Goal: Task Accomplishment & Management: Manage account settings

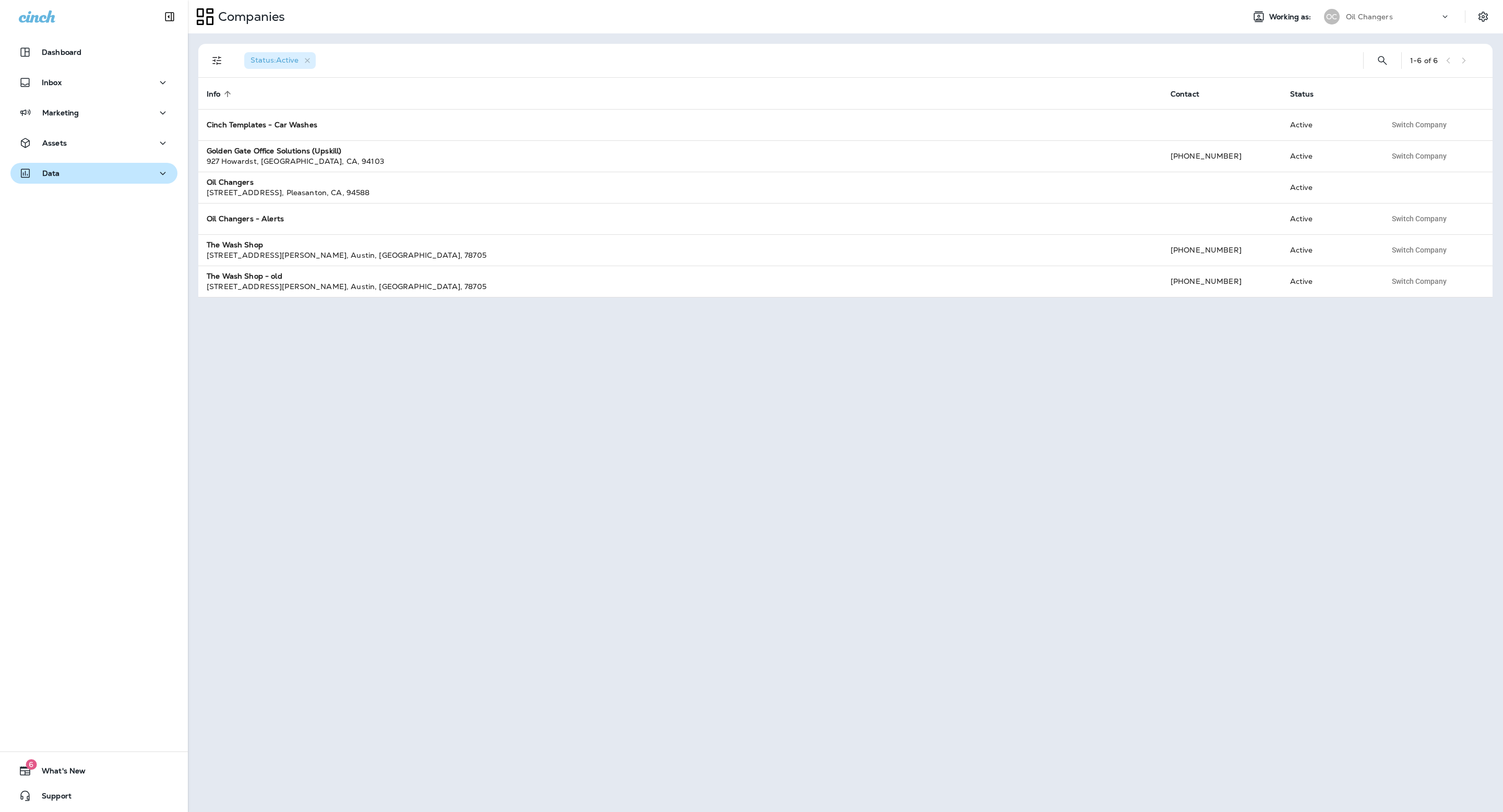
click at [55, 180] on button "Data" at bounding box center [93, 173] width 167 height 21
click at [77, 285] on p "Customer Groups" at bounding box center [46, 289] width 63 height 8
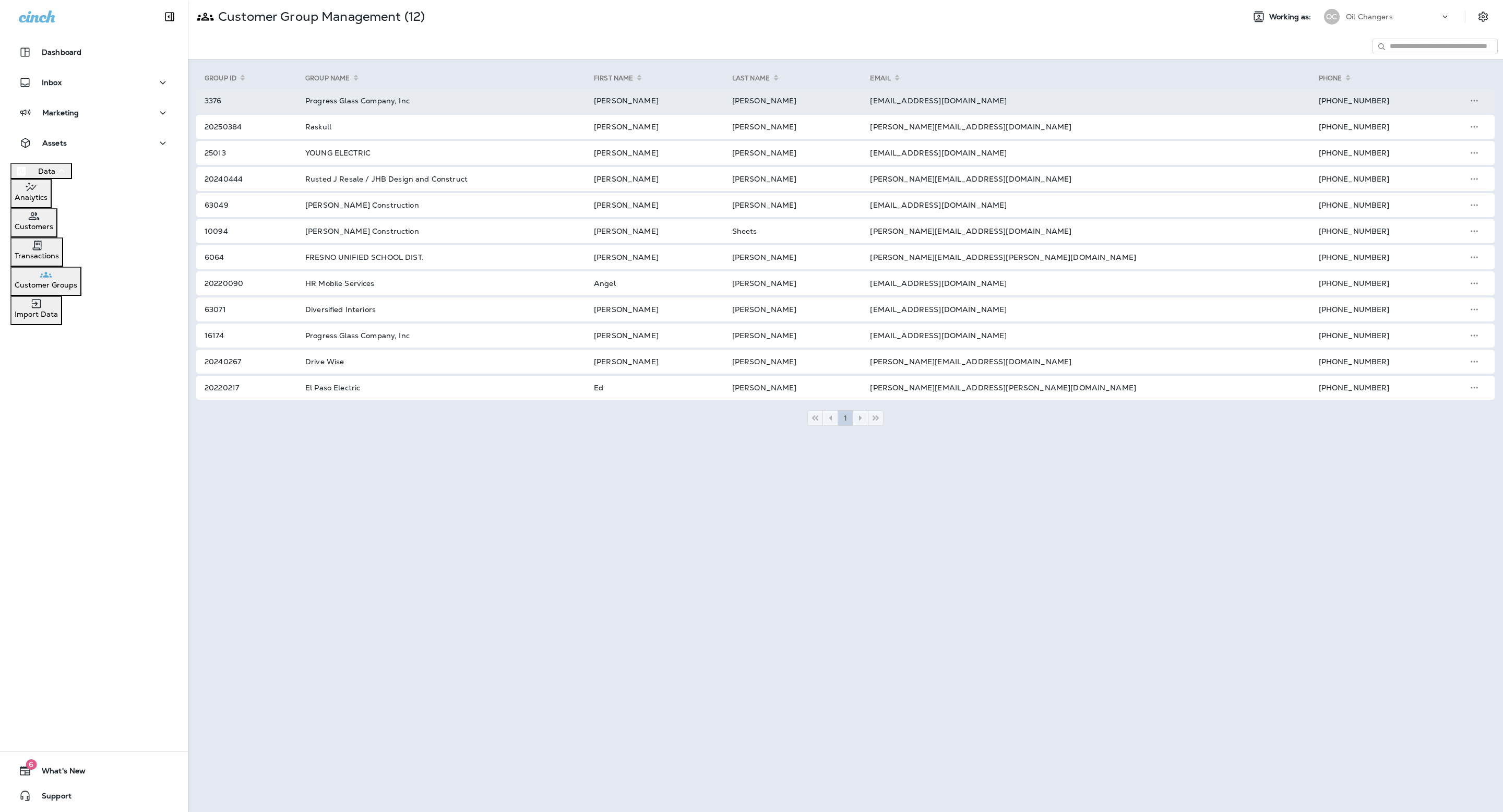
click at [1138, 106] on td "mmeschi@progressglass.com" at bounding box center [1082, 100] width 448 height 24
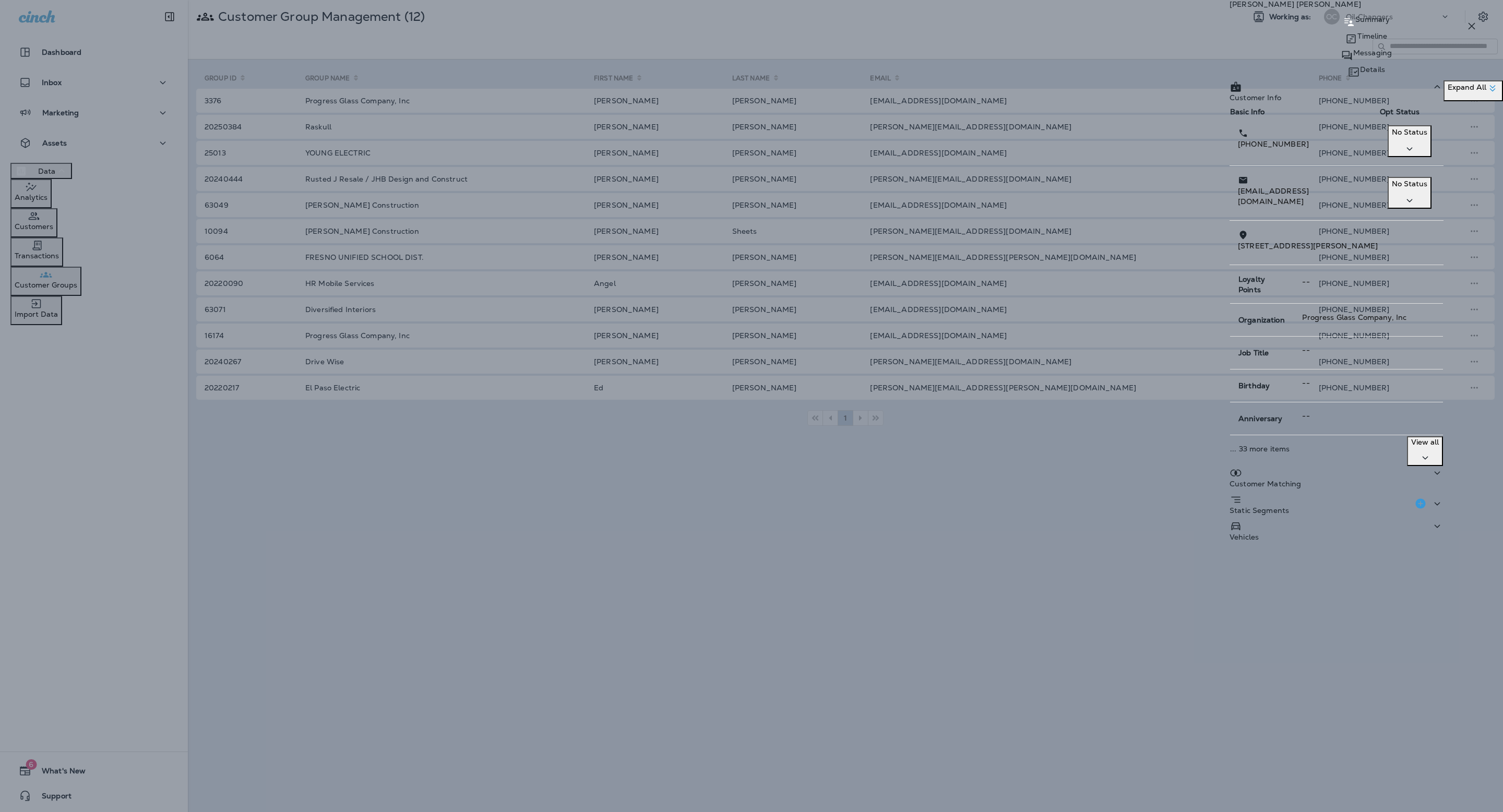
click at [1407, 47] on div "Michael Meschi Summary Timeline Messaging Details Customer Info Basic Info Opt …" at bounding box center [1367, 273] width 274 height 546
click at [1420, 52] on div "Michael Meschi Summary Timeline Messaging Details Customer Info Basic Info Opt …" at bounding box center [1367, 273] width 274 height 546
click at [1385, 65] on p "Details" at bounding box center [1373, 69] width 25 height 8
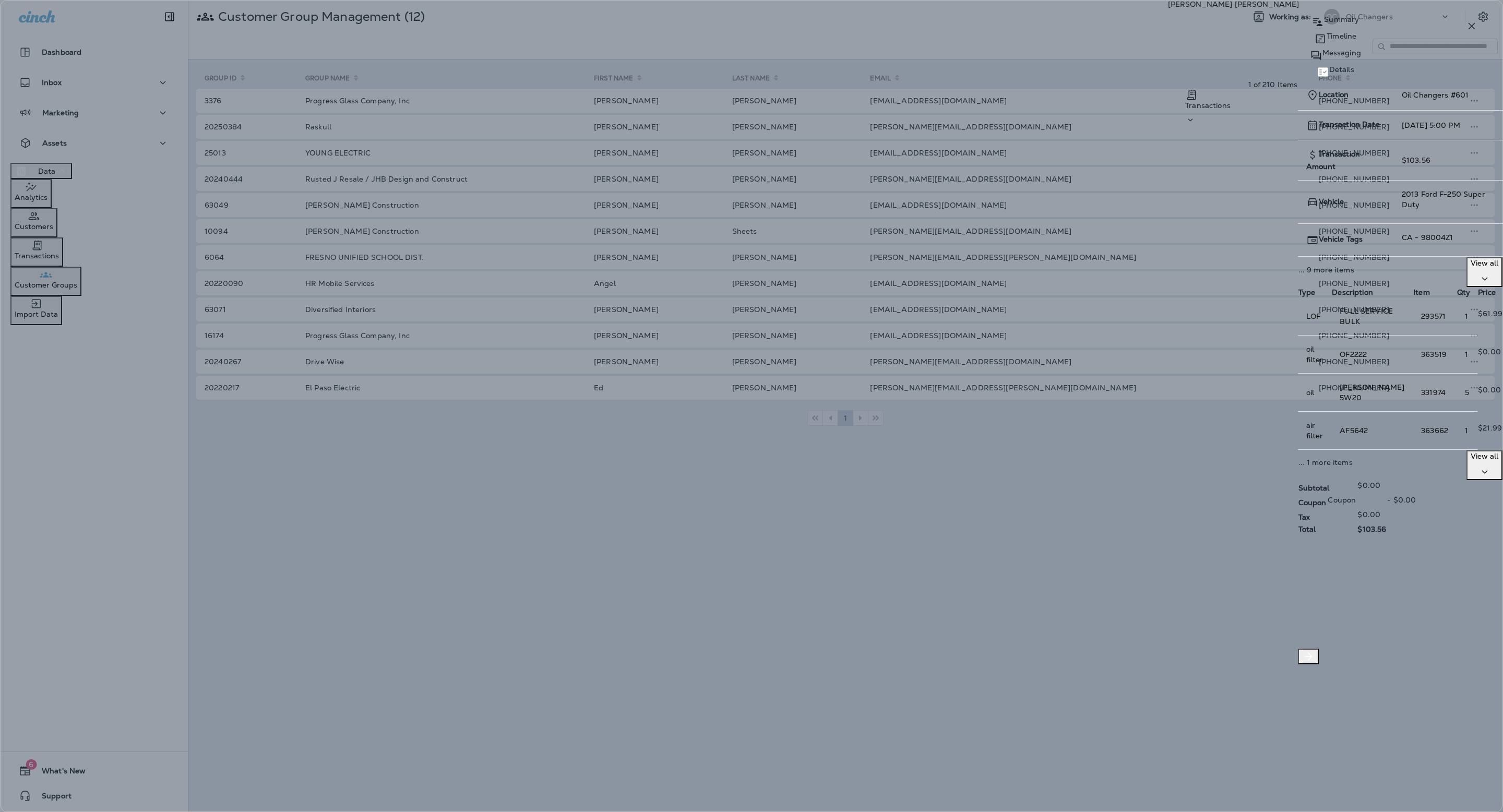
click at [1327, 40] on p "Timeline" at bounding box center [1341, 36] width 30 height 8
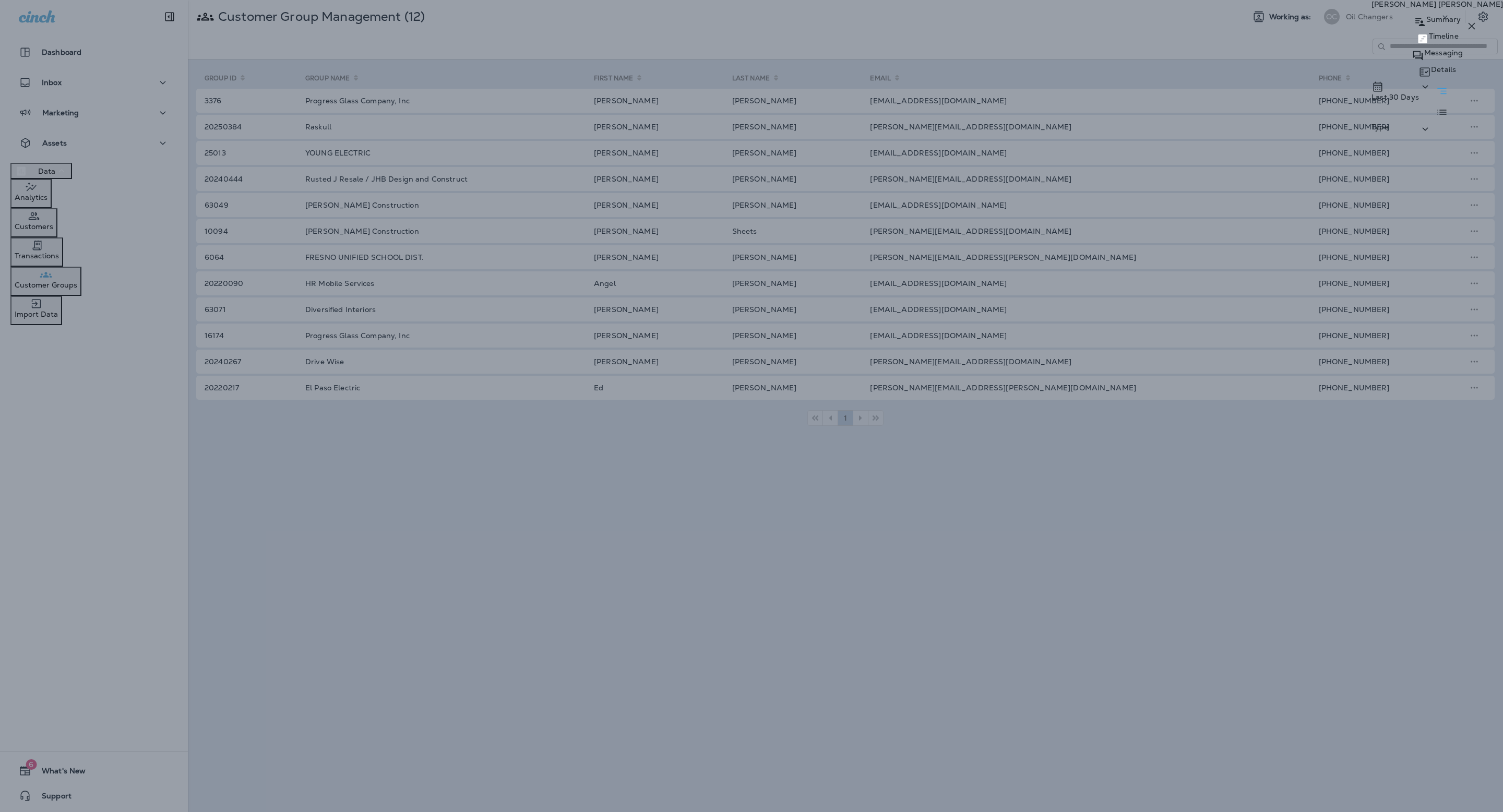
click at [1372, 31] on div "Summary" at bounding box center [1437, 22] width 132 height 17
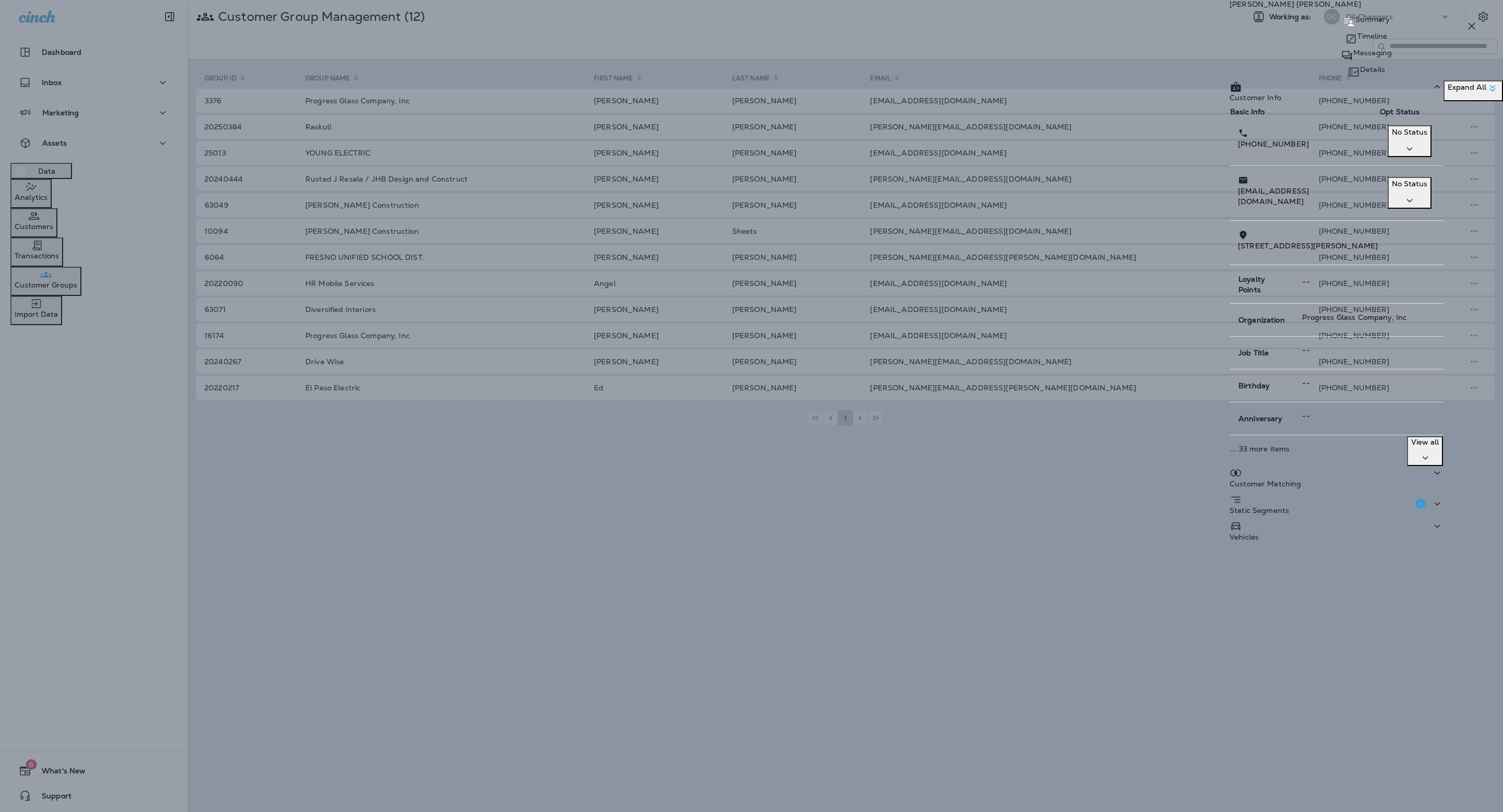
click at [1236, 539] on div "Vehicles" at bounding box center [1337, 533] width 214 height 27
click at [1244, 525] on div "Vehicles" at bounding box center [1337, 533] width 214 height 27
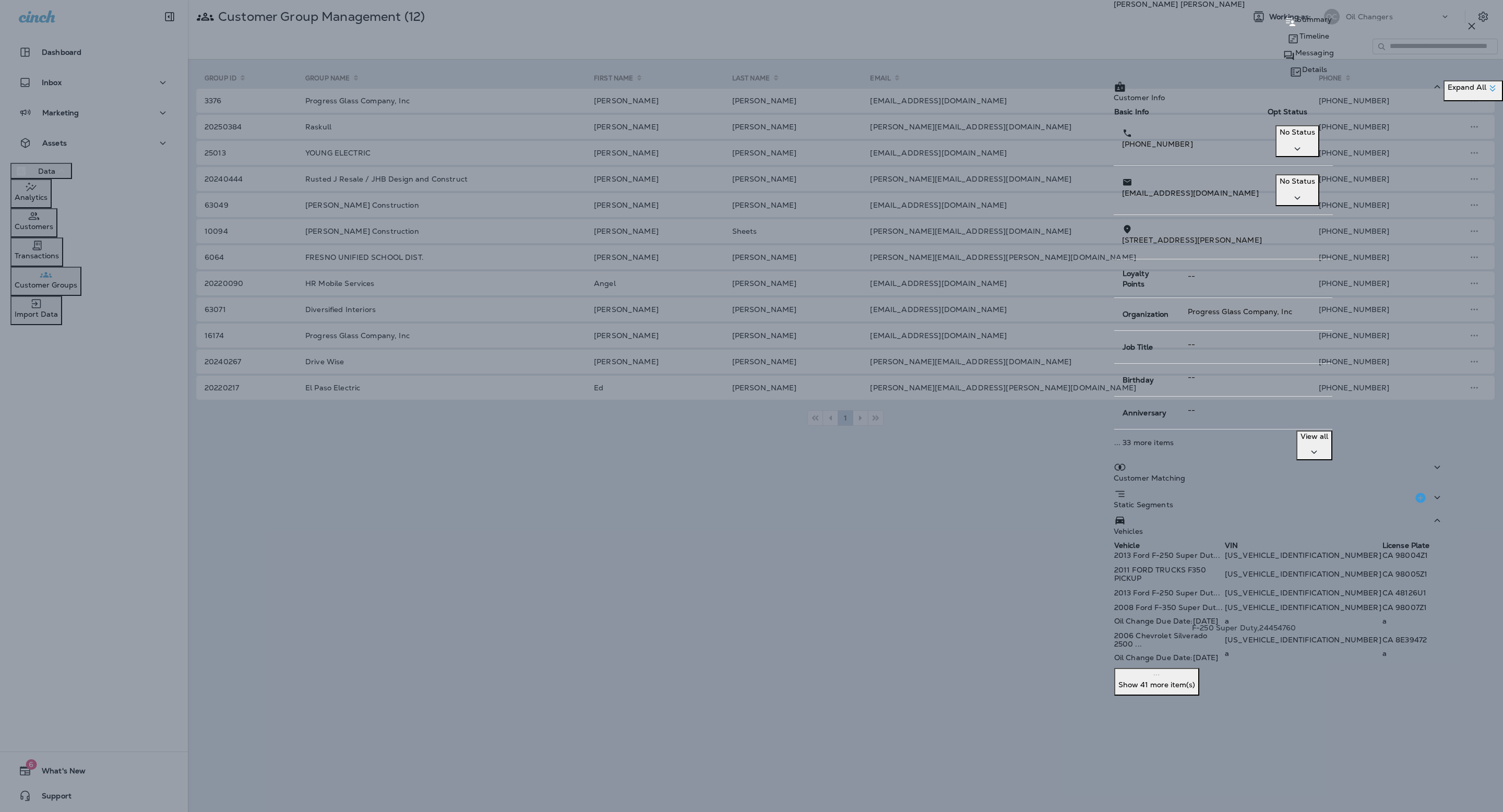
scroll to position [3, 0]
click at [1173, 487] on div "Static Segments" at bounding box center [1143, 501] width 60 height 27
click at [1186, 474] on p "Customer Matching" at bounding box center [1149, 477] width 71 height 8
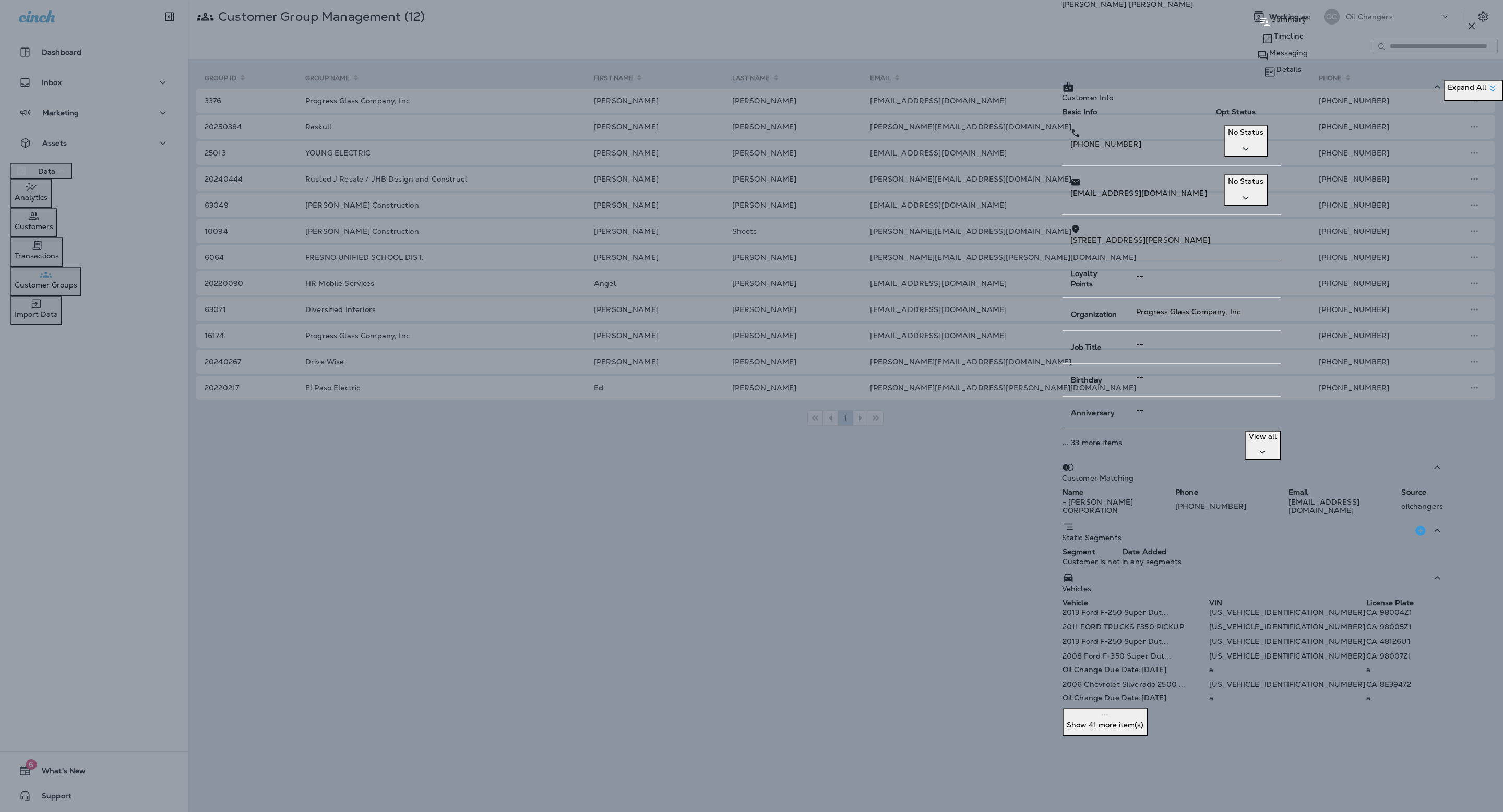
click at [1277, 432] on div "View all" at bounding box center [1263, 445] width 28 height 27
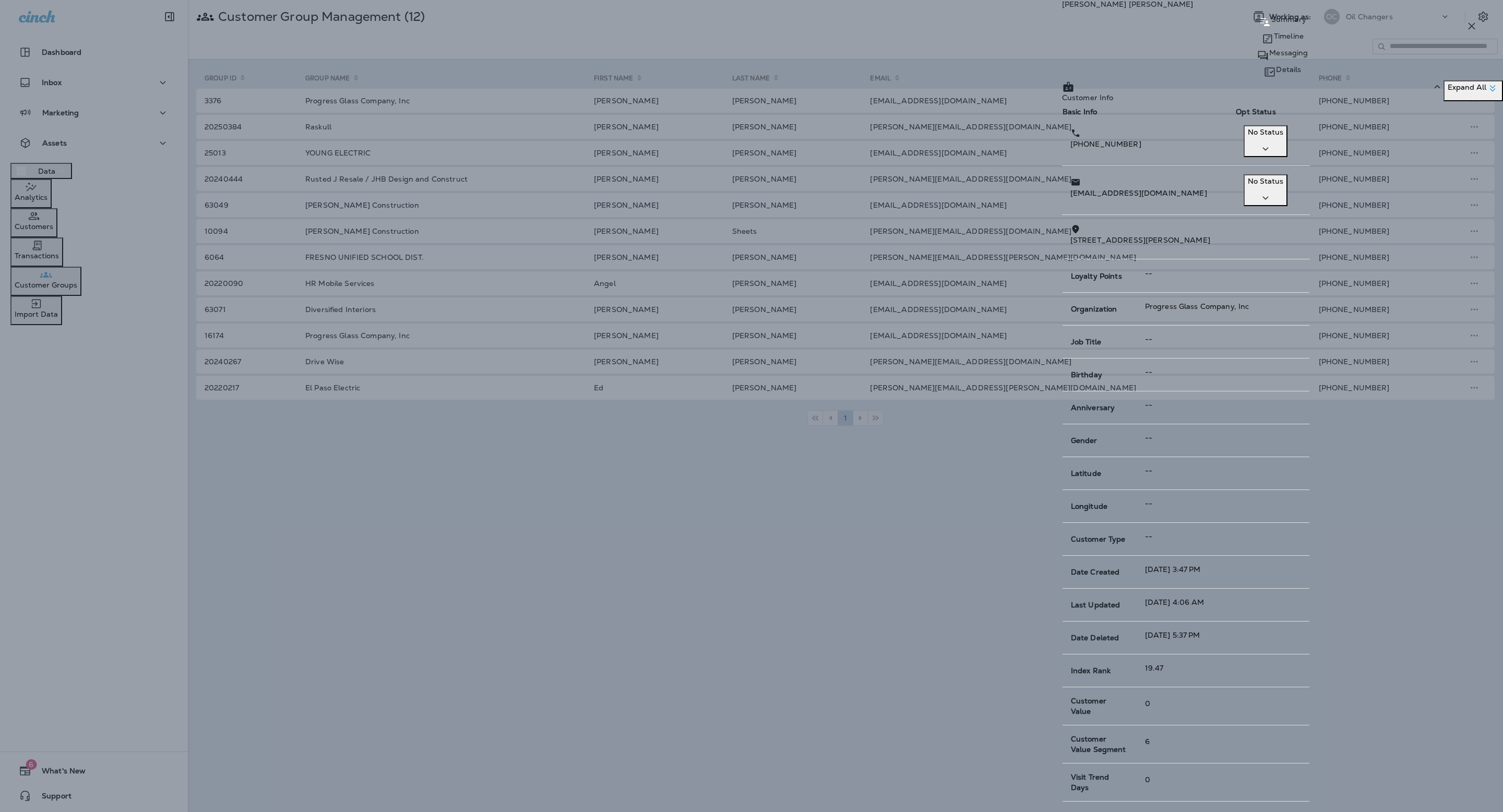
scroll to position [0, 0]
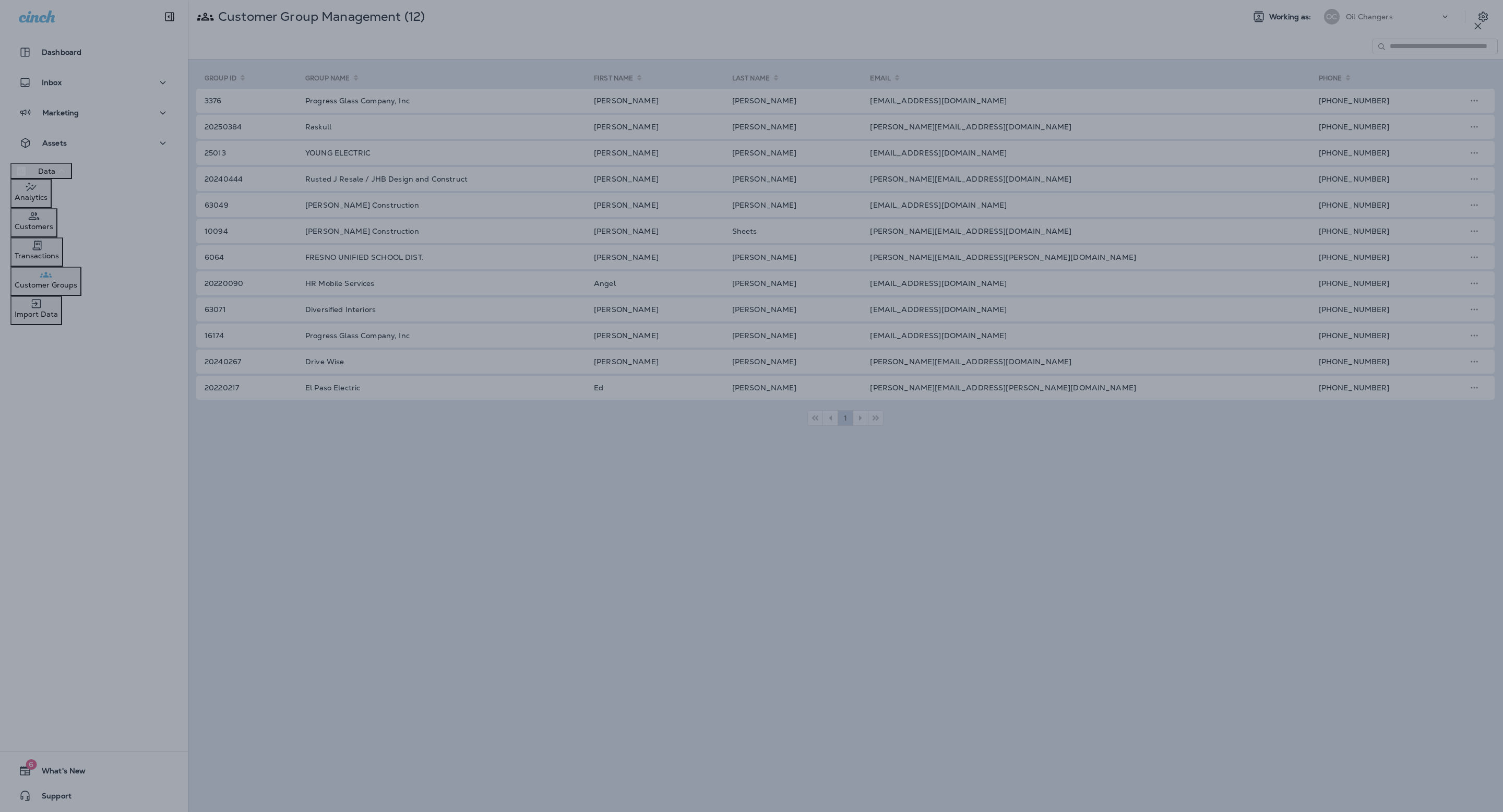
click at [944, 473] on div at bounding box center [758, 406] width 1503 height 812
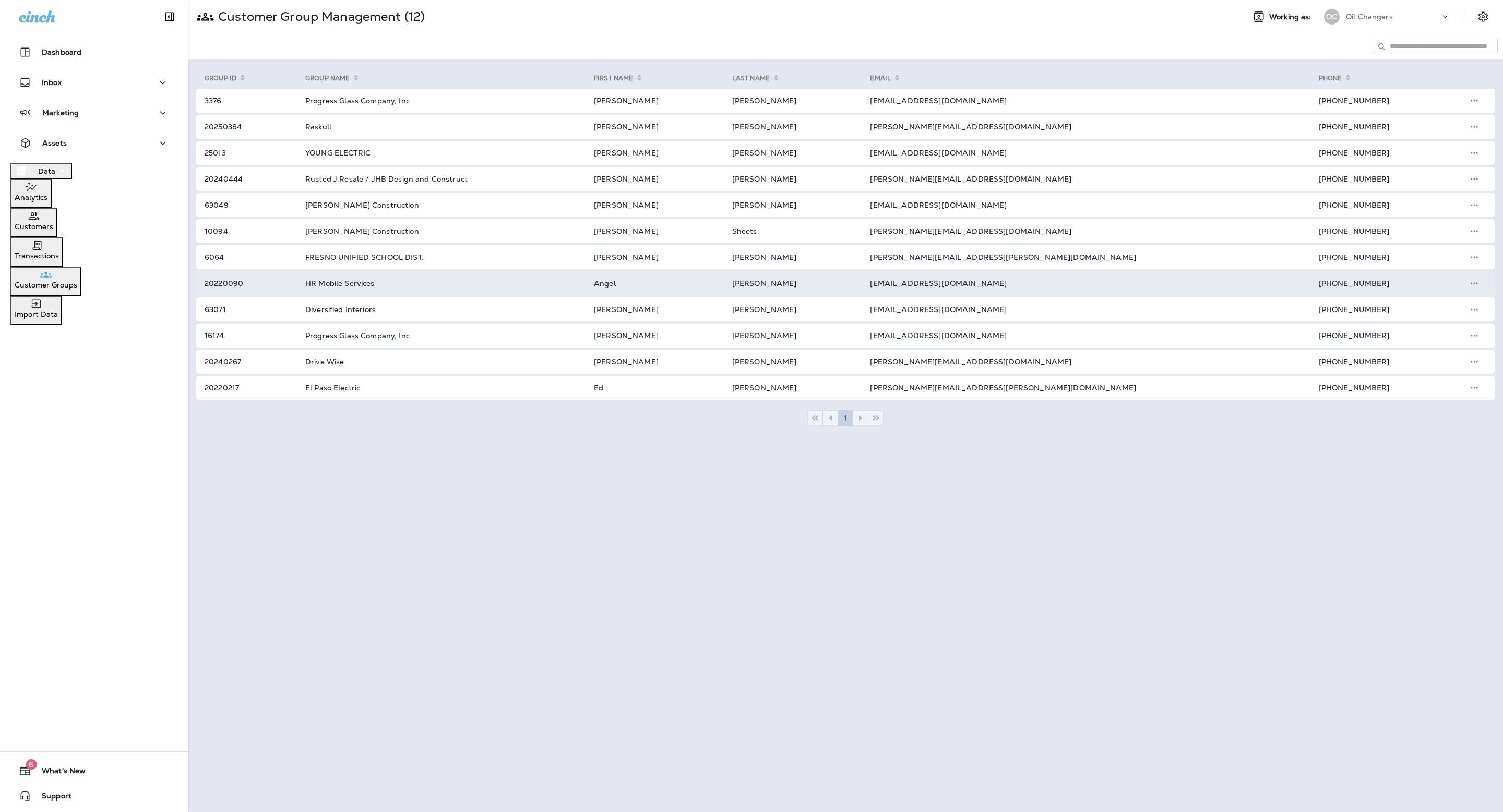
drag, startPoint x: 682, startPoint y: 185, endPoint x: 637, endPoint y: 279, distance: 104.2
click at [682, 185] on div at bounding box center [751, 406] width 1503 height 812
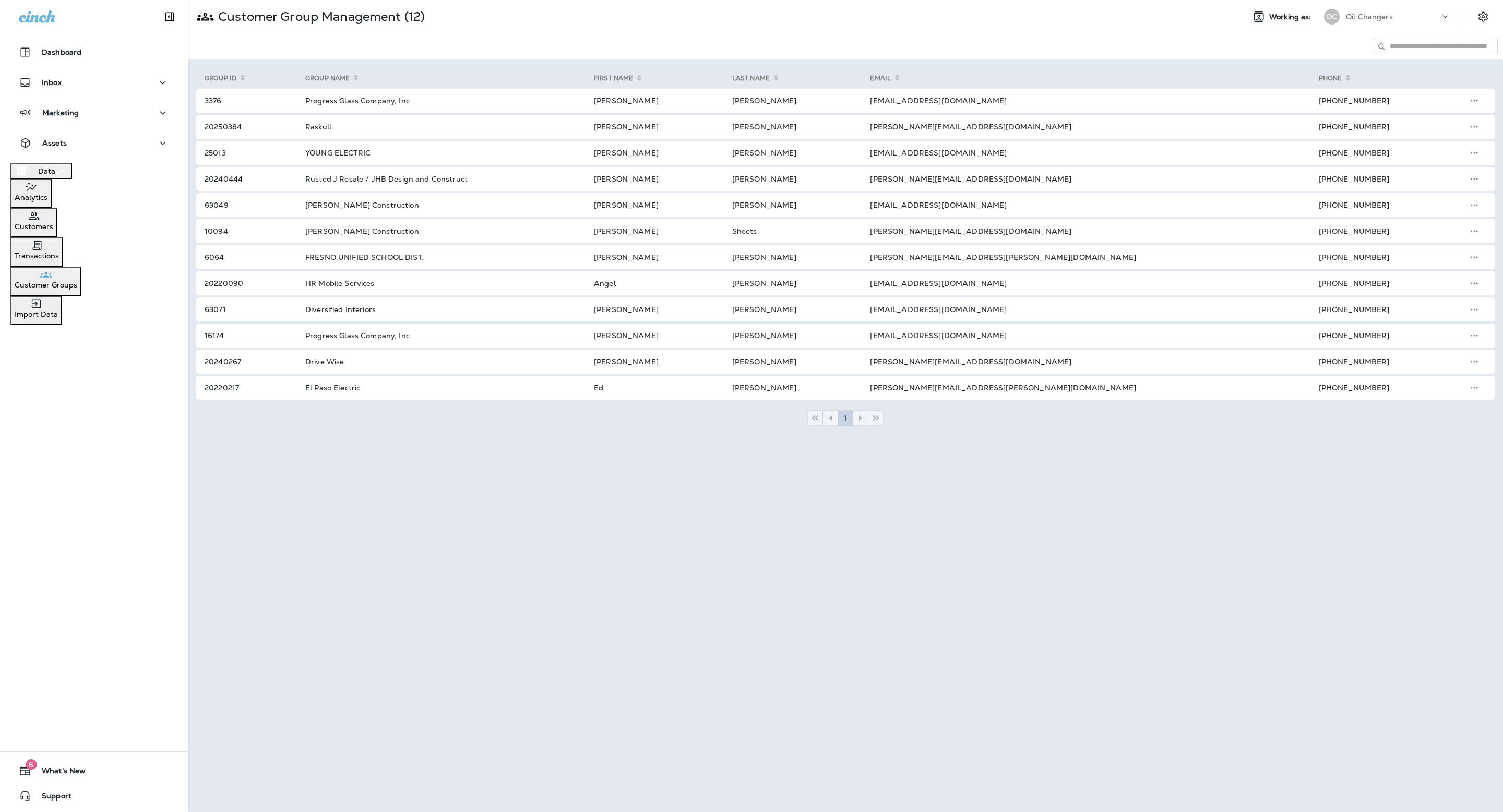
click at [437, 349] on table "Group ID Group Name First Name Last Name Email Phone 3376 Progress Glass Compan…" at bounding box center [846, 234] width 1298 height 334
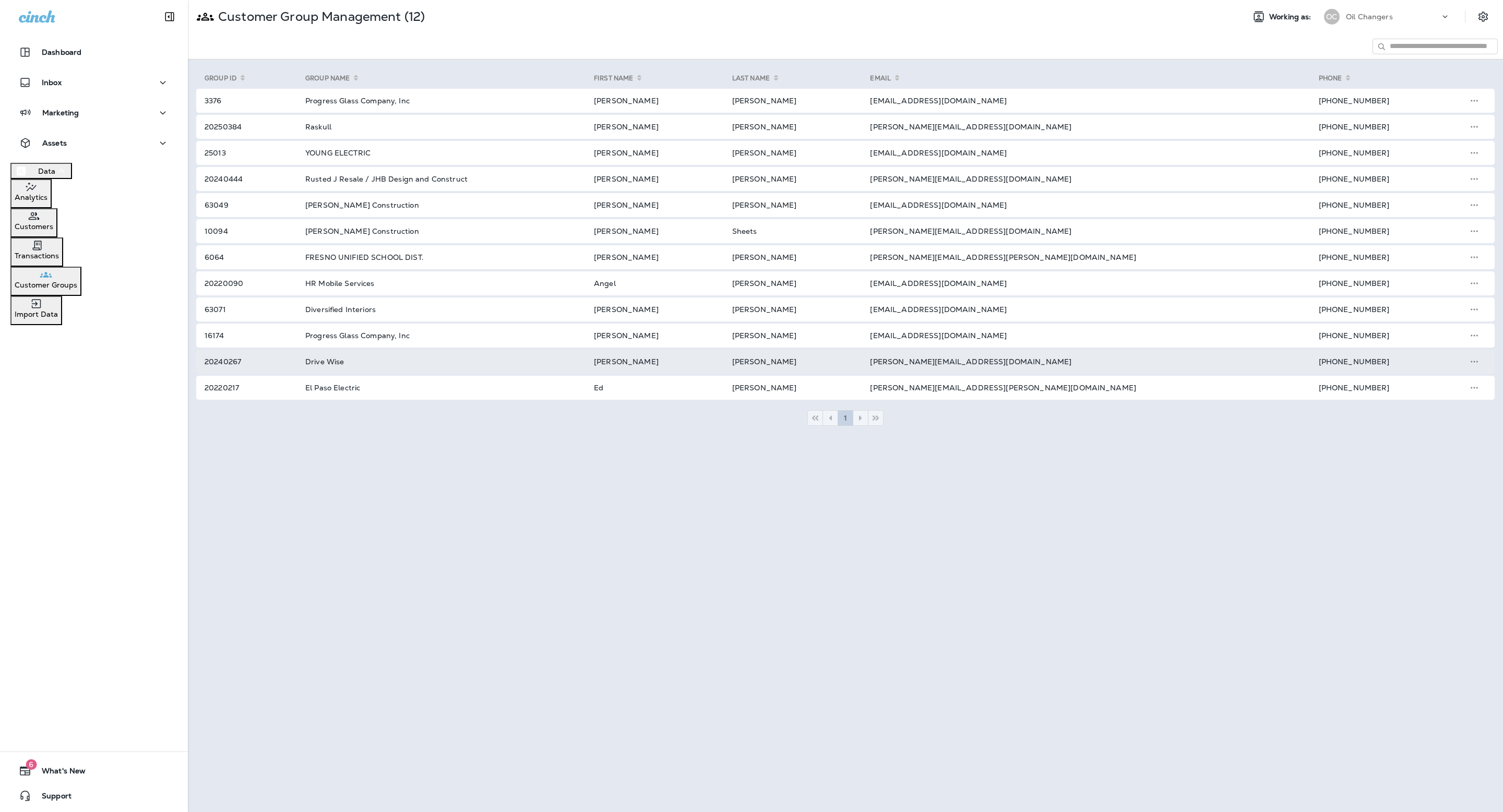
click at [553, 365] on td "Drive Wise" at bounding box center [437, 361] width 289 height 24
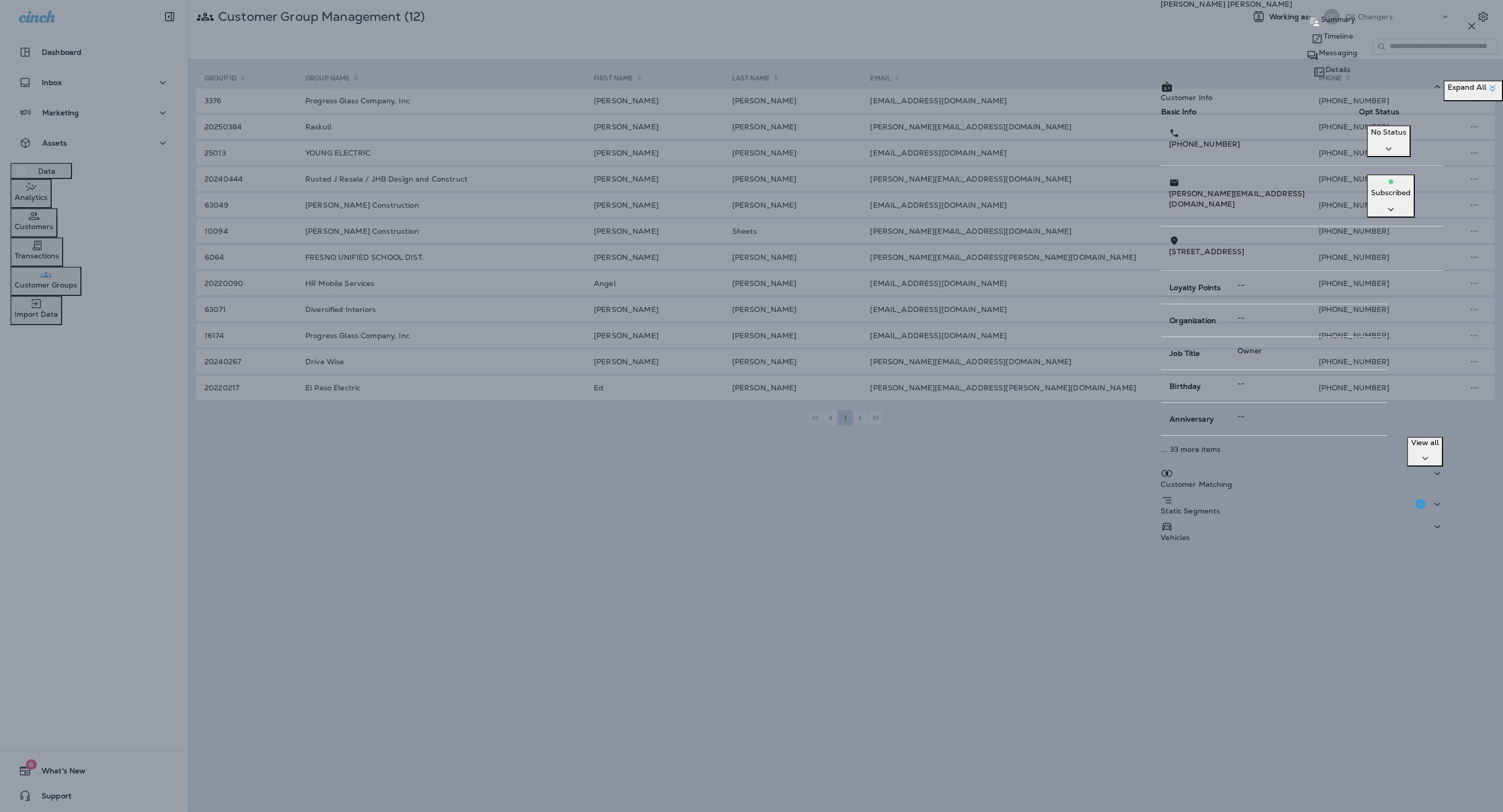
click at [1325, 467] on div "Customer Matching" at bounding box center [1302, 480] width 283 height 27
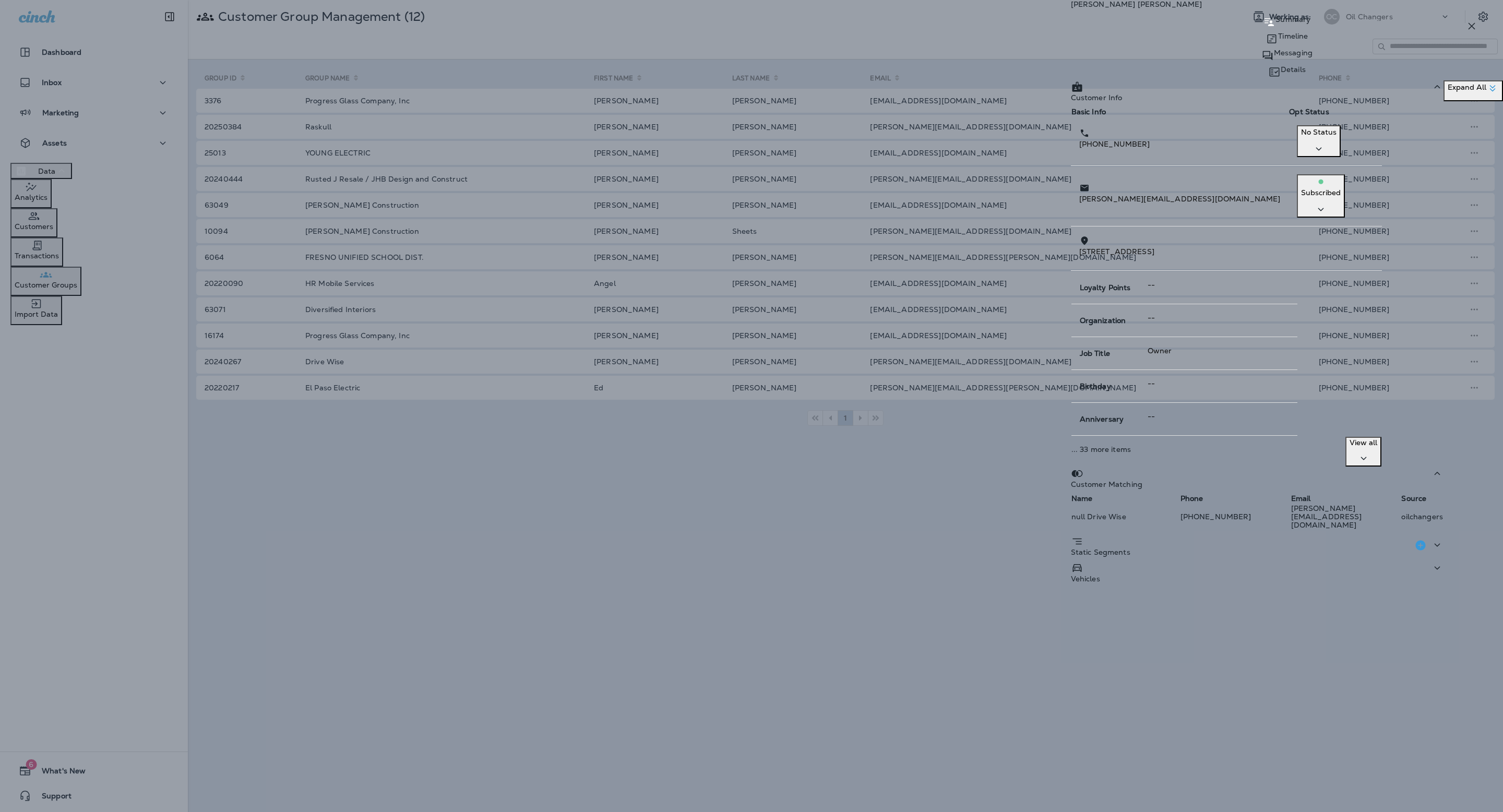
click at [1329, 535] on div "Static Segments" at bounding box center [1258, 548] width 373 height 27
click at [1313, 57] on p "Messaging" at bounding box center [1293, 52] width 39 height 8
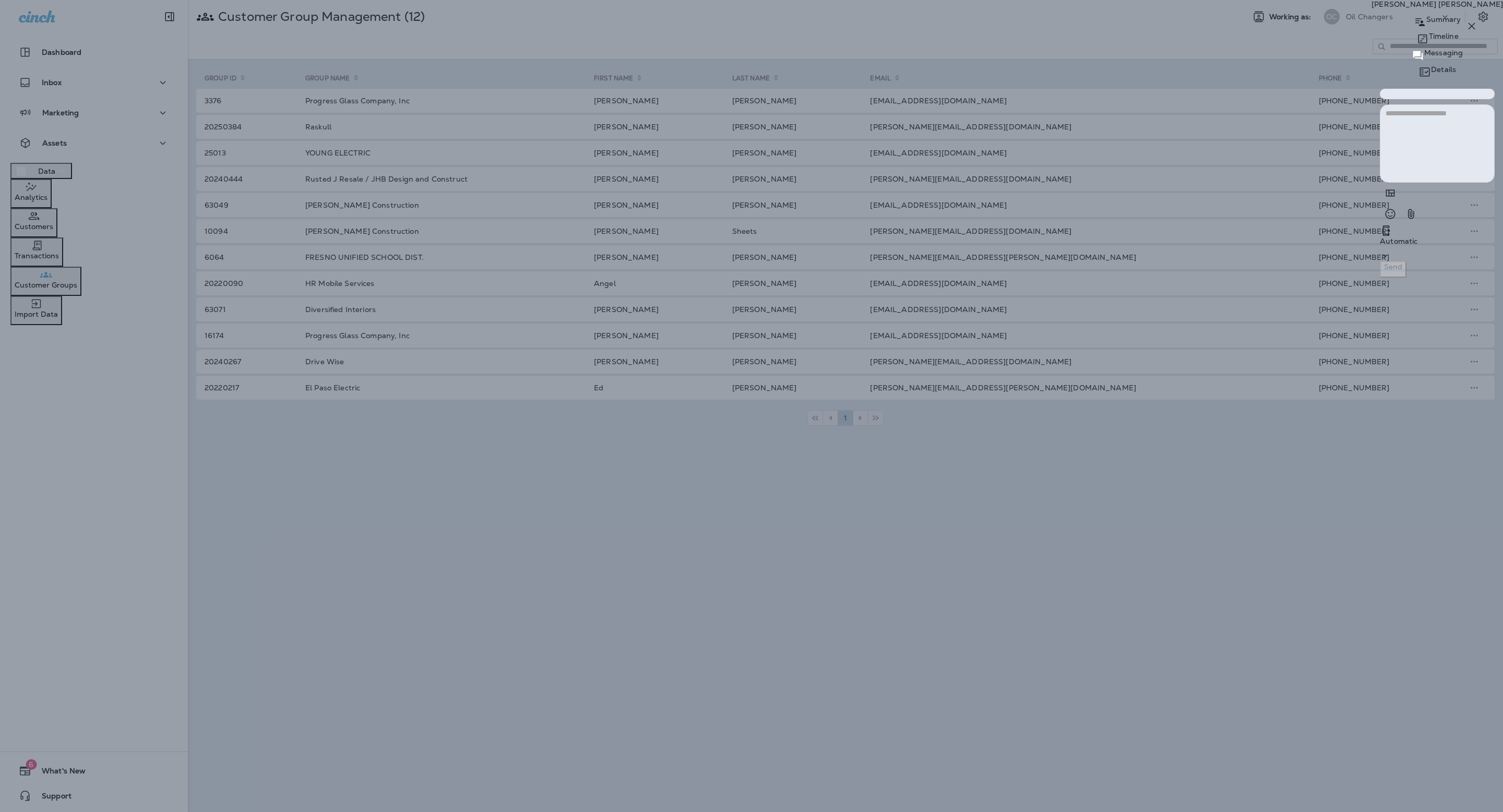
click at [1431, 65] on p "Details" at bounding box center [1443, 69] width 25 height 8
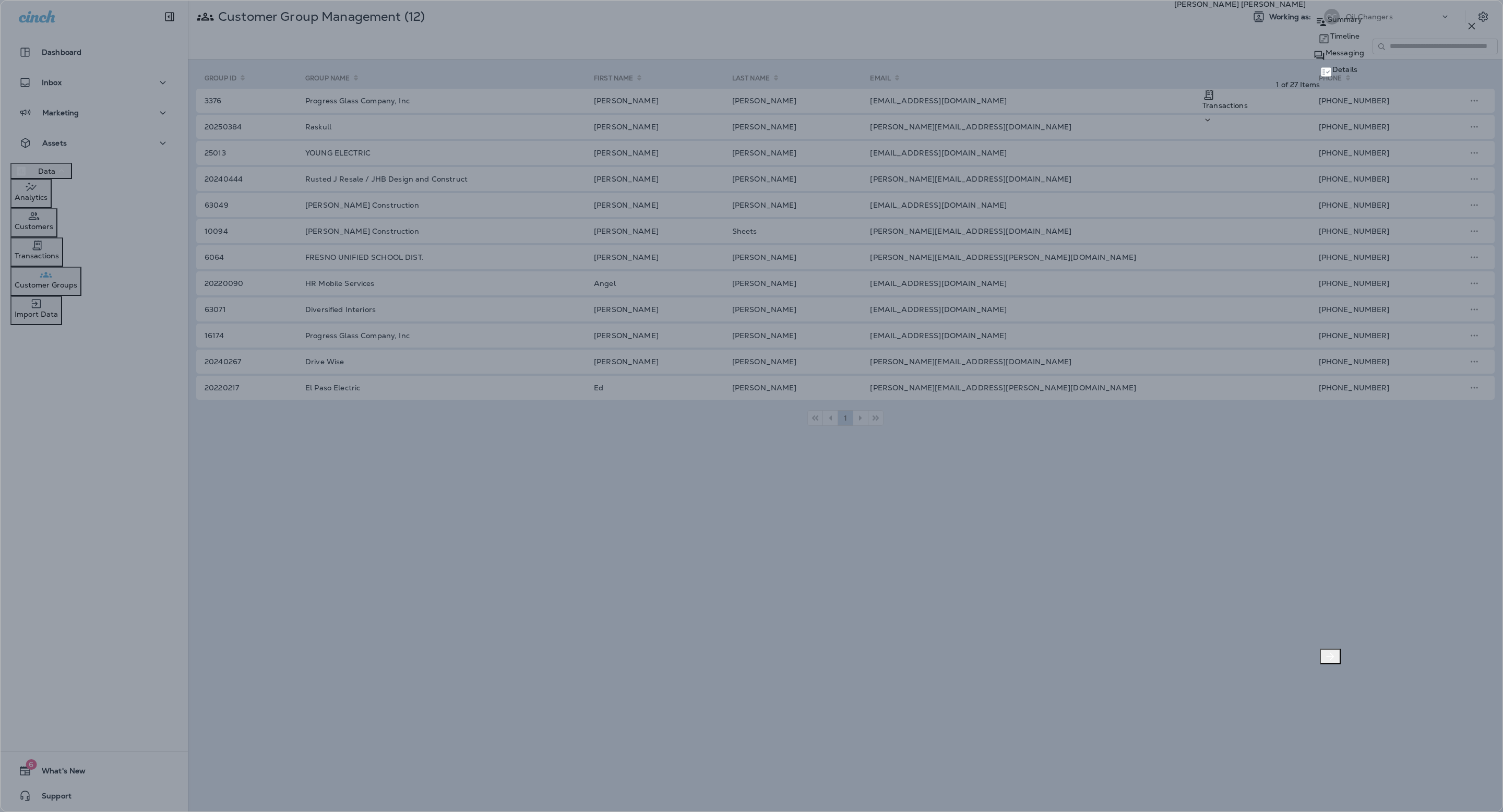
click at [1331, 40] on p "Timeline" at bounding box center [1345, 36] width 30 height 8
click at [482, 630] on div "Logan Spaller Summary Timeline Messaging Details Last 30 Days Type Type Date De…" at bounding box center [751, 406] width 1503 height 812
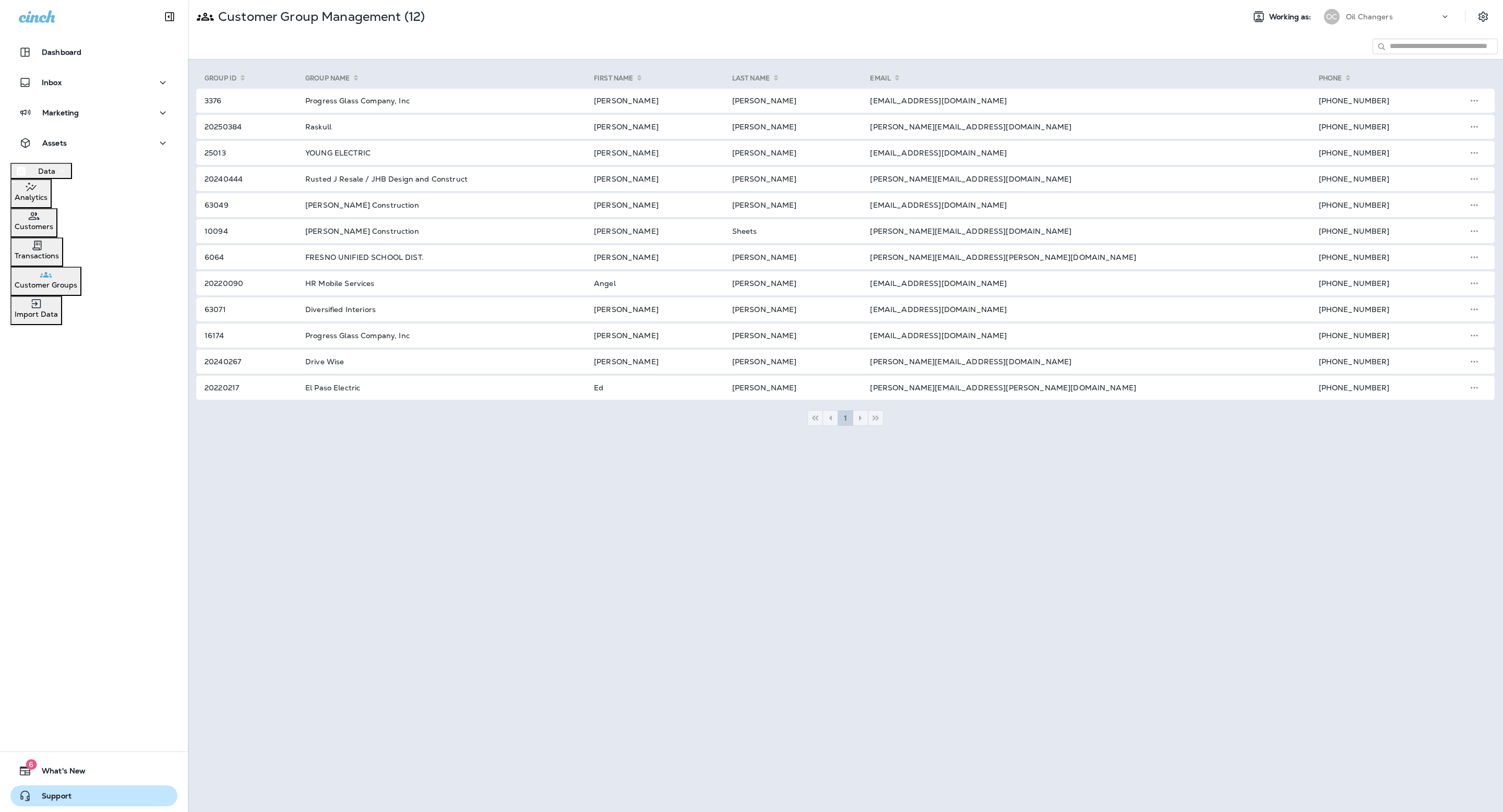
click at [38, 805] on button "Support" at bounding box center [93, 795] width 167 height 21
click at [1453, 51] on input at bounding box center [1435, 47] width 125 height 16
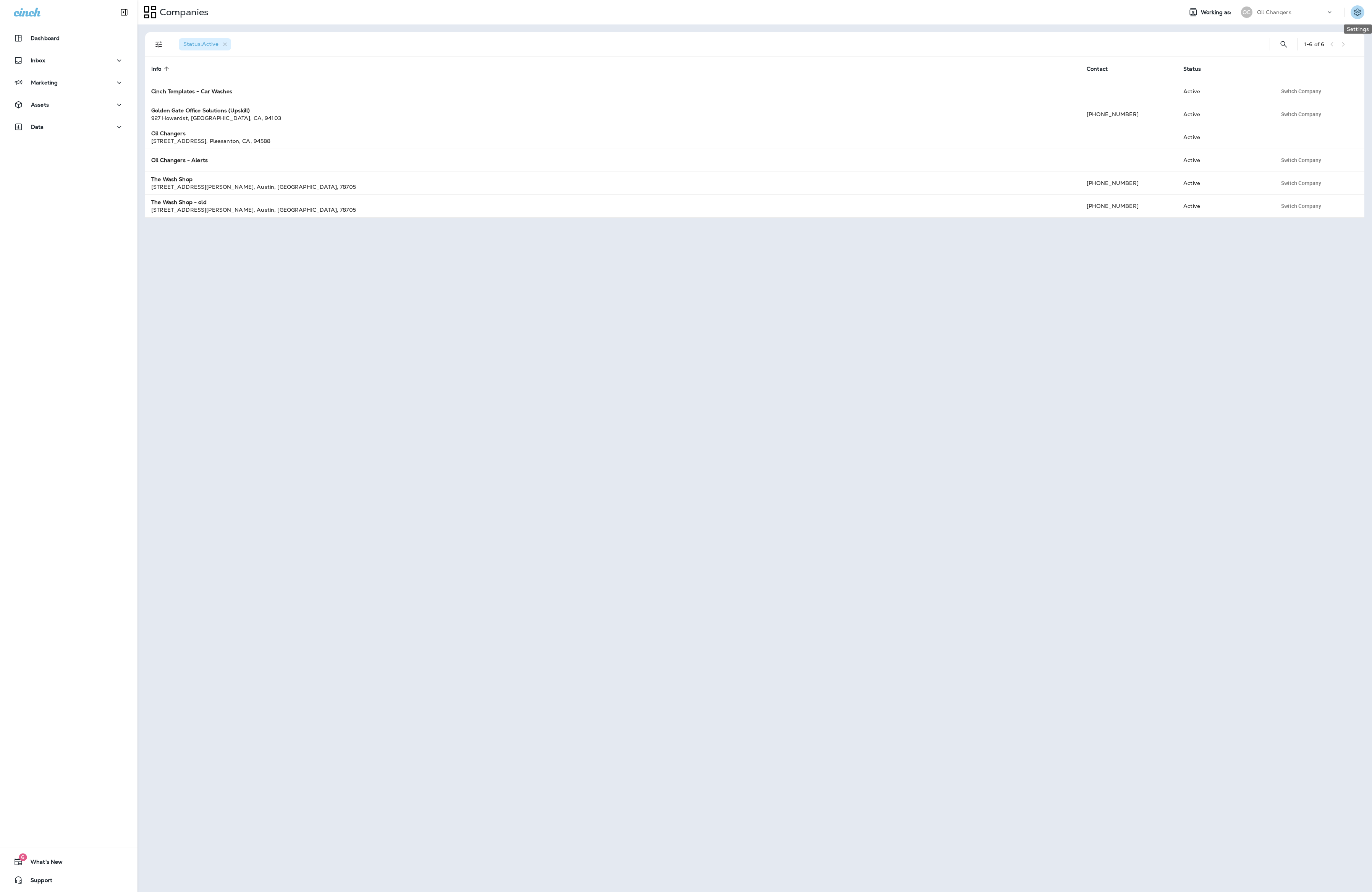
click at [1359, 15] on icon "Settings" at bounding box center [1357, 12] width 9 height 9
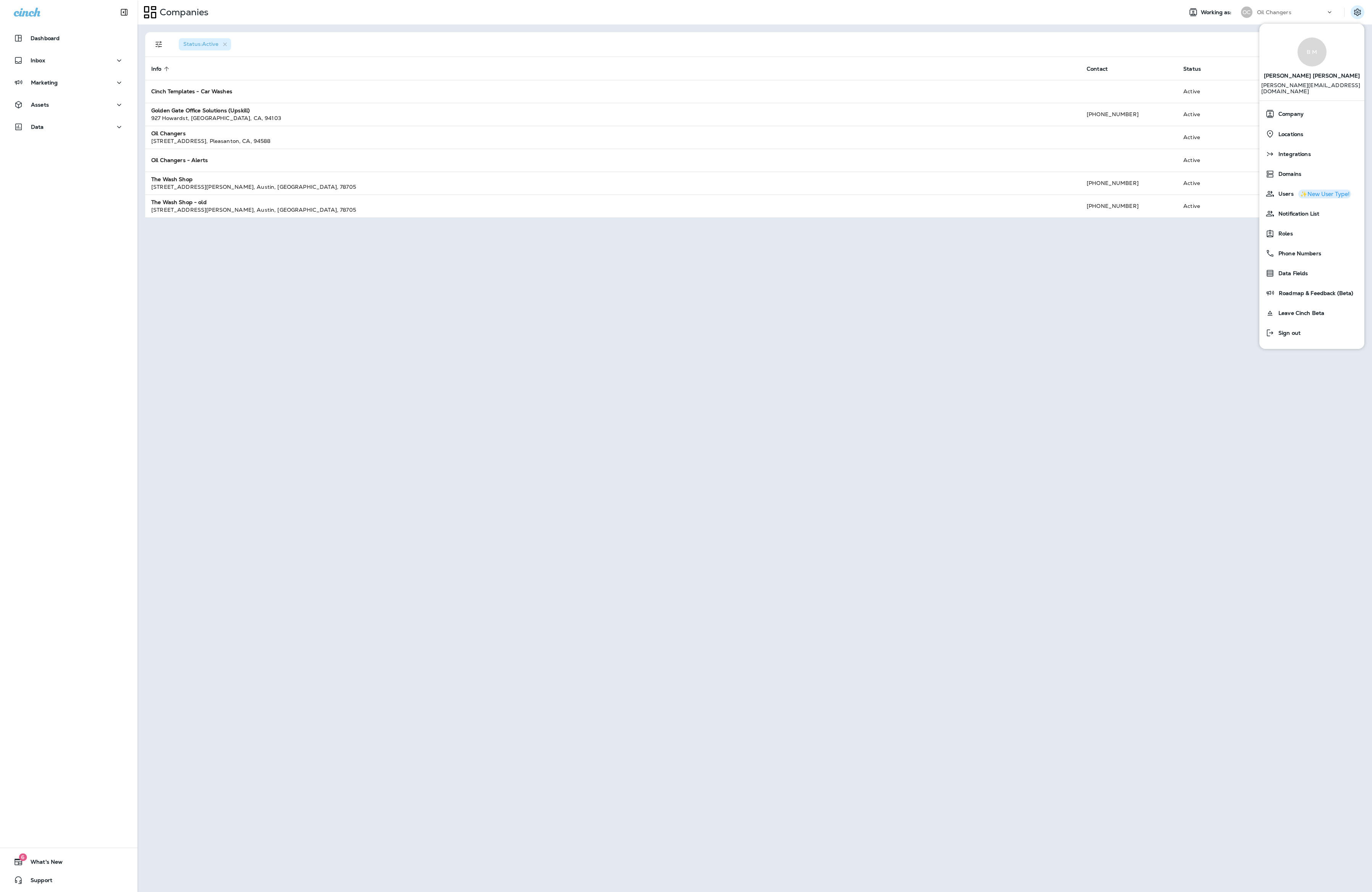
click at [1300, 16] on div "Oil Changers" at bounding box center [1291, 12] width 69 height 12
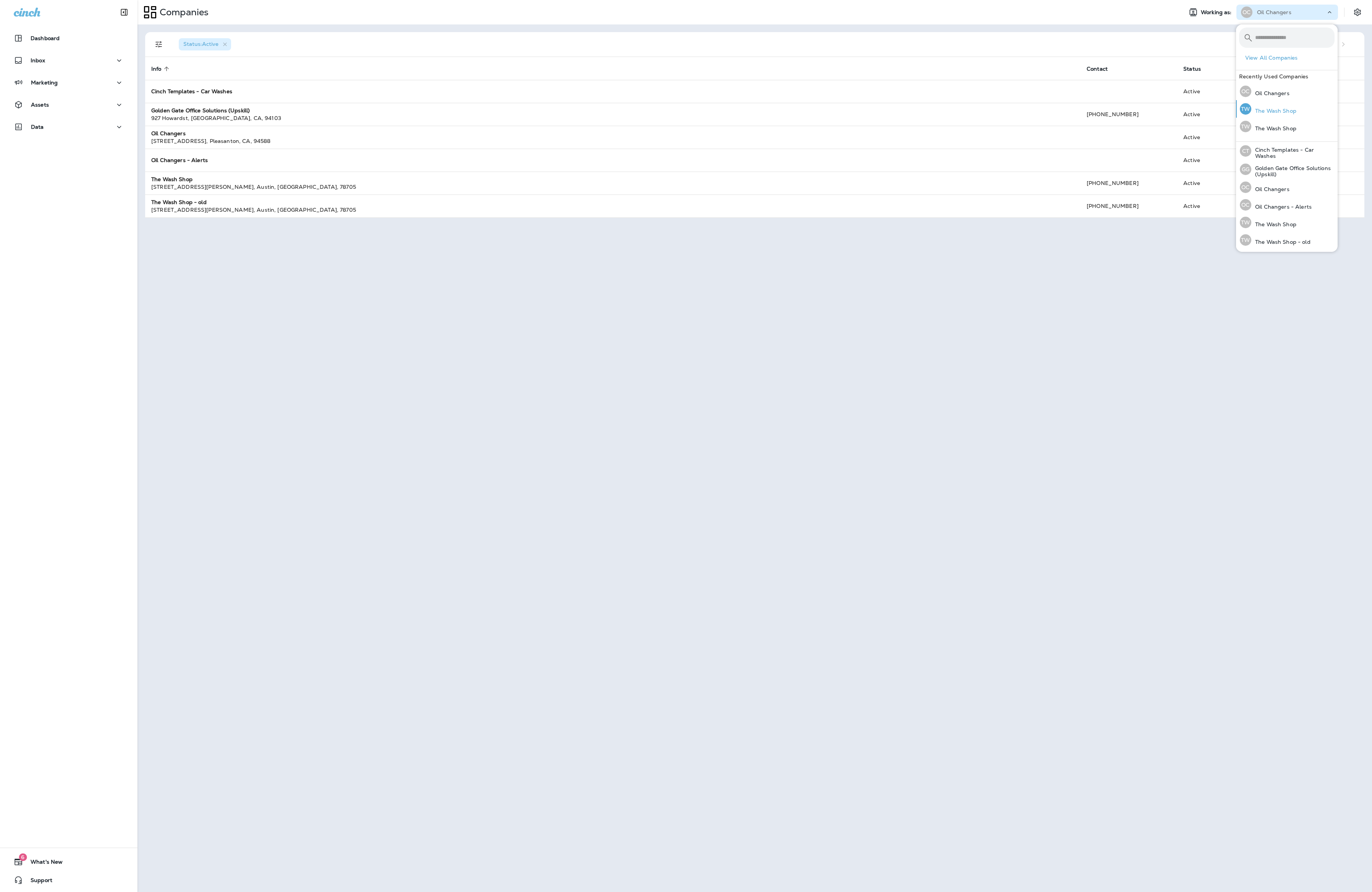
click at [1302, 117] on button "TW The Wash Shop" at bounding box center [1287, 109] width 102 height 18
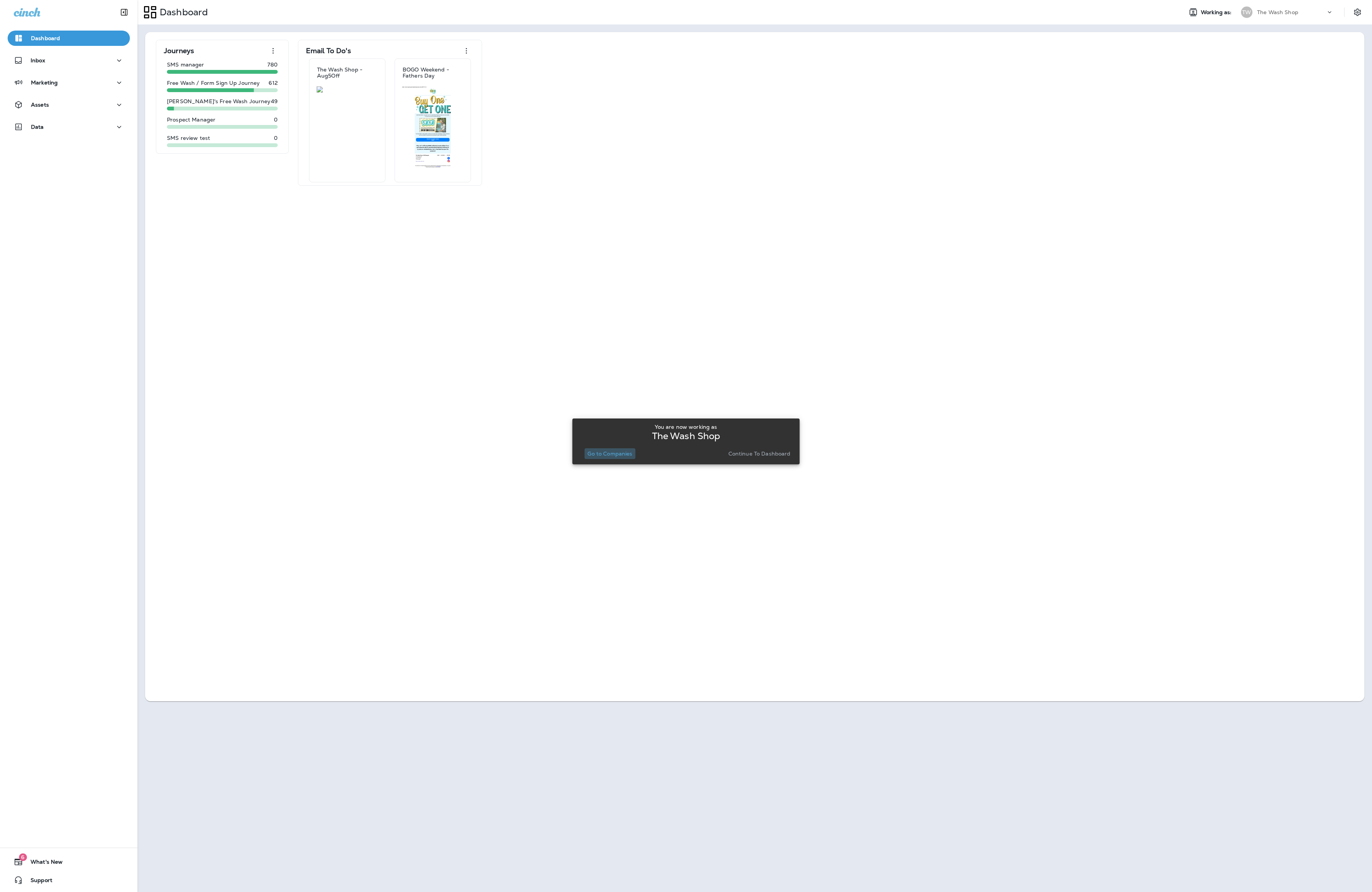
click at [618, 455] on p "Go to Companies" at bounding box center [610, 453] width 45 height 6
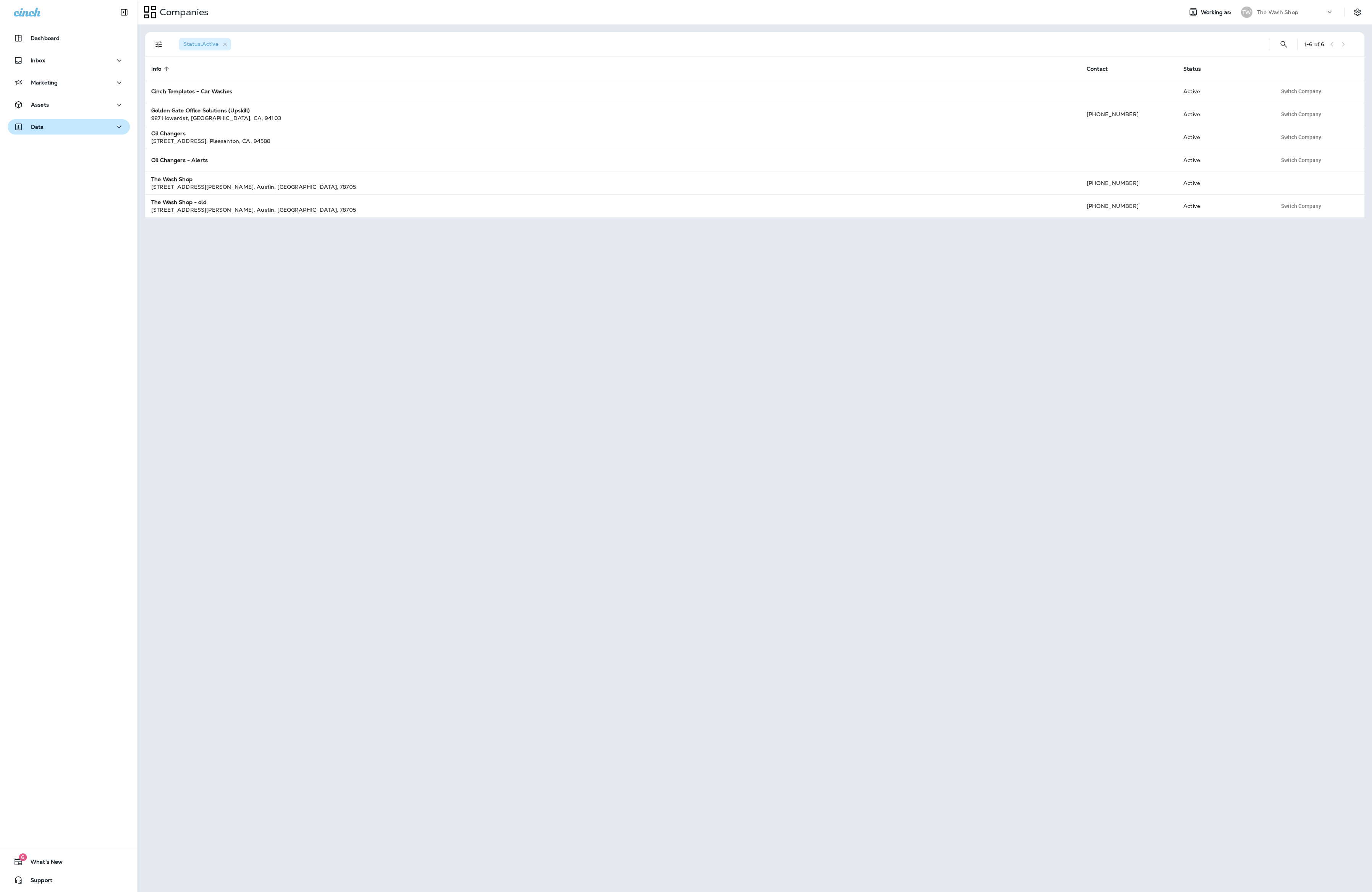
drag, startPoint x: 28, startPoint y: 139, endPoint x: 43, endPoint y: 129, distance: 18.0
click at [30, 137] on div "Dashboard Inbox Marketing Assets Data" at bounding box center [69, 84] width 137 height 122
click at [43, 129] on p "Data" at bounding box center [37, 126] width 13 height 6
drag, startPoint x: 54, startPoint y: 156, endPoint x: 61, endPoint y: 157, distance: 7.1
click at [54, 156] on div "Analytics Customers Transactions Import Data DRB Carwash" at bounding box center [68, 184] width 122 height 99
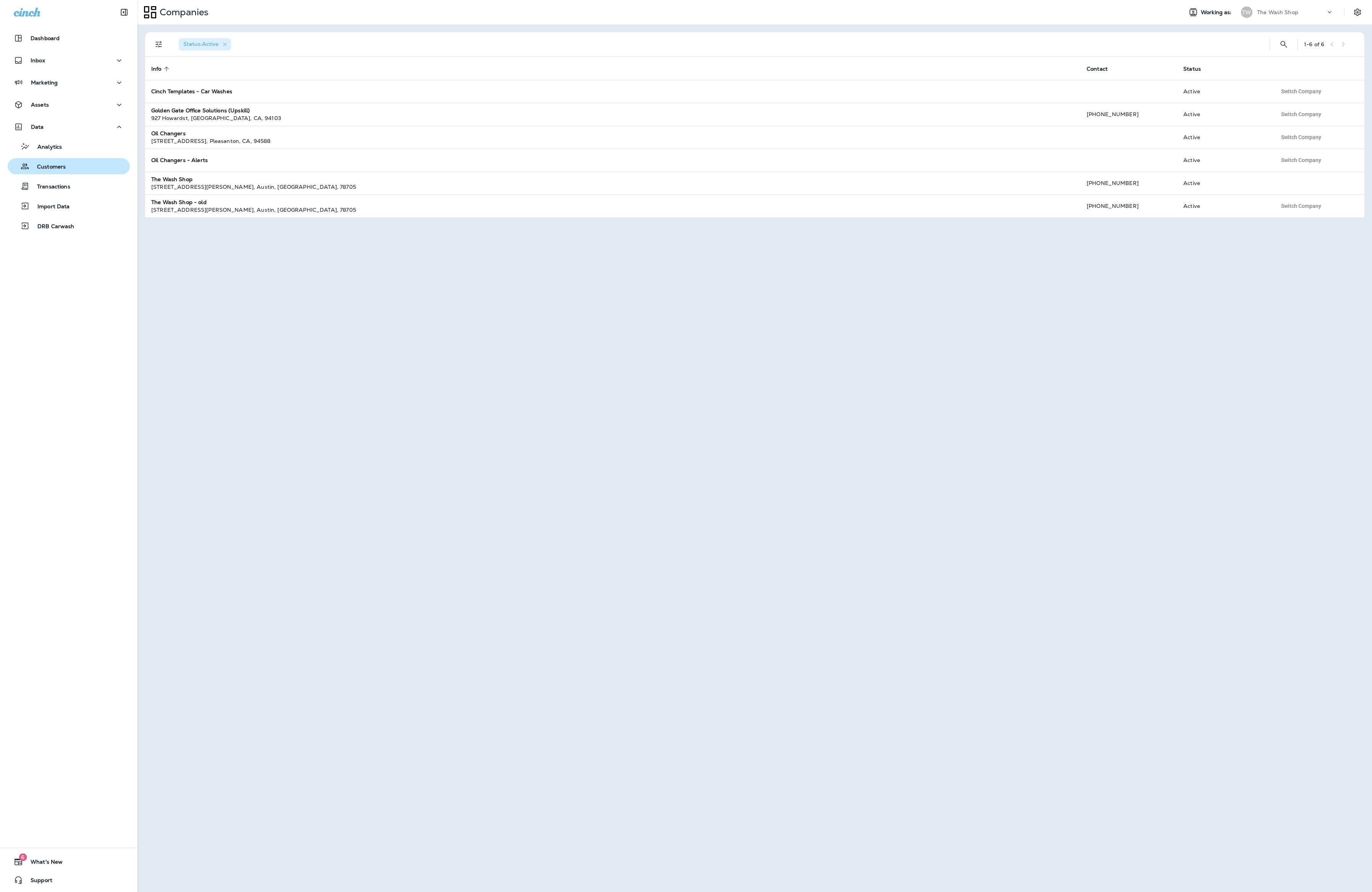
drag, startPoint x: 60, startPoint y: 163, endPoint x: 68, endPoint y: 161, distance: 8.2
click at [60, 164] on p "Customers" at bounding box center [47, 167] width 36 height 7
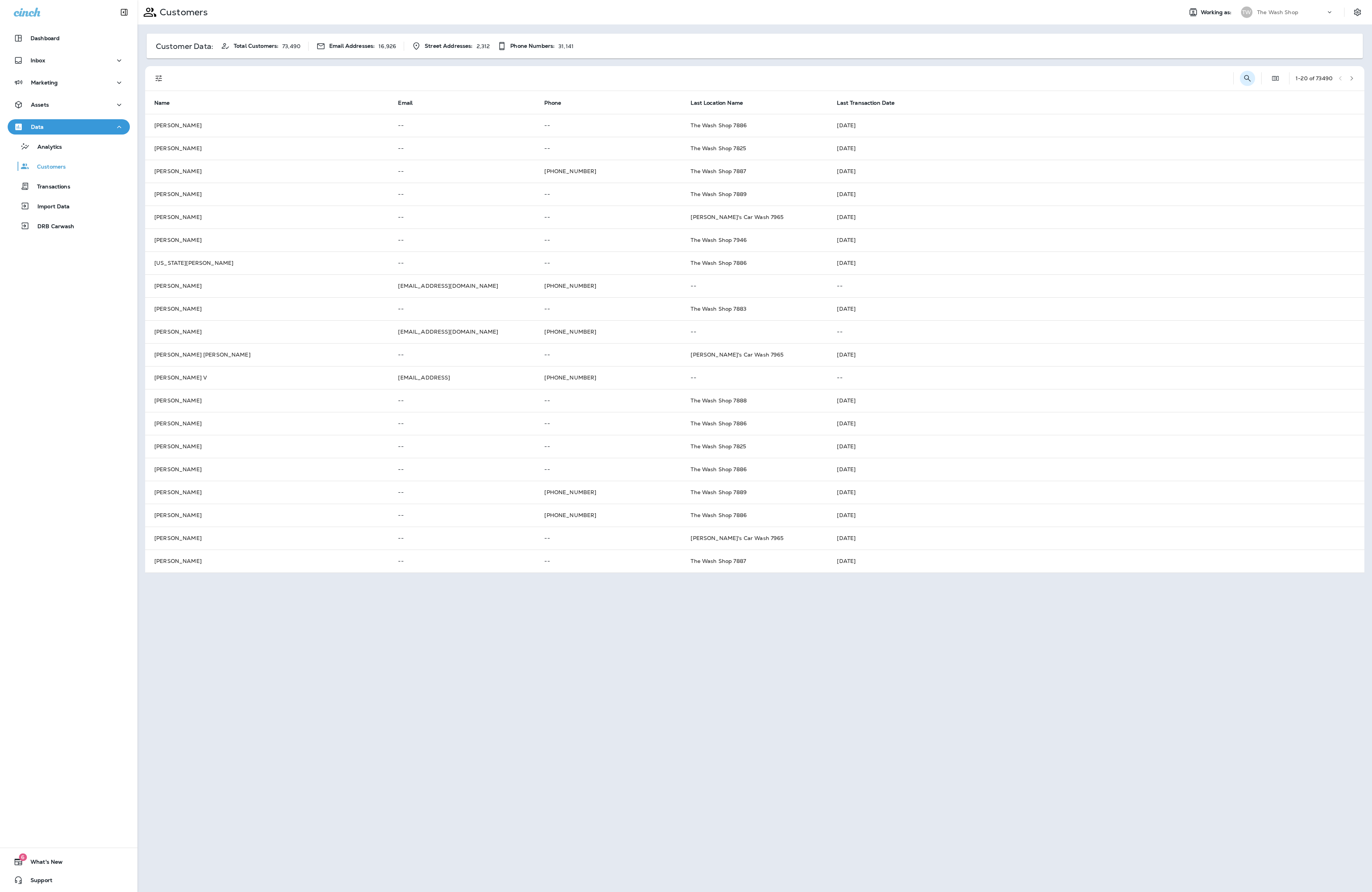
drag, startPoint x: 1229, startPoint y: 80, endPoint x: 1246, endPoint y: 79, distance: 17.0
click at [1234, 80] on div at bounding box center [1234, 78] width 1 height 12
click at [1246, 79] on icon "Search Customers" at bounding box center [1247, 78] width 9 height 9
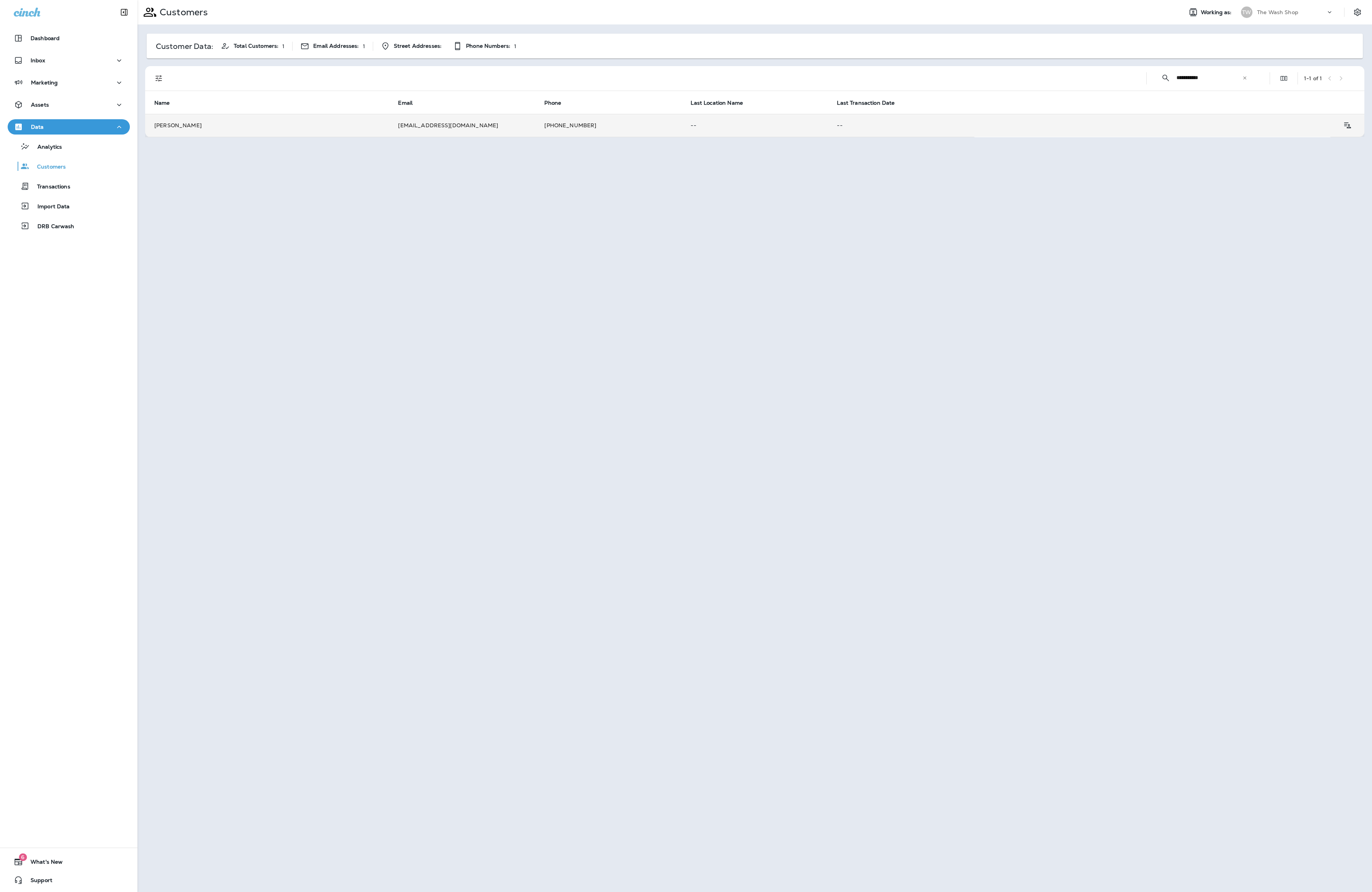
type input "**********"
click at [480, 134] on td "rpapara1@gmail.com" at bounding box center [462, 125] width 146 height 23
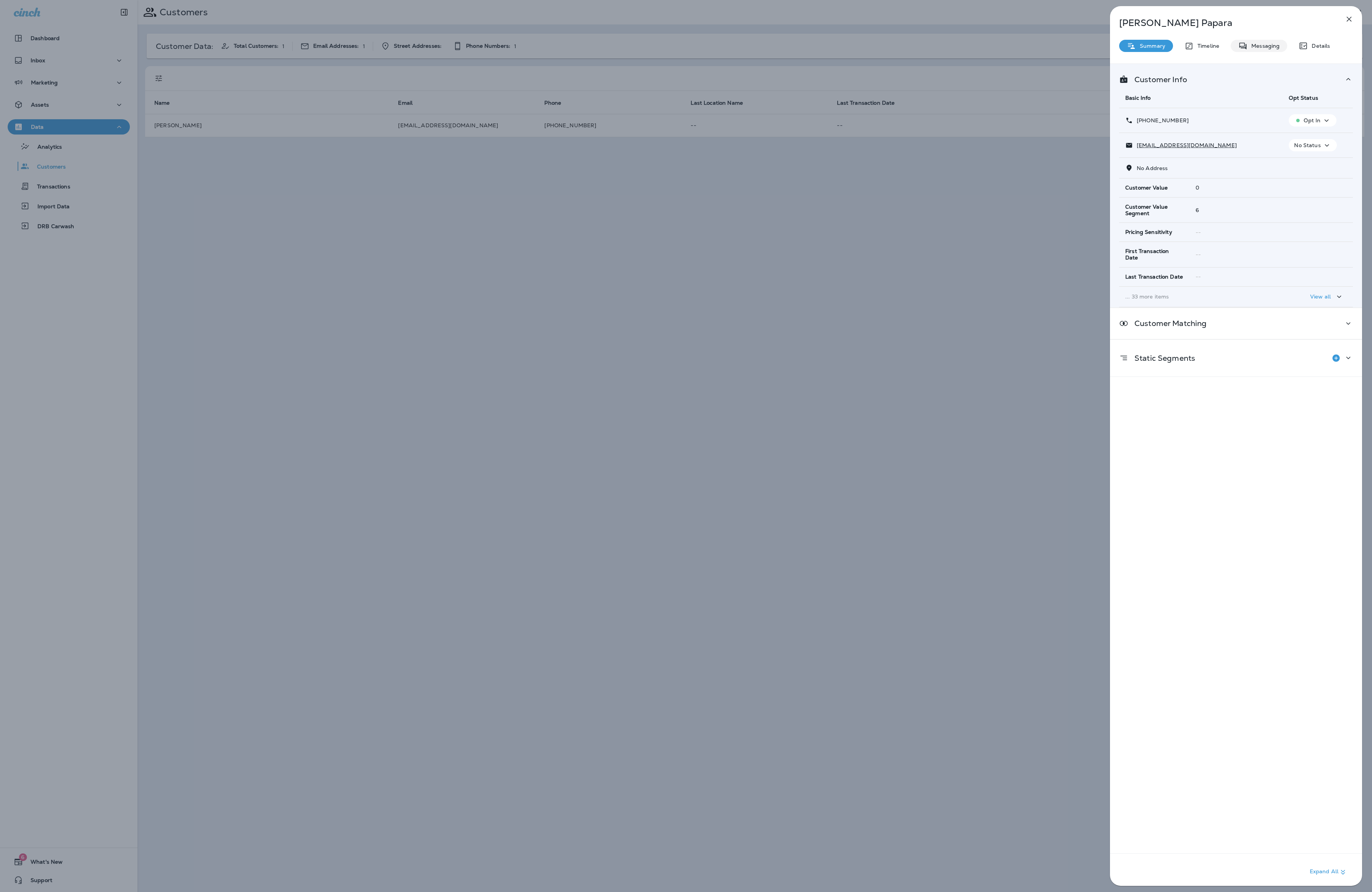
click at [1261, 48] on p "Messaging" at bounding box center [1263, 45] width 32 height 6
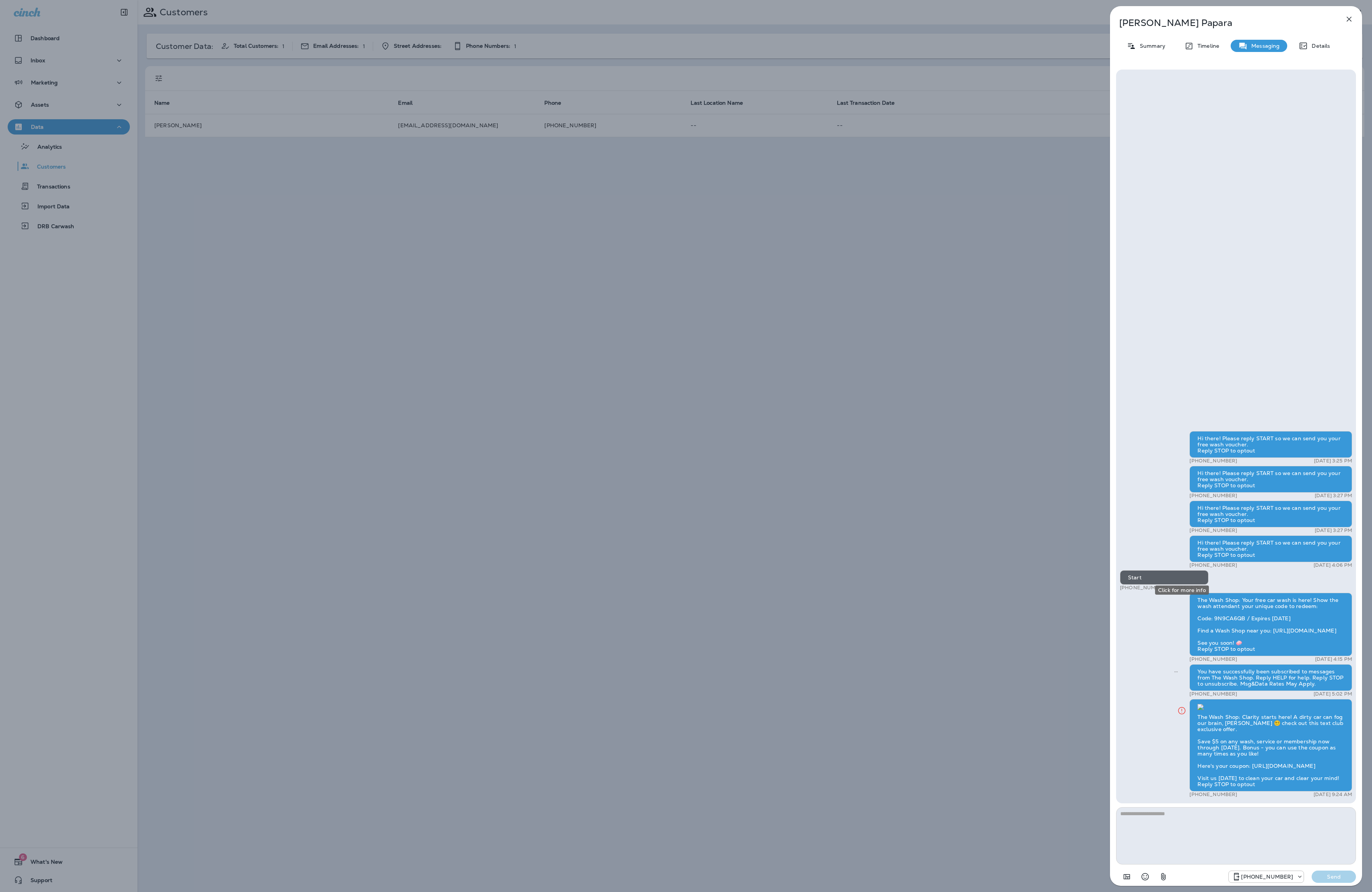
click at [1186, 703] on button "Click for more info" at bounding box center [1182, 710] width 15 height 15
click at [1175, 559] on div "Hi there! Please reply START so we can send you your free wash voucher. Reply S…" at bounding box center [1236, 615] width 232 height 368
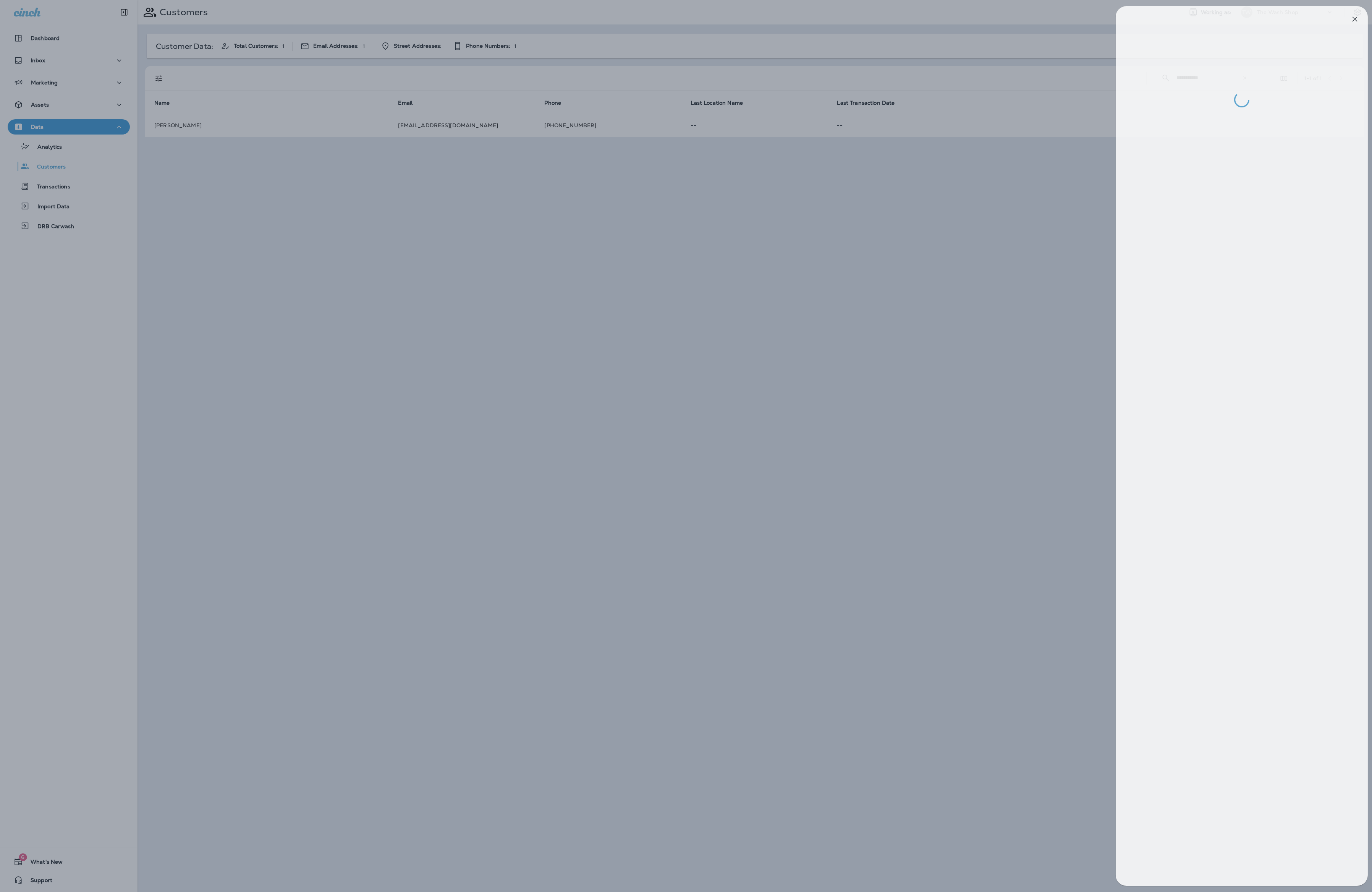
click at [295, 298] on div at bounding box center [692, 446] width 1372 height 892
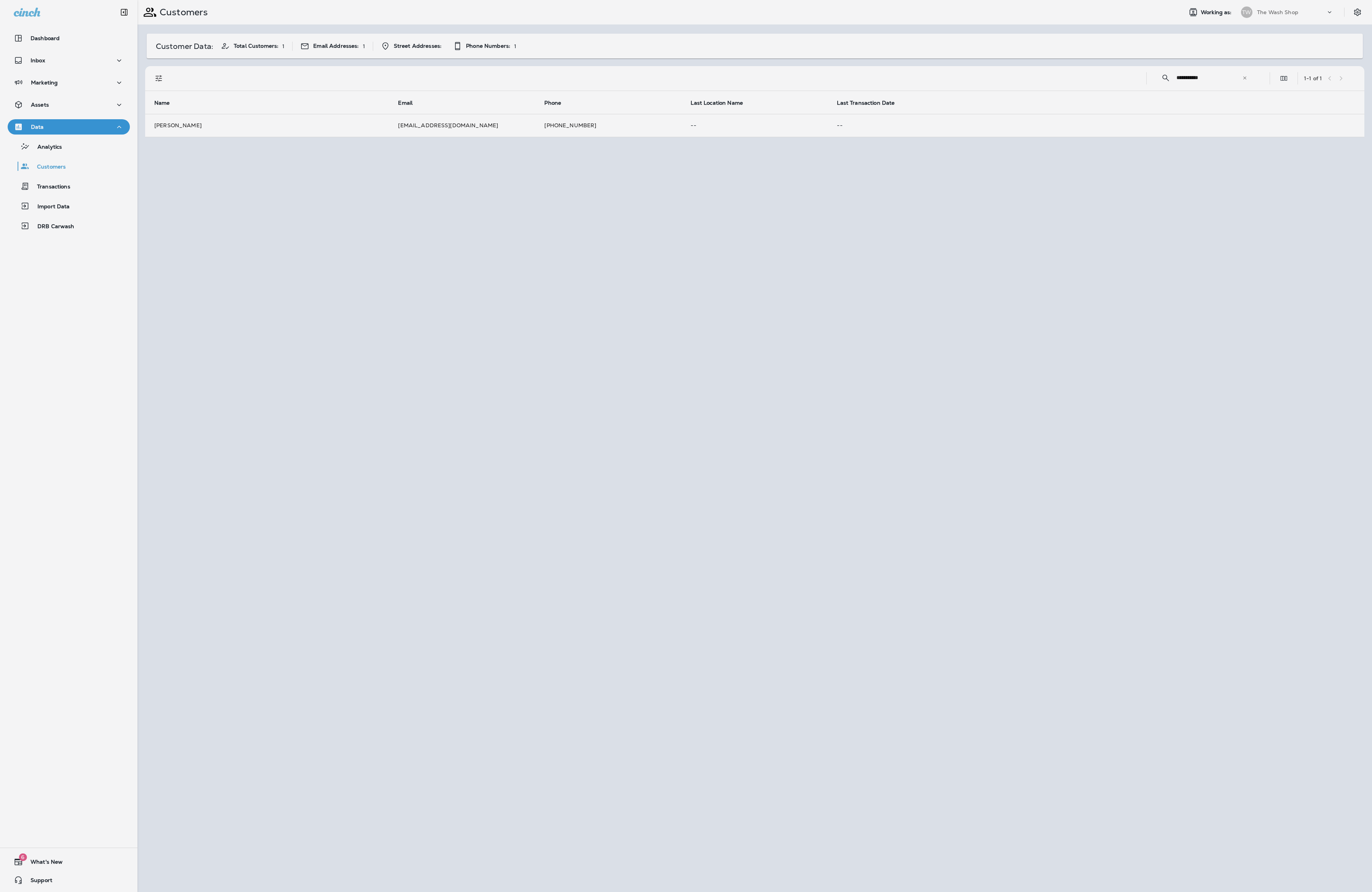
drag, startPoint x: 260, startPoint y: 212, endPoint x: 116, endPoint y: 104, distance: 180.0
click at [259, 210] on div at bounding box center [726, 446] width 1372 height 892
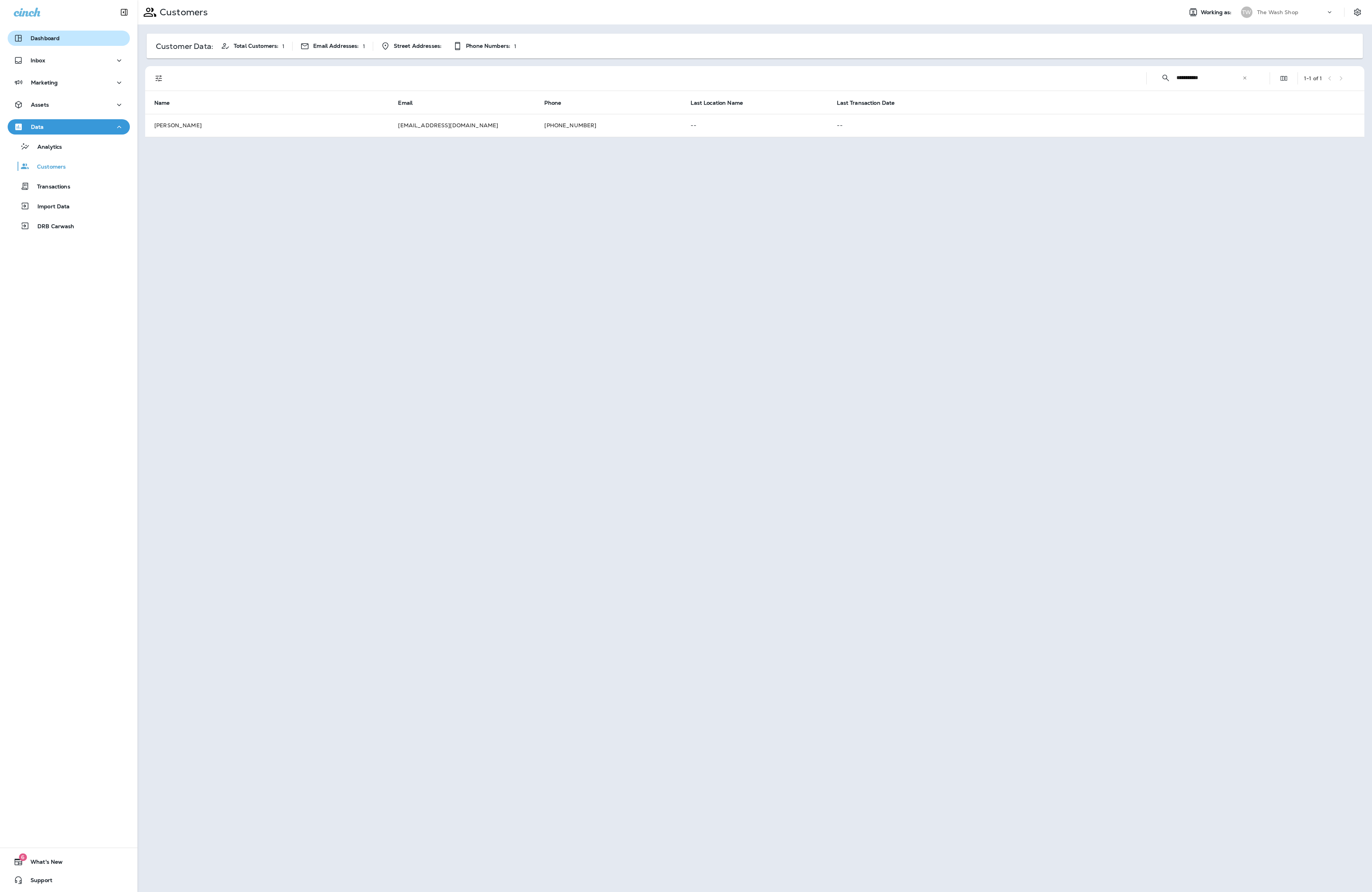
drag, startPoint x: 109, startPoint y: 50, endPoint x: 84, endPoint y: 31, distance: 31.4
click at [108, 48] on div "Dashboard Inbox Marketing Assets Data Analytics Customers Transactions Import D…" at bounding box center [69, 134] width 137 height 222
click at [82, 30] on button "Dashboard" at bounding box center [68, 38] width 122 height 15
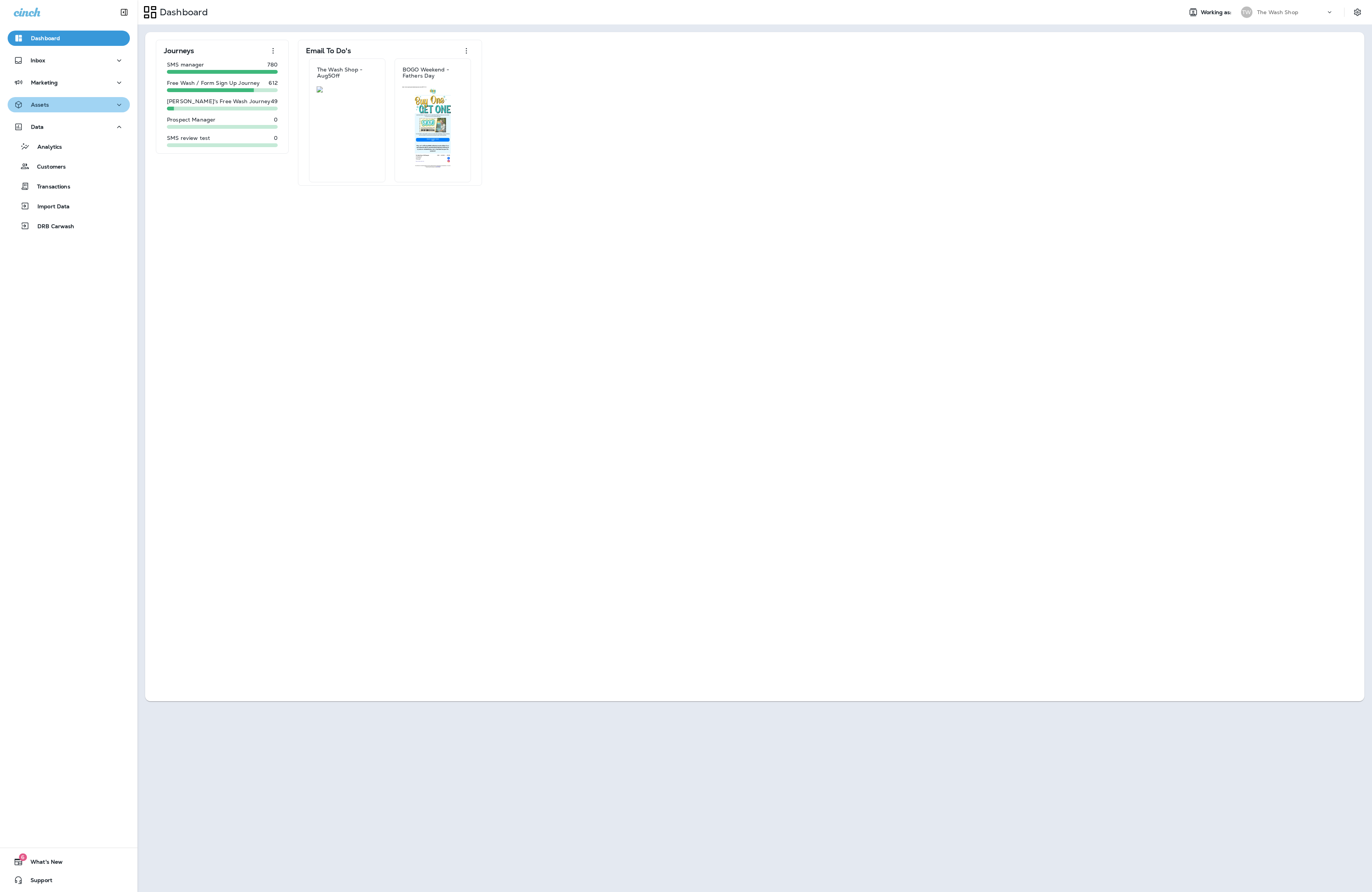
click at [57, 110] on button "Assets" at bounding box center [68, 104] width 122 height 15
click at [64, 182] on div "Coupons" at bounding box center [69, 184] width 116 height 12
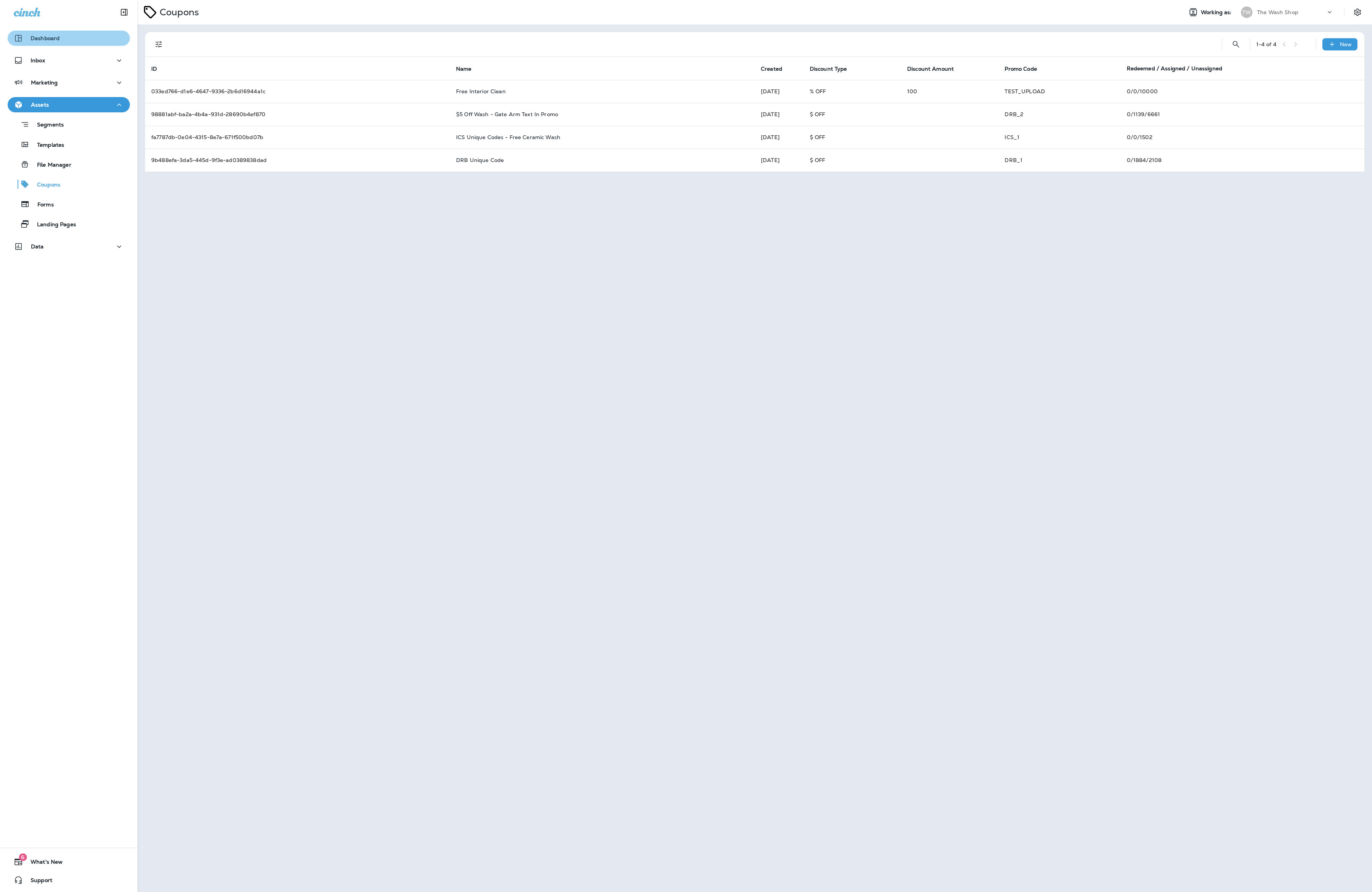
click at [50, 33] on button "Dashboard" at bounding box center [68, 38] width 122 height 15
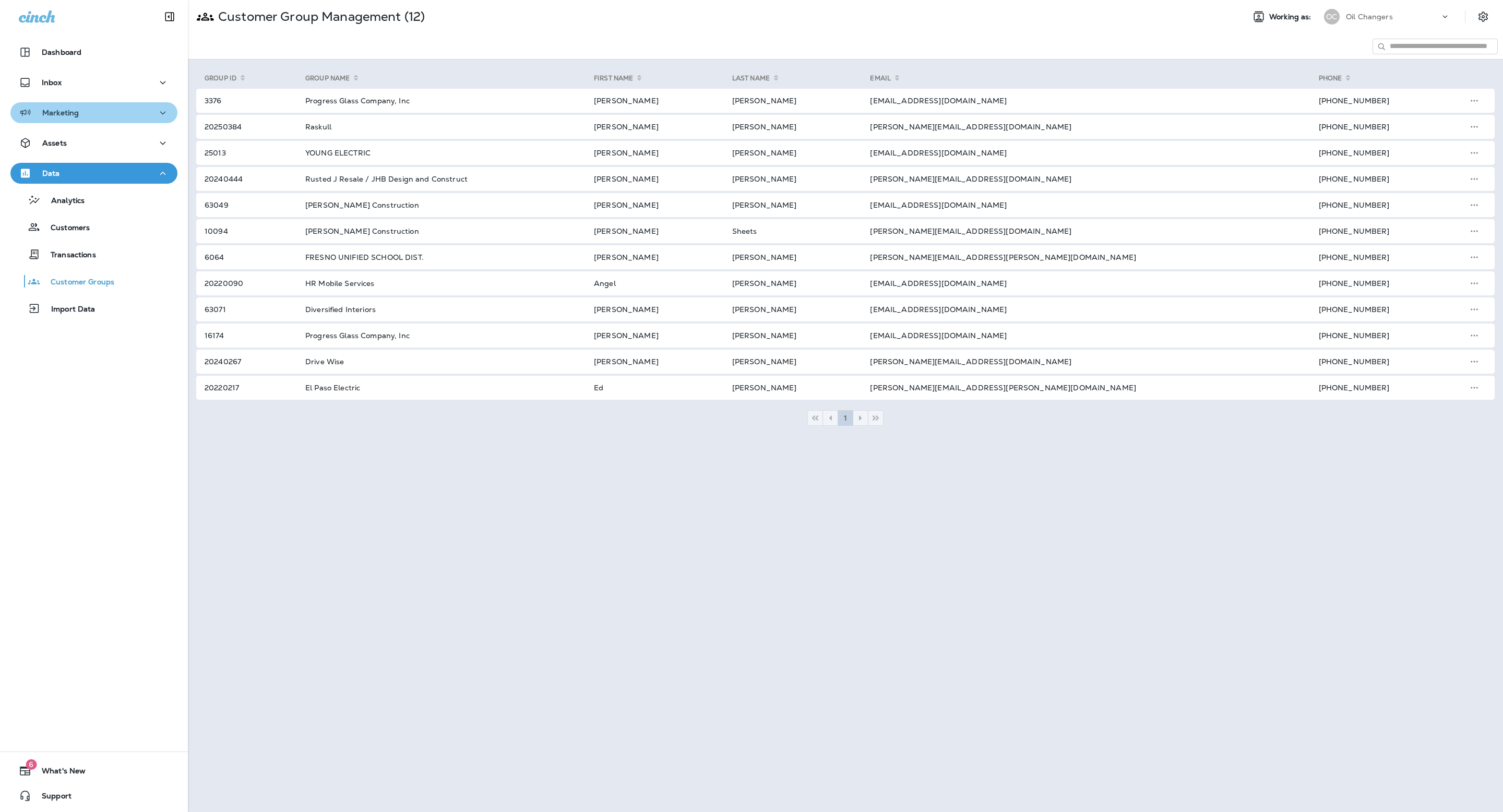
click at [93, 116] on div "Marketing" at bounding box center [94, 113] width 151 height 13
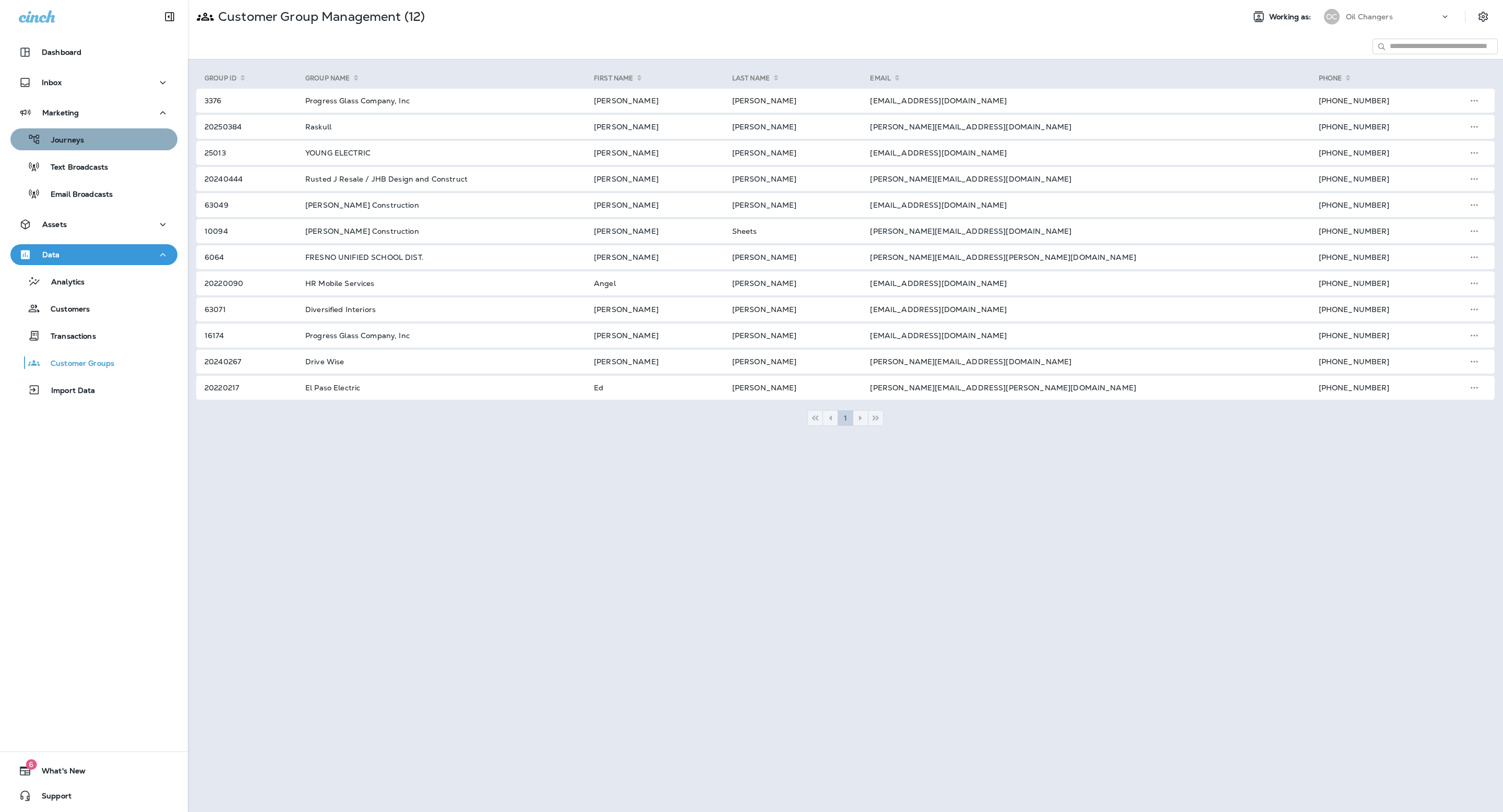
click at [92, 135] on div "Journeys" at bounding box center [94, 140] width 159 height 16
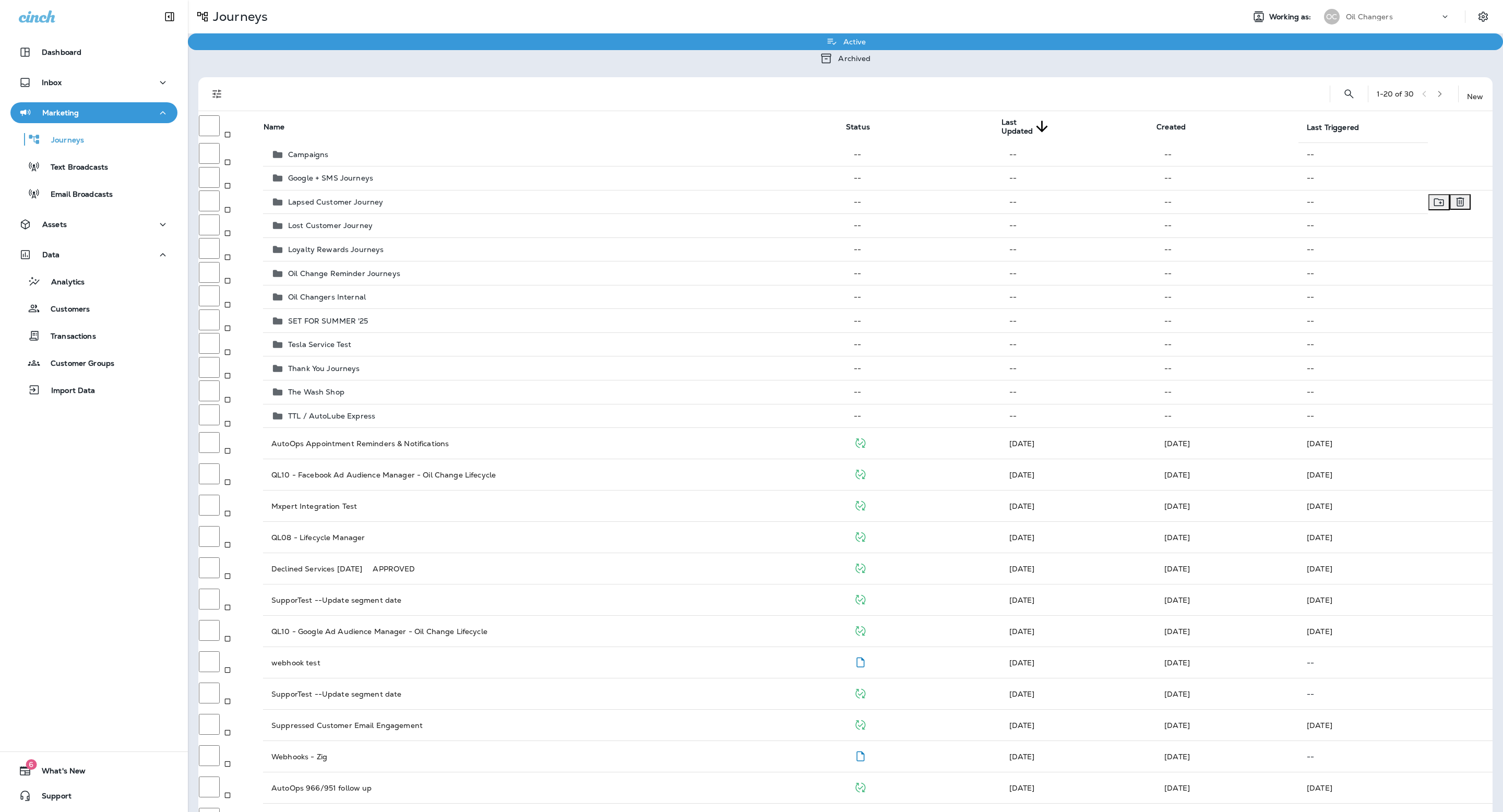
click at [359, 204] on td "Lapsed Customer Journey" at bounding box center [554, 202] width 582 height 24
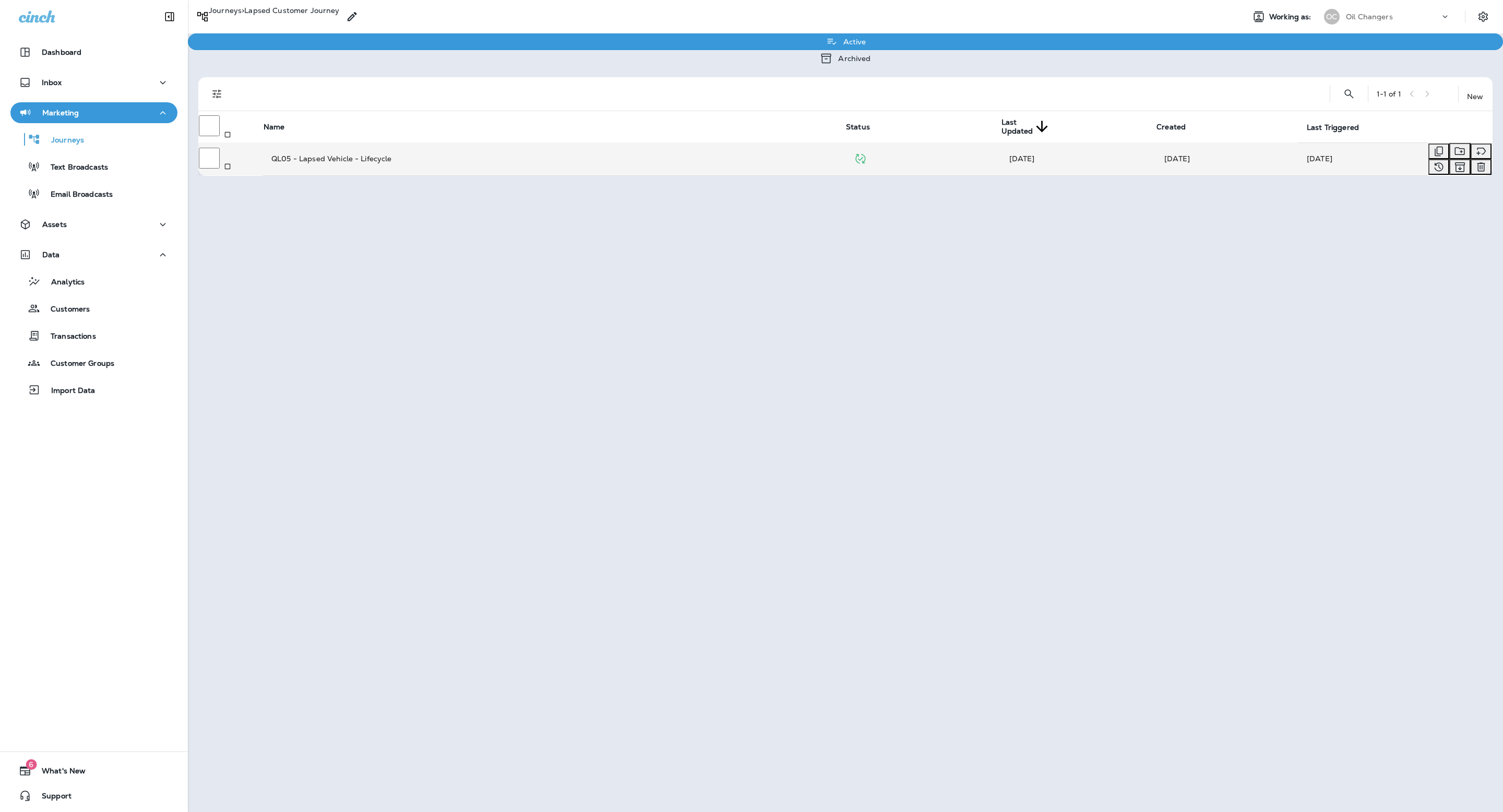
click at [512, 162] on td "QL05 - Lapsed Vehicle - Lifecycle" at bounding box center [554, 159] width 582 height 33
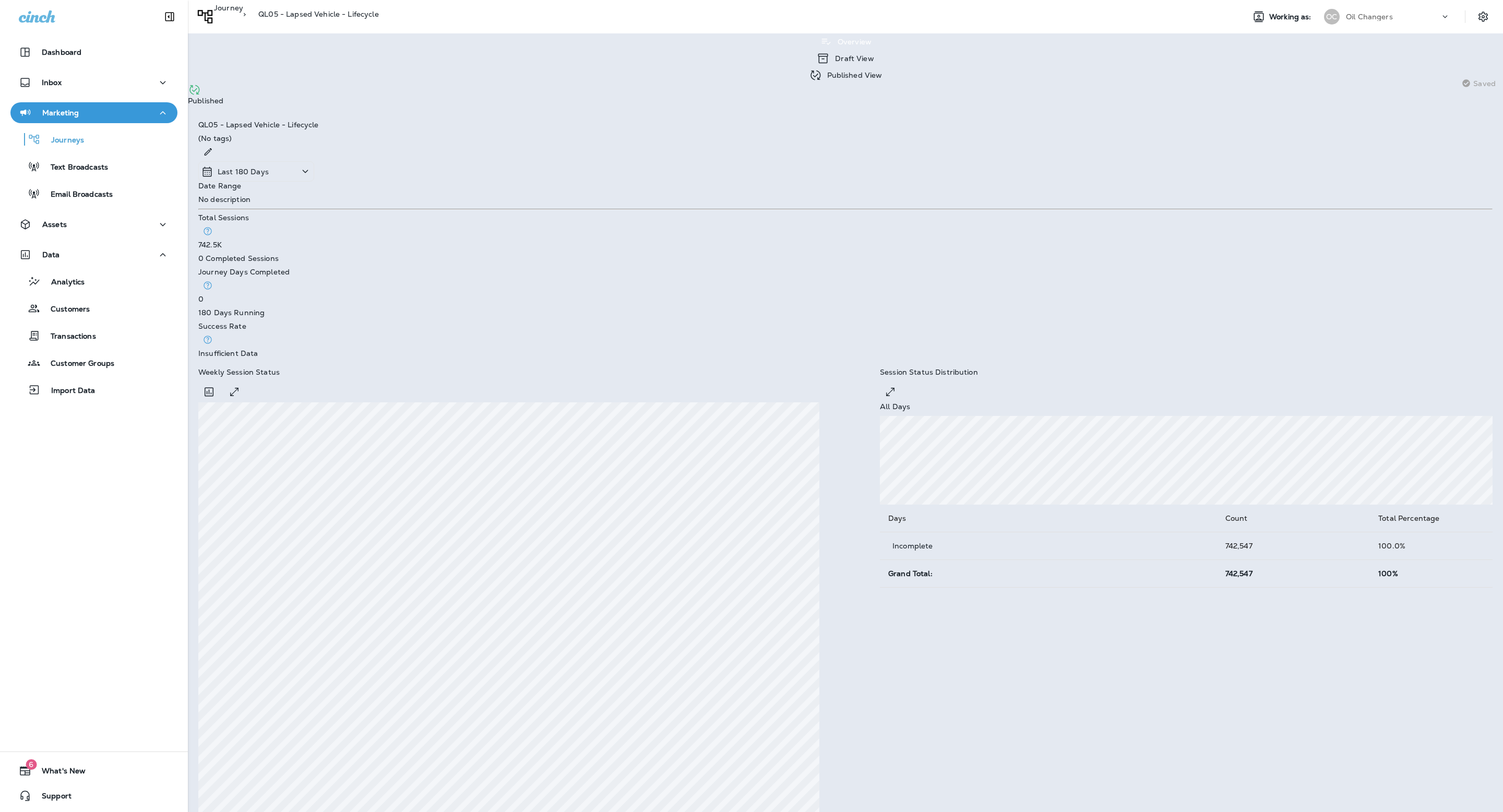
click at [811, 70] on icon at bounding box center [816, 75] width 10 height 10
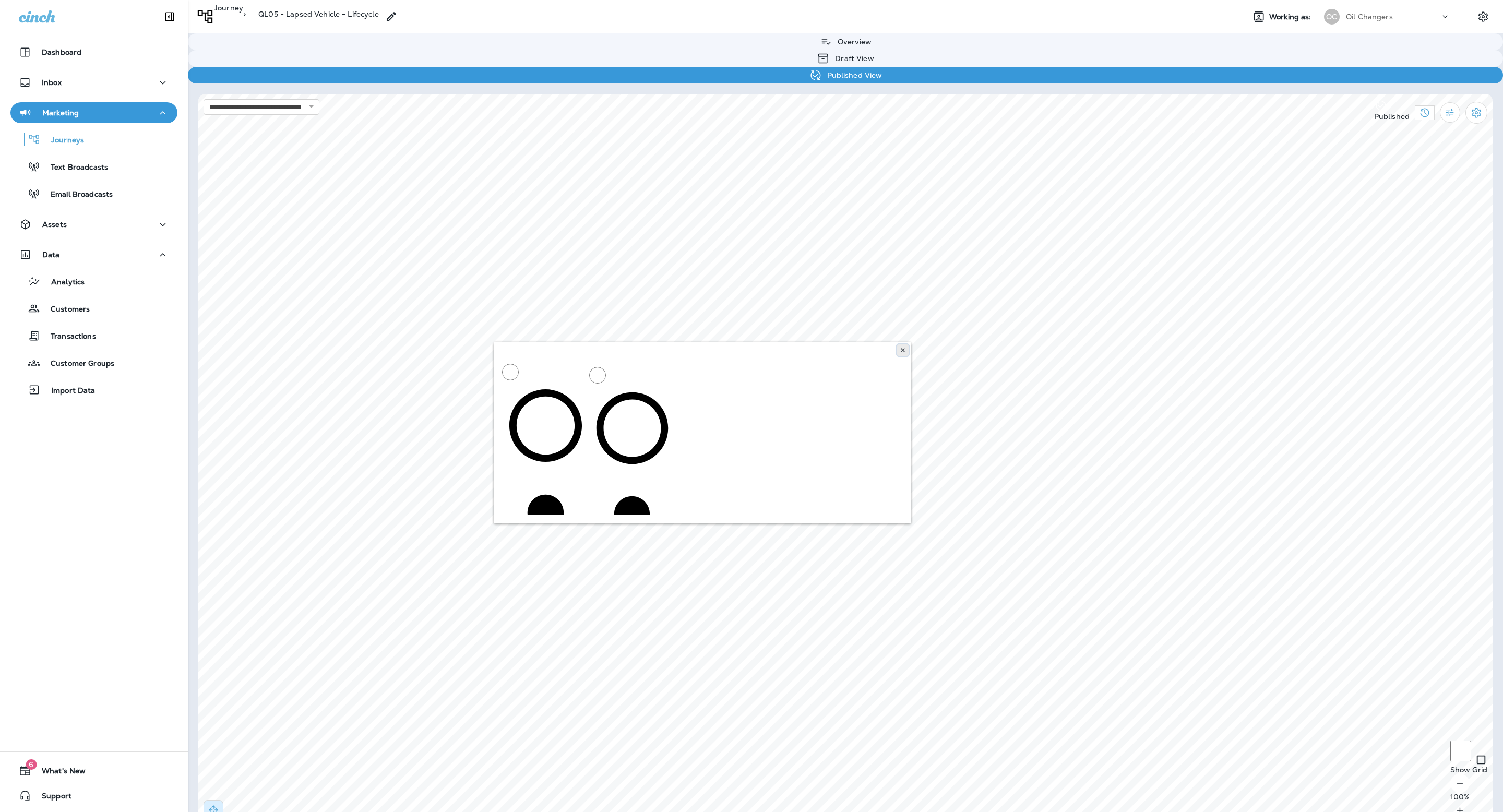
click at [903, 349] on use at bounding box center [903, 350] width 4 height 4
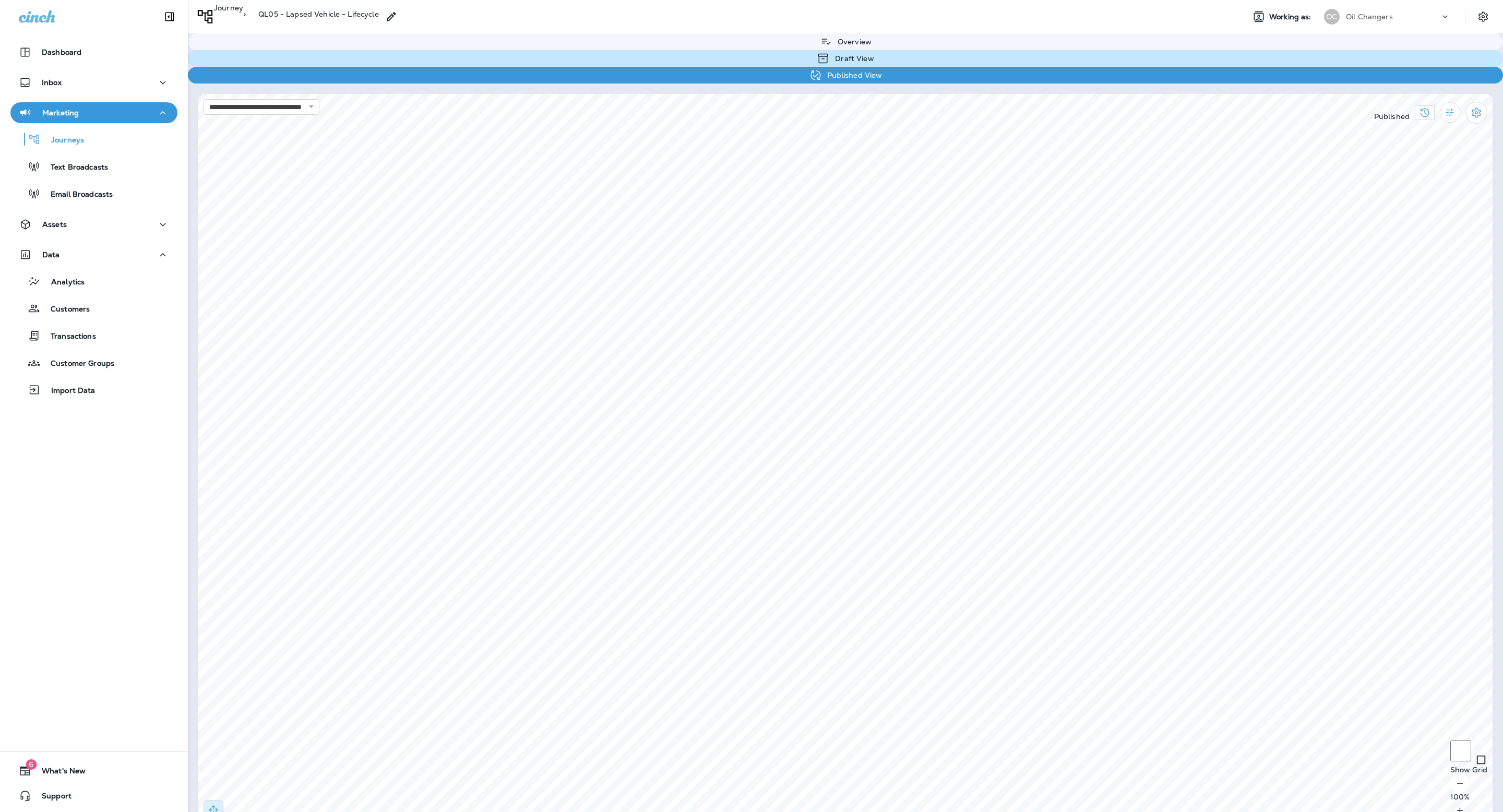
click at [830, 55] on p "Draft View" at bounding box center [852, 58] width 44 height 8
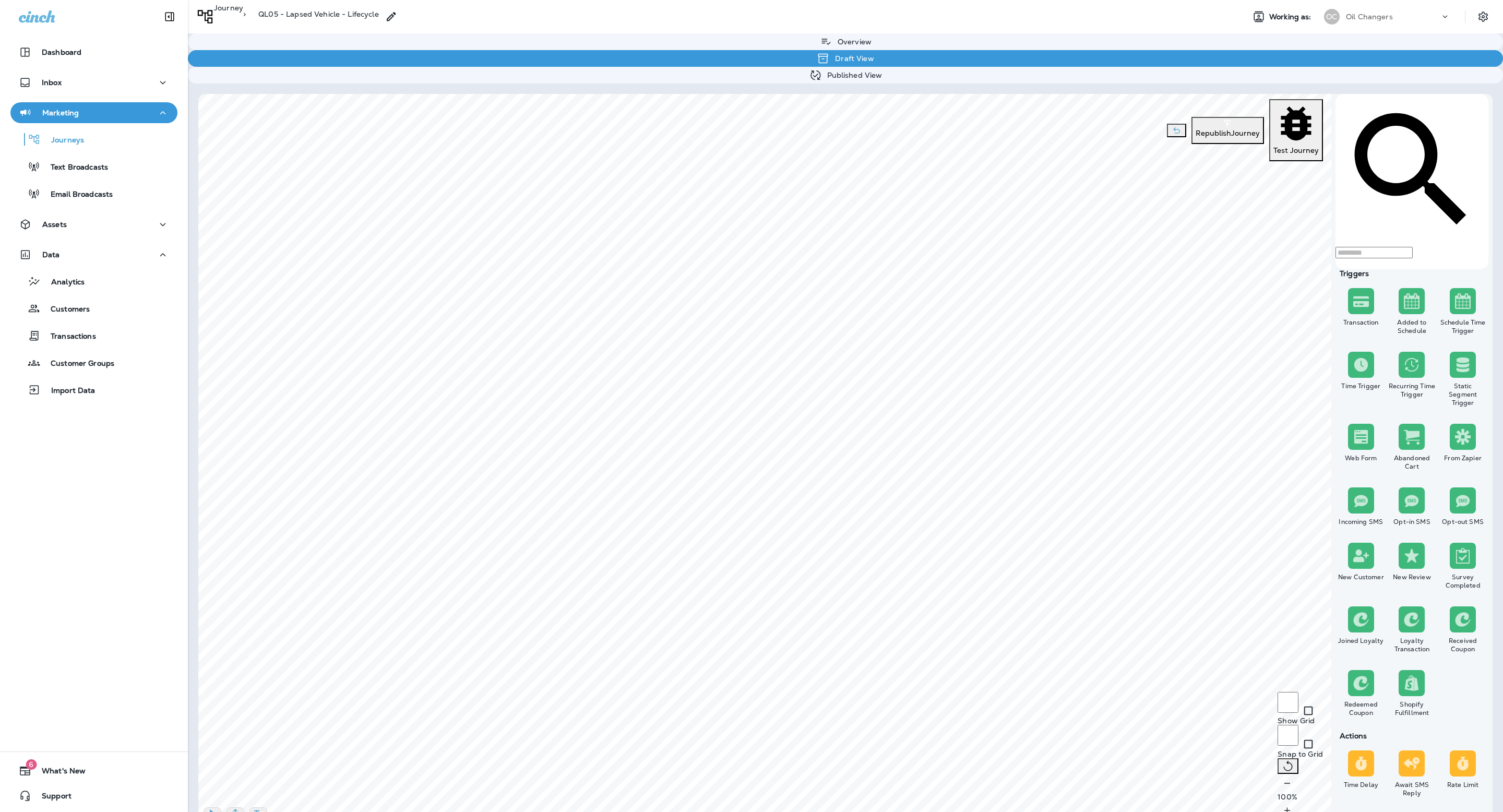
click at [1413, 247] on input "text" at bounding box center [1374, 252] width 77 height 12
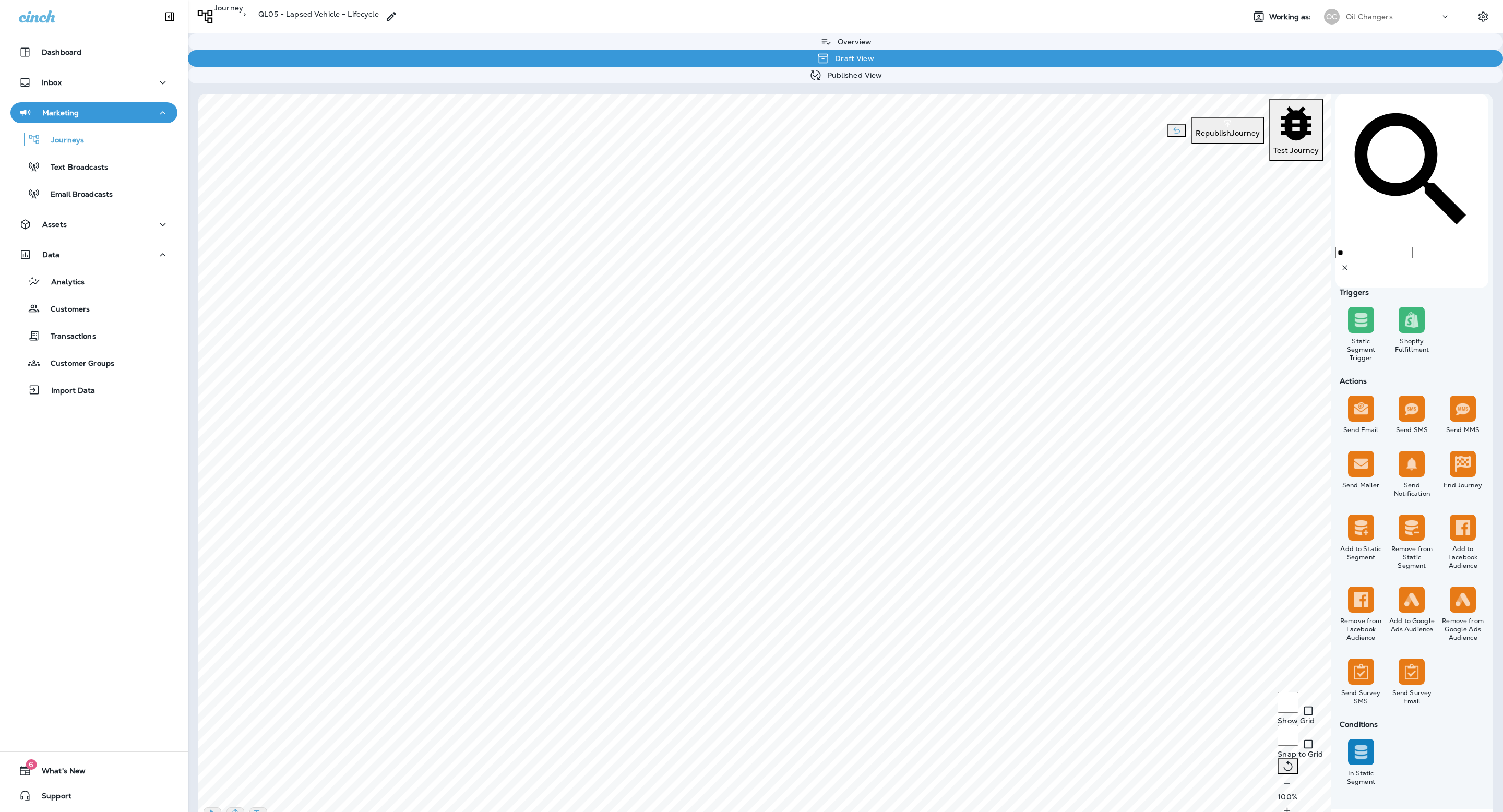
type input "**"
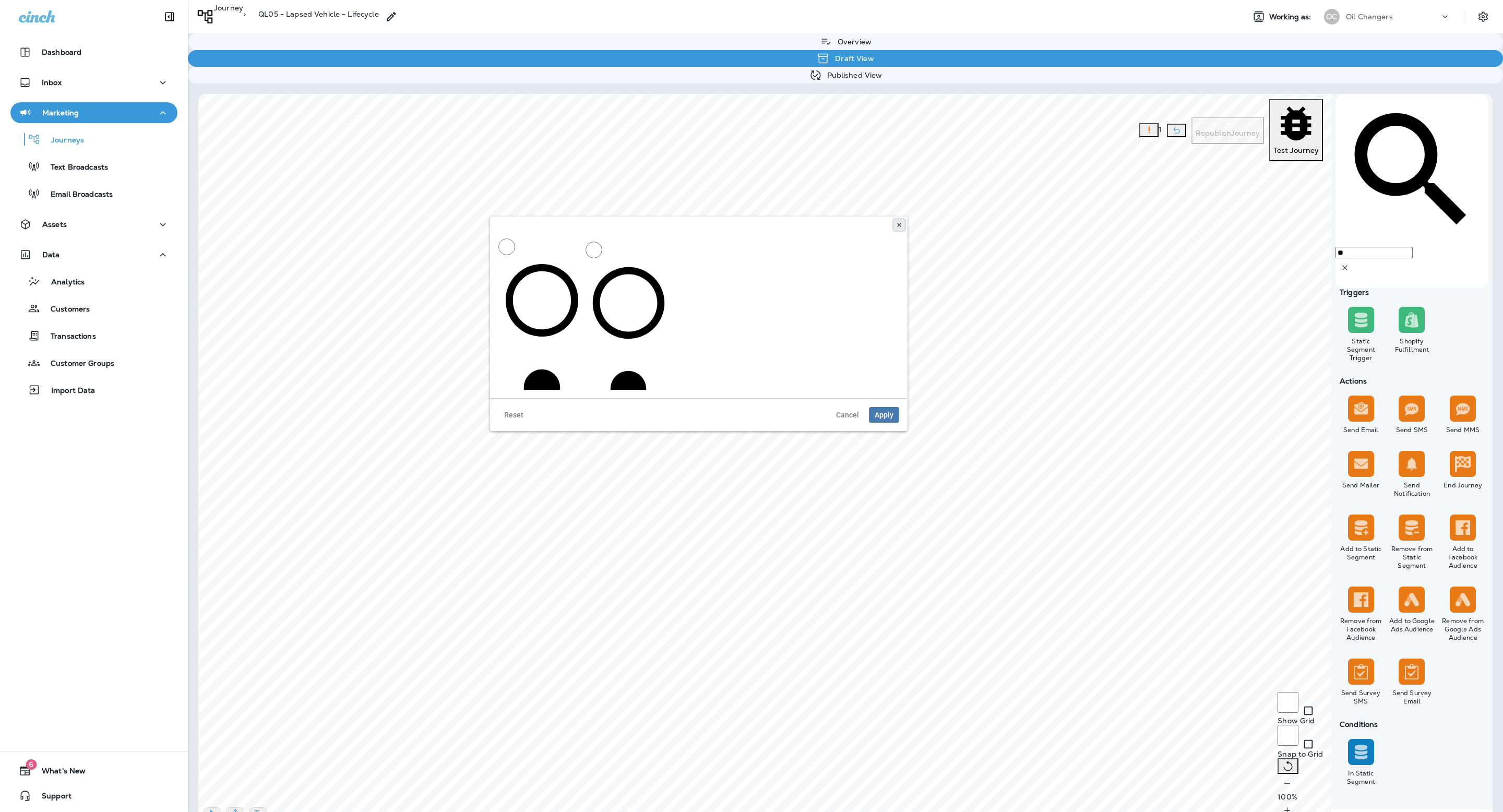
click at [895, 226] on button at bounding box center [900, 225] width 12 height 12
click at [897, 223] on icon at bounding box center [899, 225] width 7 height 7
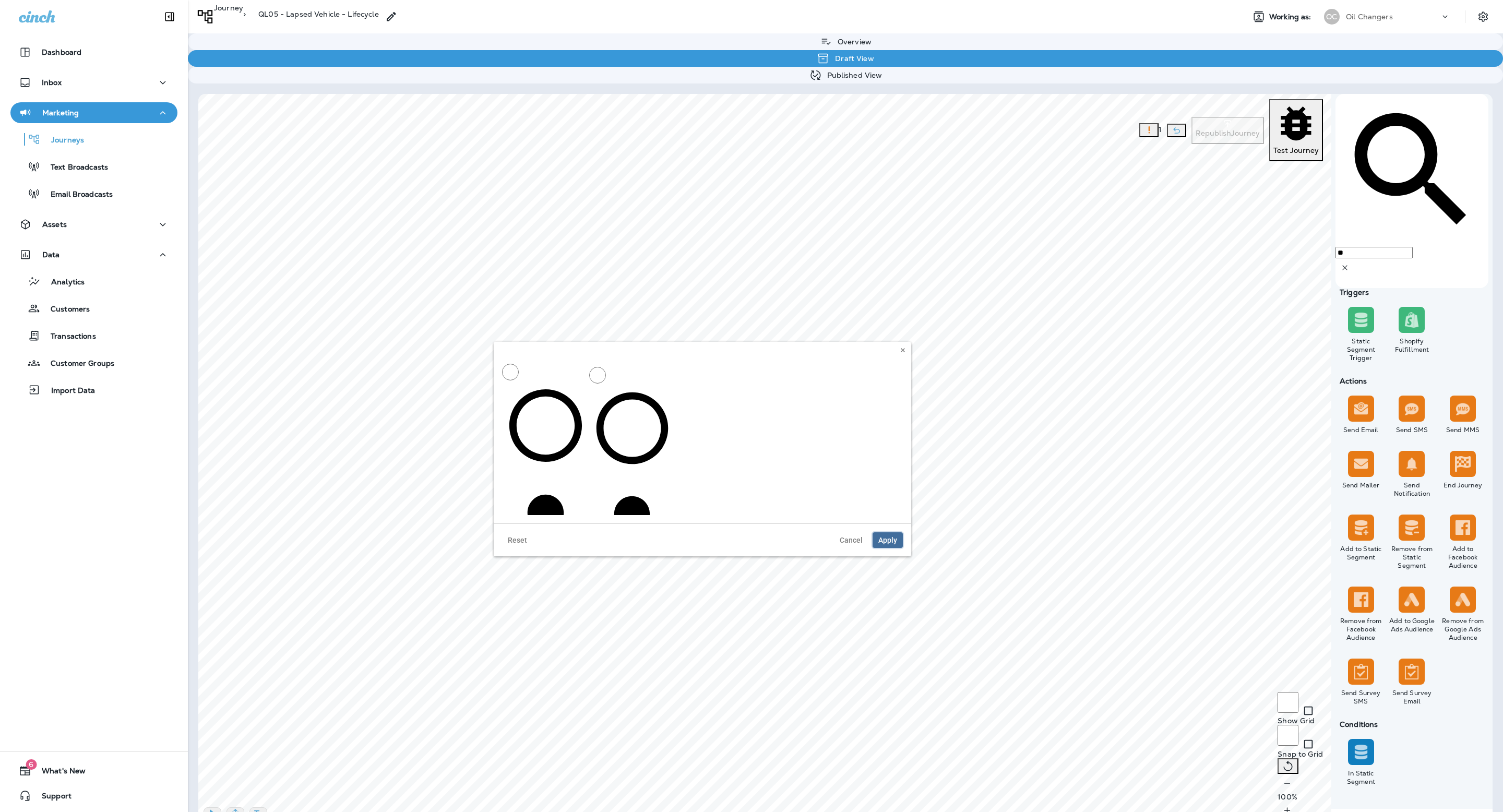
click at [893, 536] on span "Apply" at bounding box center [888, 540] width 19 height 7
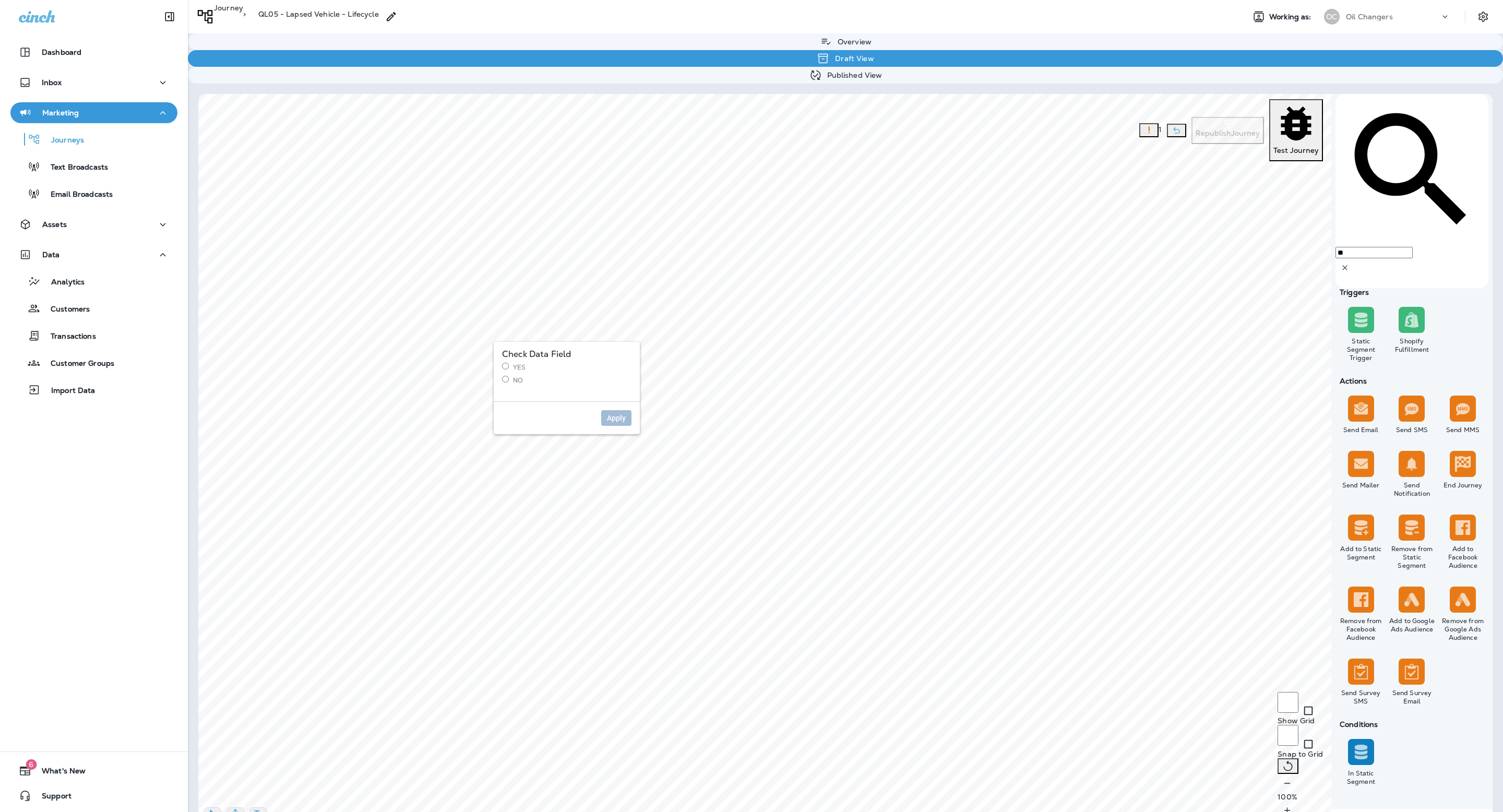
drag, startPoint x: 521, startPoint y: 364, endPoint x: 526, endPoint y: 375, distance: 12.1
click at [520, 365] on label "Yes" at bounding box center [567, 367] width 130 height 9
click at [623, 418] on span "Apply" at bounding box center [616, 418] width 19 height 7
drag, startPoint x: 511, startPoint y: 381, endPoint x: 540, endPoint y: 389, distance: 30.1
click at [512, 381] on label "No" at bounding box center [567, 380] width 130 height 9
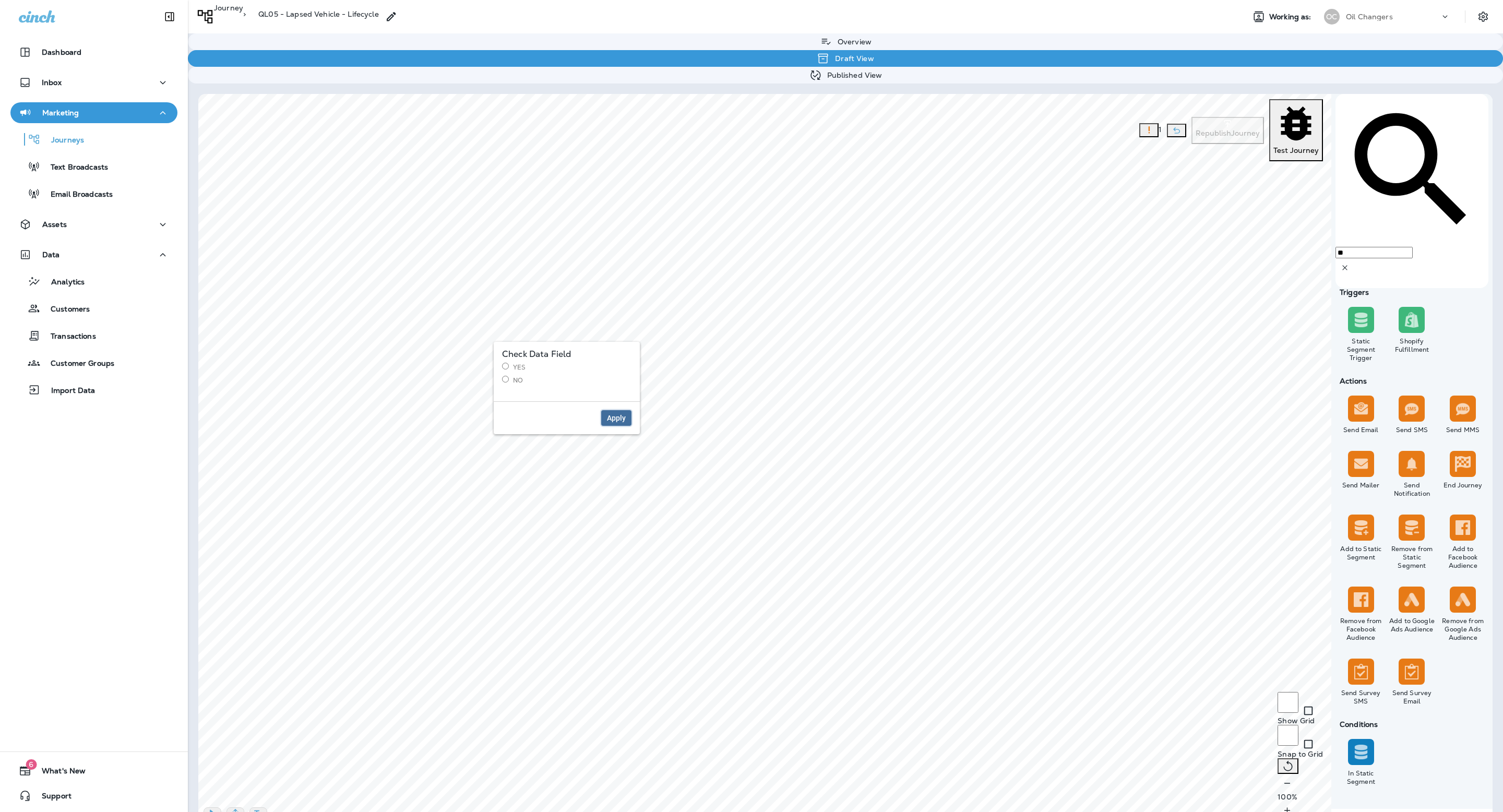
click at [623, 416] on span "Apply" at bounding box center [616, 418] width 19 height 7
click at [828, 355] on div "**********" at bounding box center [870, 327] width 199 height 91
click at [846, 308] on select "**********" at bounding box center [870, 311] width 182 height 16
select select "**********"
click at [831, 349] on input "text" at bounding box center [870, 348] width 182 height 16
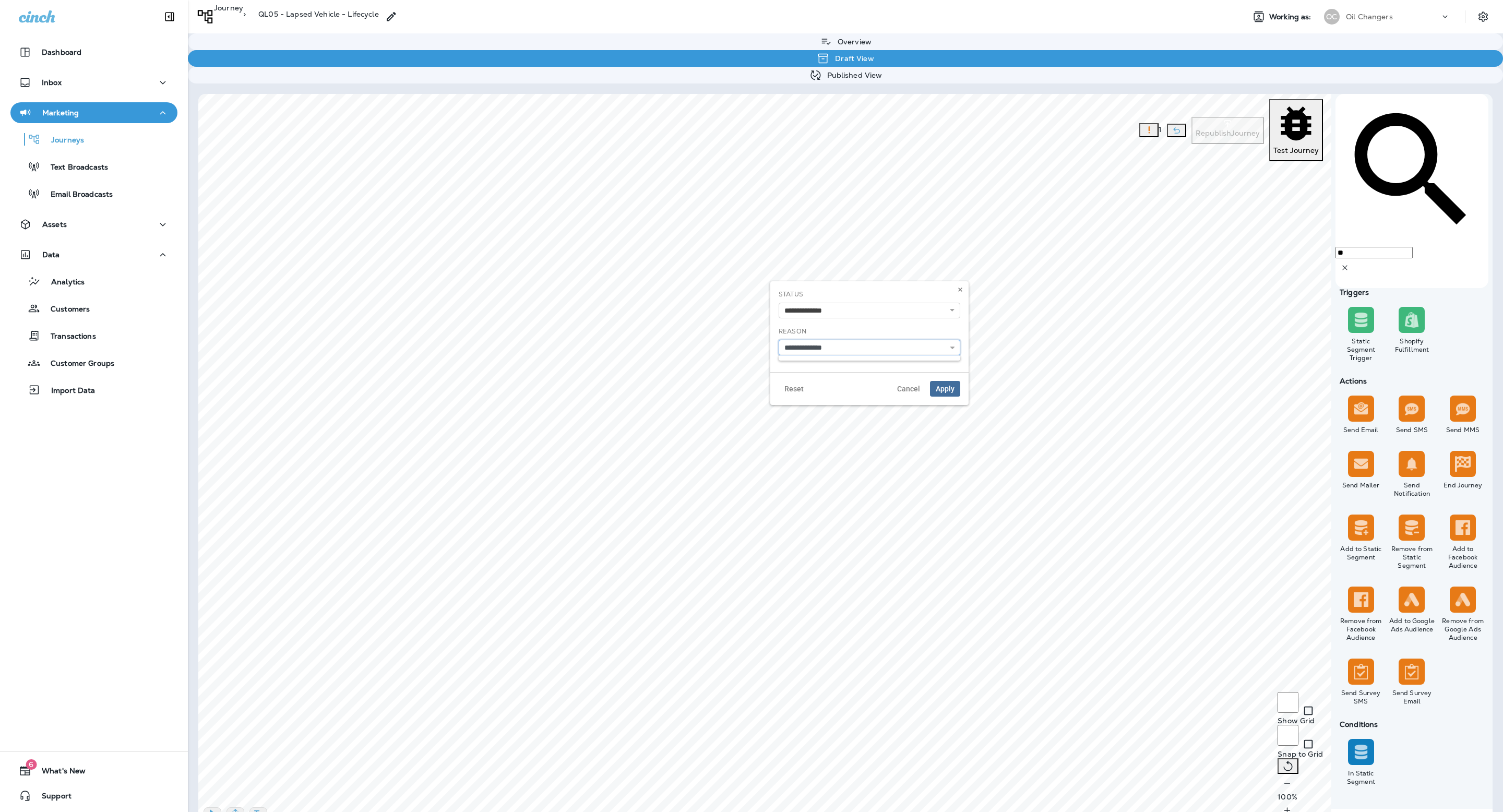
type input "**********"
click at [948, 387] on span "Apply" at bounding box center [945, 389] width 19 height 7
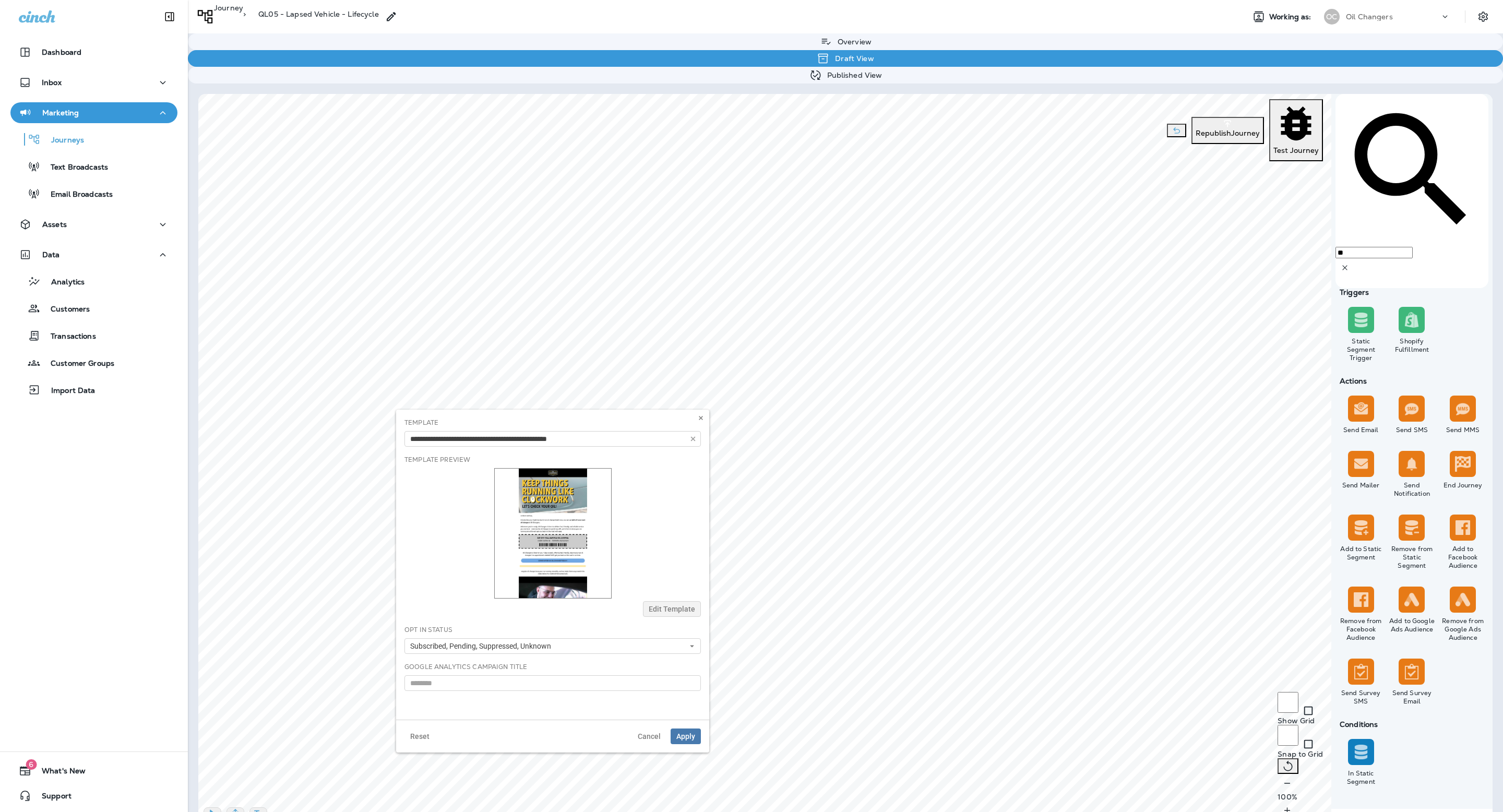
click at [579, 501] on img at bounding box center [552, 533] width 117 height 130
click at [555, 532] on img at bounding box center [552, 533] width 117 height 130
click at [700, 422] on button at bounding box center [701, 418] width 12 height 12
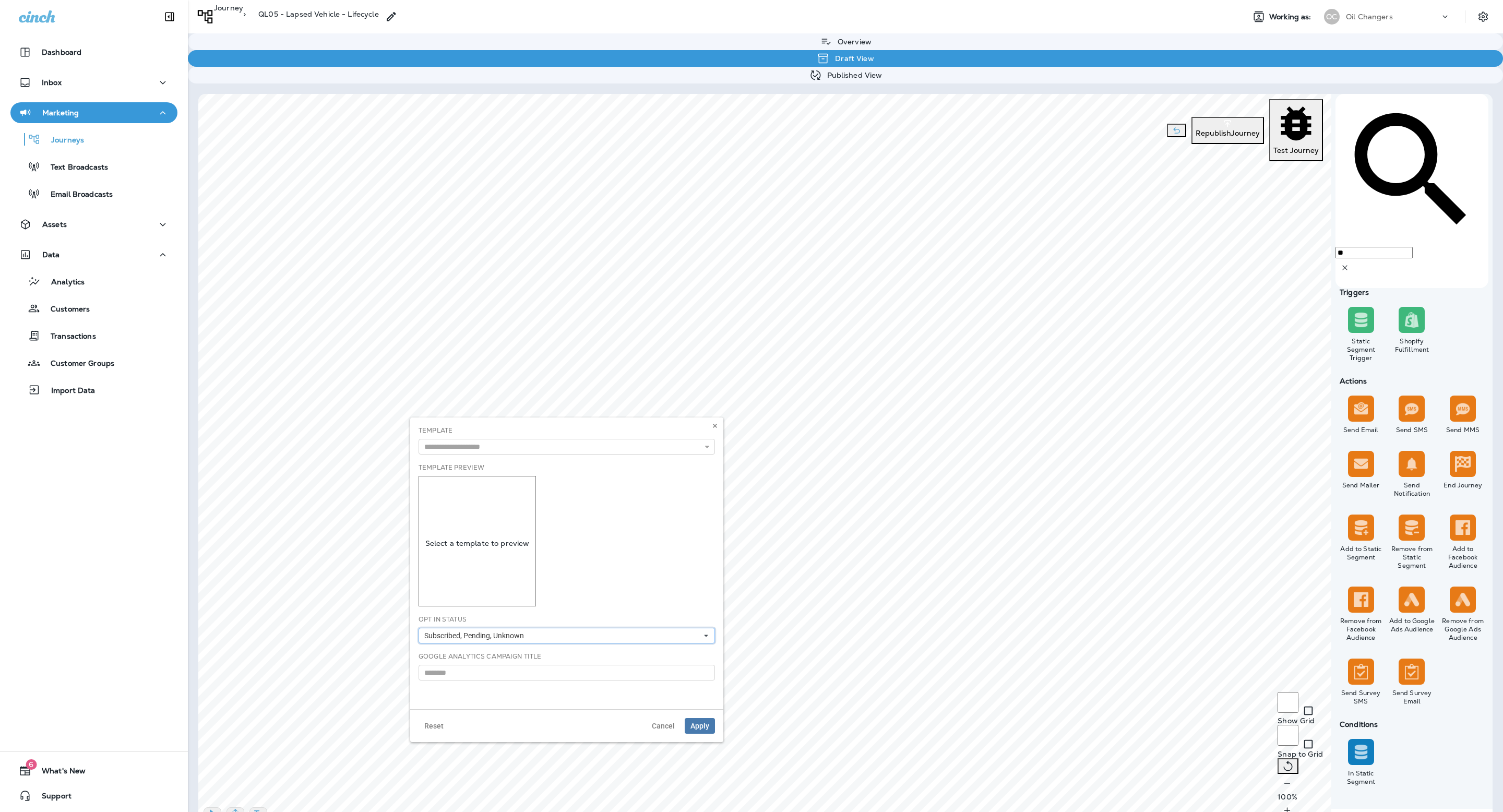
click at [547, 635] on button "Subscribed, Pending, Unknown" at bounding box center [566, 636] width 296 height 16
drag, startPoint x: 527, startPoint y: 672, endPoint x: 556, endPoint y: 686, distance: 32.2
click at [528, 674] on div "Suppressed" at bounding box center [567, 677] width 288 height 8
click at [715, 723] on div "Reset Cancel Apply" at bounding box center [567, 725] width 313 height 33
click at [706, 723] on span "Apply" at bounding box center [700, 726] width 19 height 7
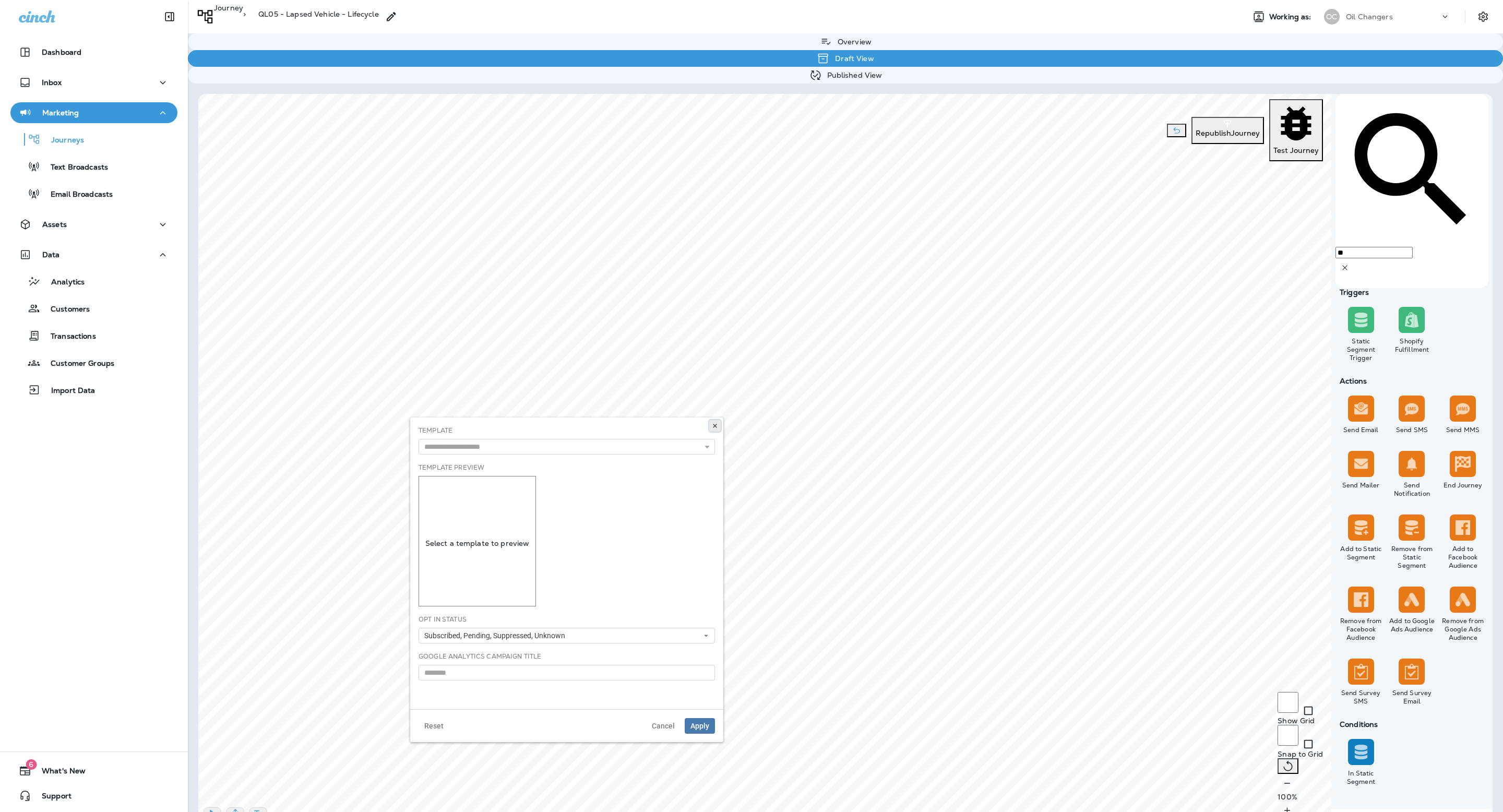
click at [713, 424] on icon at bounding box center [715, 426] width 7 height 7
click at [1204, 129] on p "Republish Journey" at bounding box center [1228, 132] width 64 height 8
drag, startPoint x: 1476, startPoint y: 784, endPoint x: 1478, endPoint y: 778, distance: 6.3
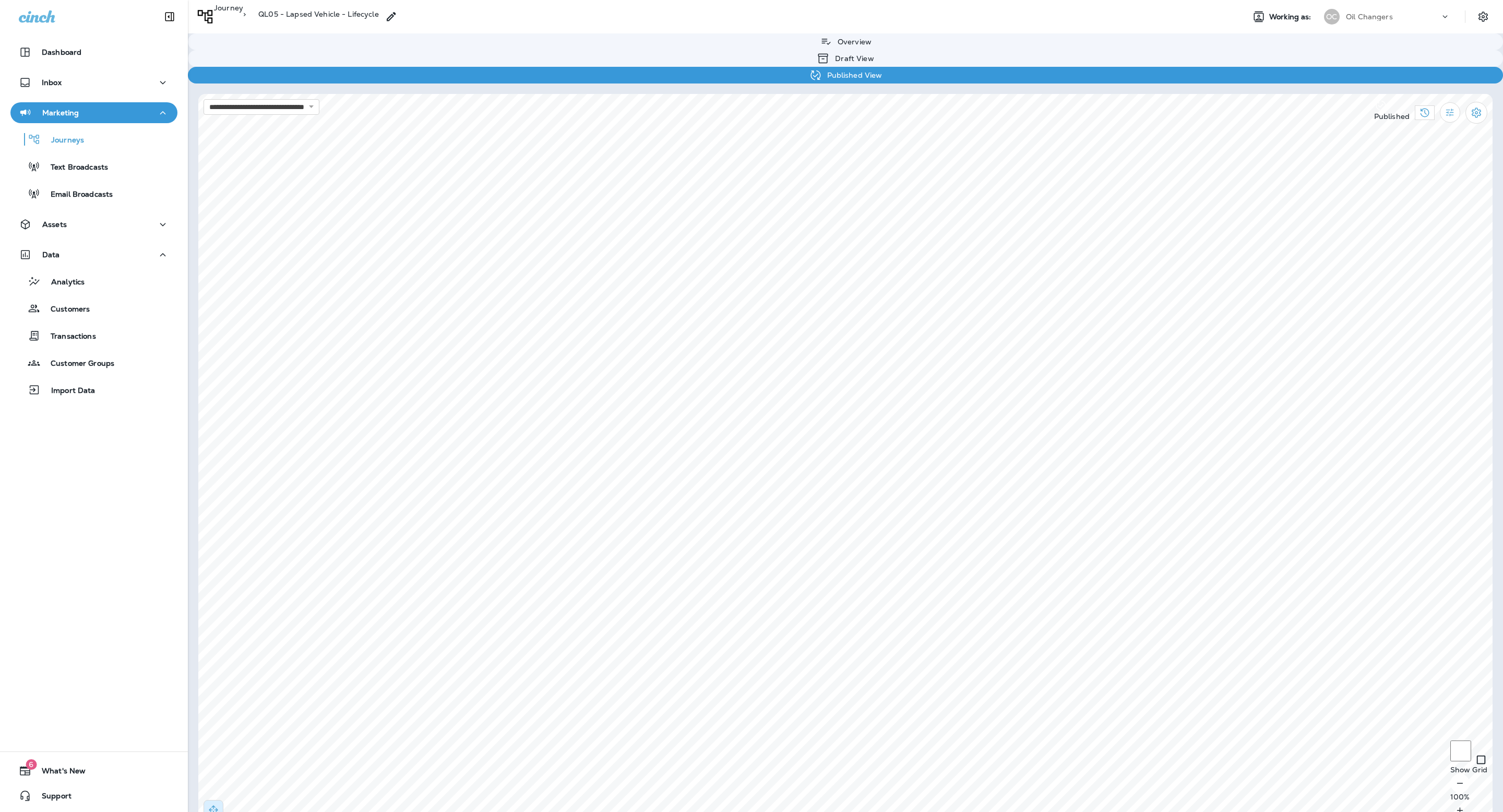
select select "*"
click at [964, 594] on button "Settings" at bounding box center [958, 602] width 39 height 16
click at [865, 520] on div "Template 120,000 Reviews - Leave a Google review 120,000 Reviews - Leave a Yelp…" at bounding box center [940, 559] width 313 height 306
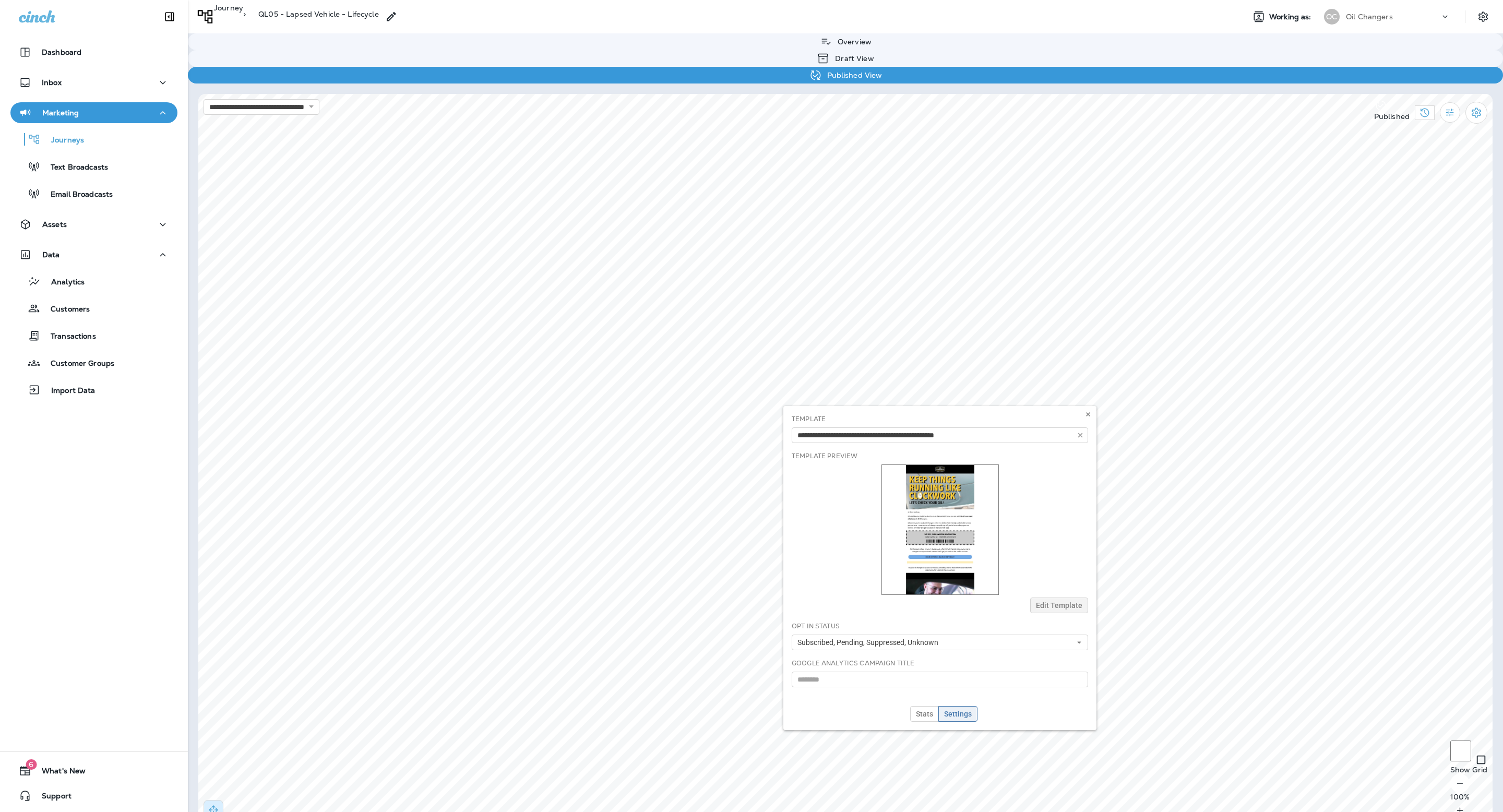
click at [1075, 598] on div "Template 120,000 Reviews - Leave a Google review 120,000 Reviews - Leave a Yelp…" at bounding box center [940, 568] width 313 height 324
click at [1069, 606] on div "Template 120,000 Reviews - Leave a Google review 120,000 Reviews - Leave a Yelp…" at bounding box center [940, 568] width 313 height 324
click at [1068, 604] on div "Template 120,000 Reviews - Leave a Google review 120,000 Reviews - Leave a Yelp…" at bounding box center [940, 568] width 313 height 324
click at [957, 509] on div "Template 120,000 Reviews - Leave a Google review 120,000 Reviews - Leave a Yelp…" at bounding box center [940, 568] width 313 height 324
drag, startPoint x: 949, startPoint y: 525, endPoint x: 975, endPoint y: 541, distance: 30.5
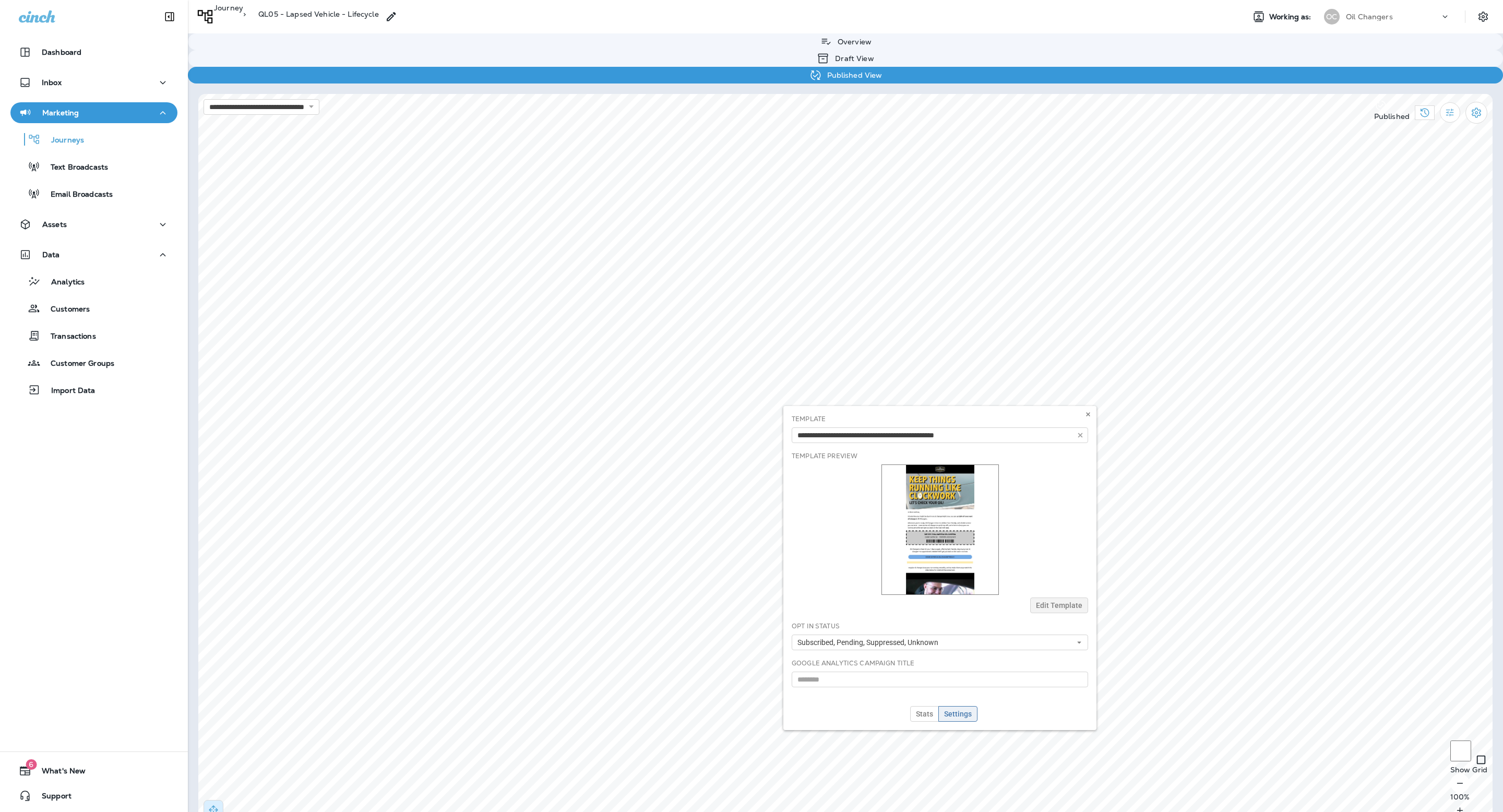
click at [949, 525] on div "Template 120,000 Reviews - Leave a Google review 120,000 Reviews - Leave a Yelp…" at bounding box center [940, 568] width 313 height 324
click at [1051, 602] on div "Template 120,000 Reviews - Leave a Google review 120,000 Reviews - Leave a Yelp…" at bounding box center [940, 568] width 313 height 324
drag, startPoint x: 1056, startPoint y: 608, endPoint x: 1051, endPoint y: 604, distance: 6.4
click at [1057, 607] on div "Template 120,000 Reviews - Leave a Google review 120,000 Reviews - Leave a Yelp…" at bounding box center [940, 568] width 313 height 324
click at [1086, 414] on icon at bounding box center [1088, 414] width 7 height 7
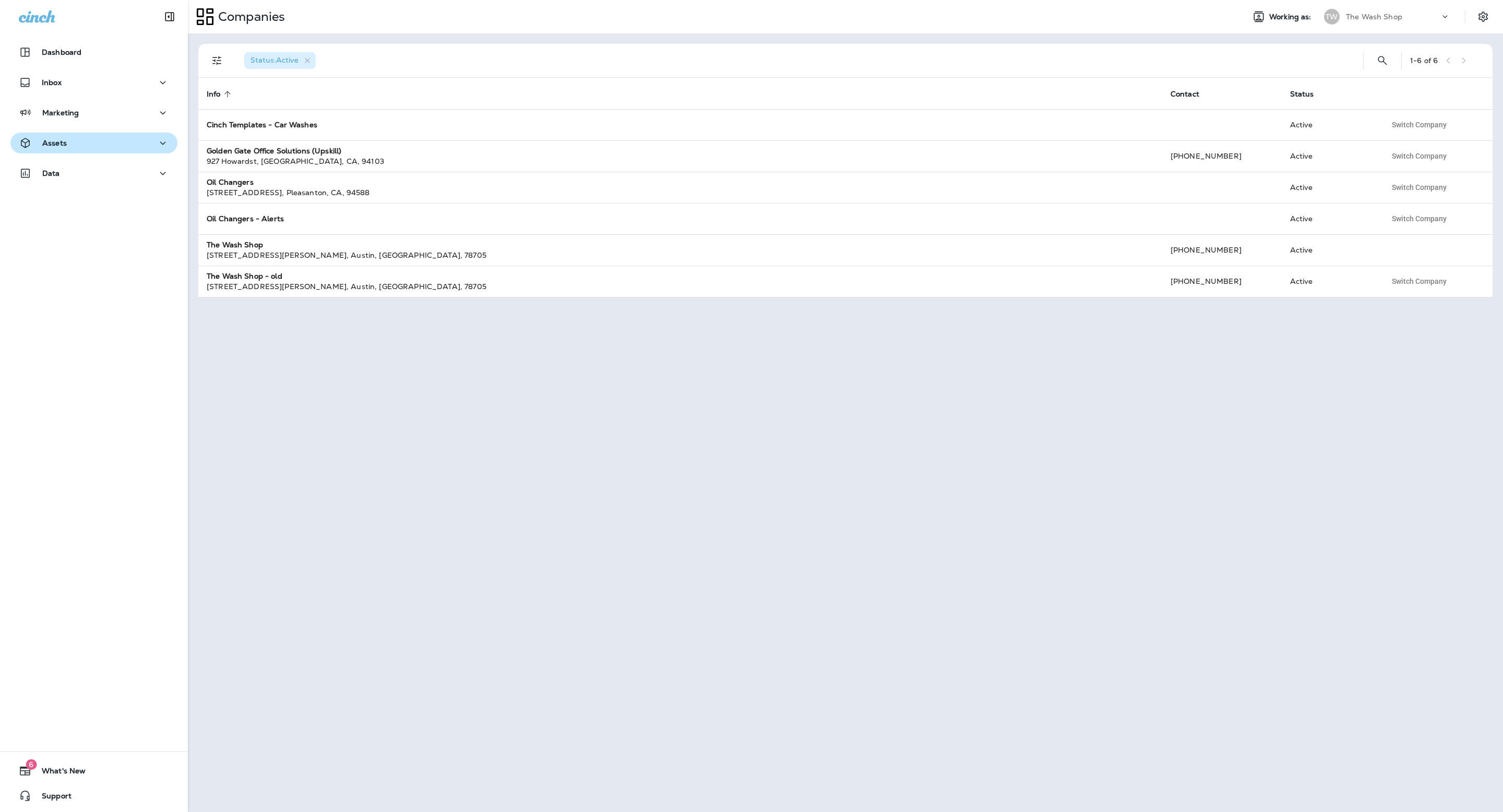
click at [76, 138] on div "Assets" at bounding box center [94, 143] width 151 height 13
click at [1411, 21] on div "The Wash Shop" at bounding box center [1393, 17] width 94 height 16
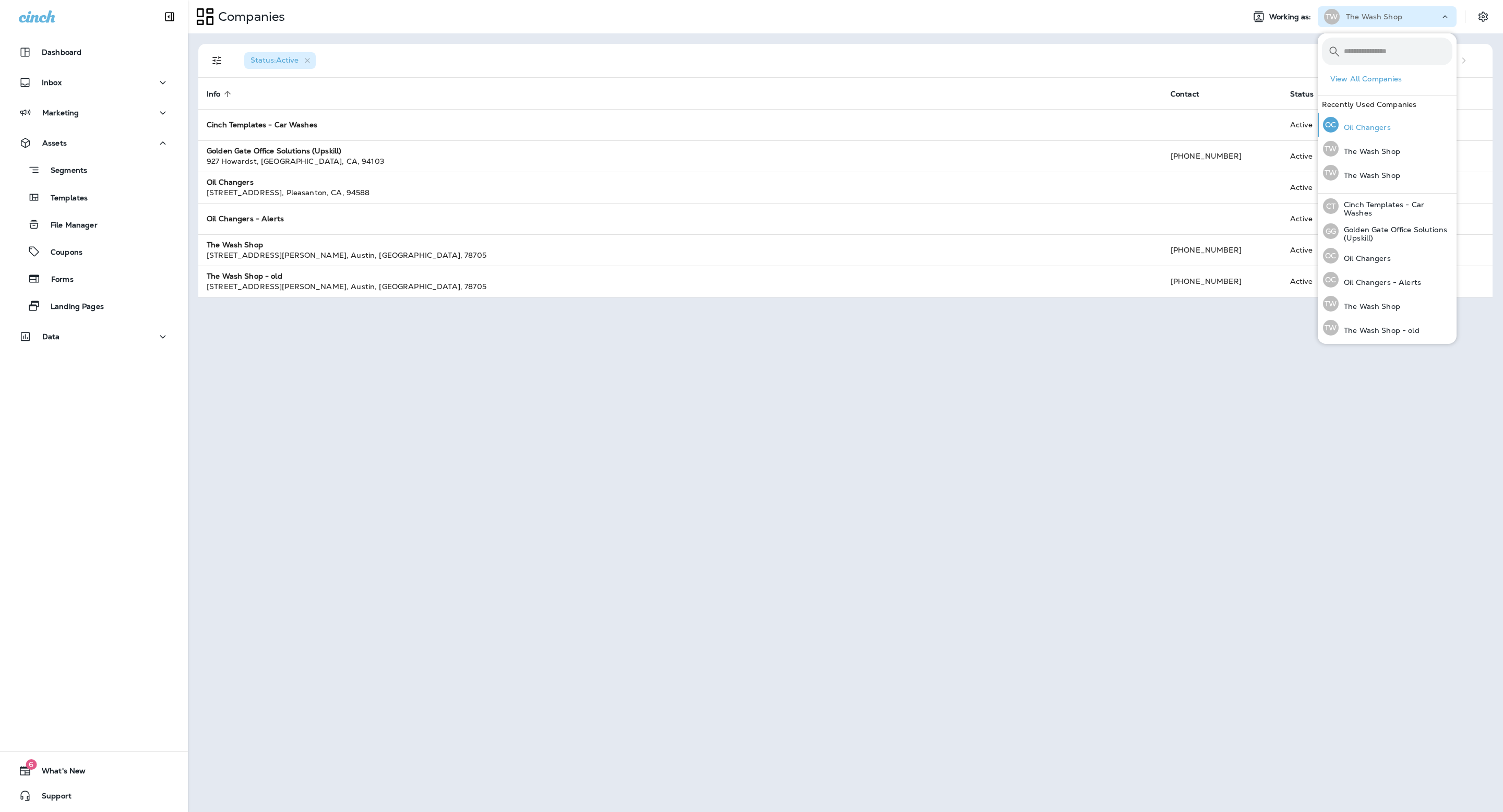
click at [1388, 128] on p "Oil Changers" at bounding box center [1365, 127] width 52 height 8
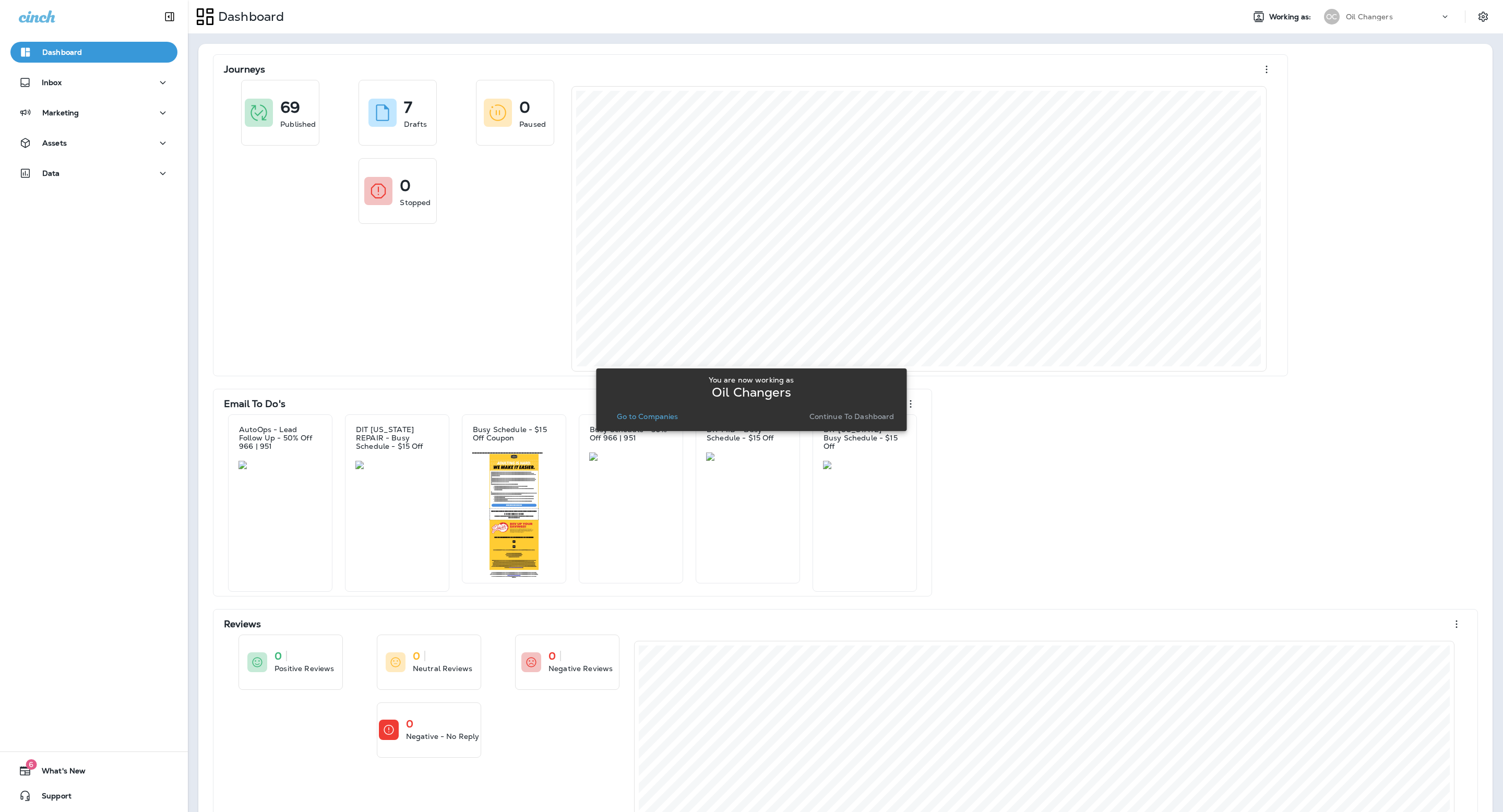
click at [116, 123] on div "Marketing" at bounding box center [94, 116] width 188 height 26
click at [118, 115] on div "Marketing" at bounding box center [94, 113] width 151 height 13
click at [100, 218] on div "Assets" at bounding box center [94, 225] width 151 height 13
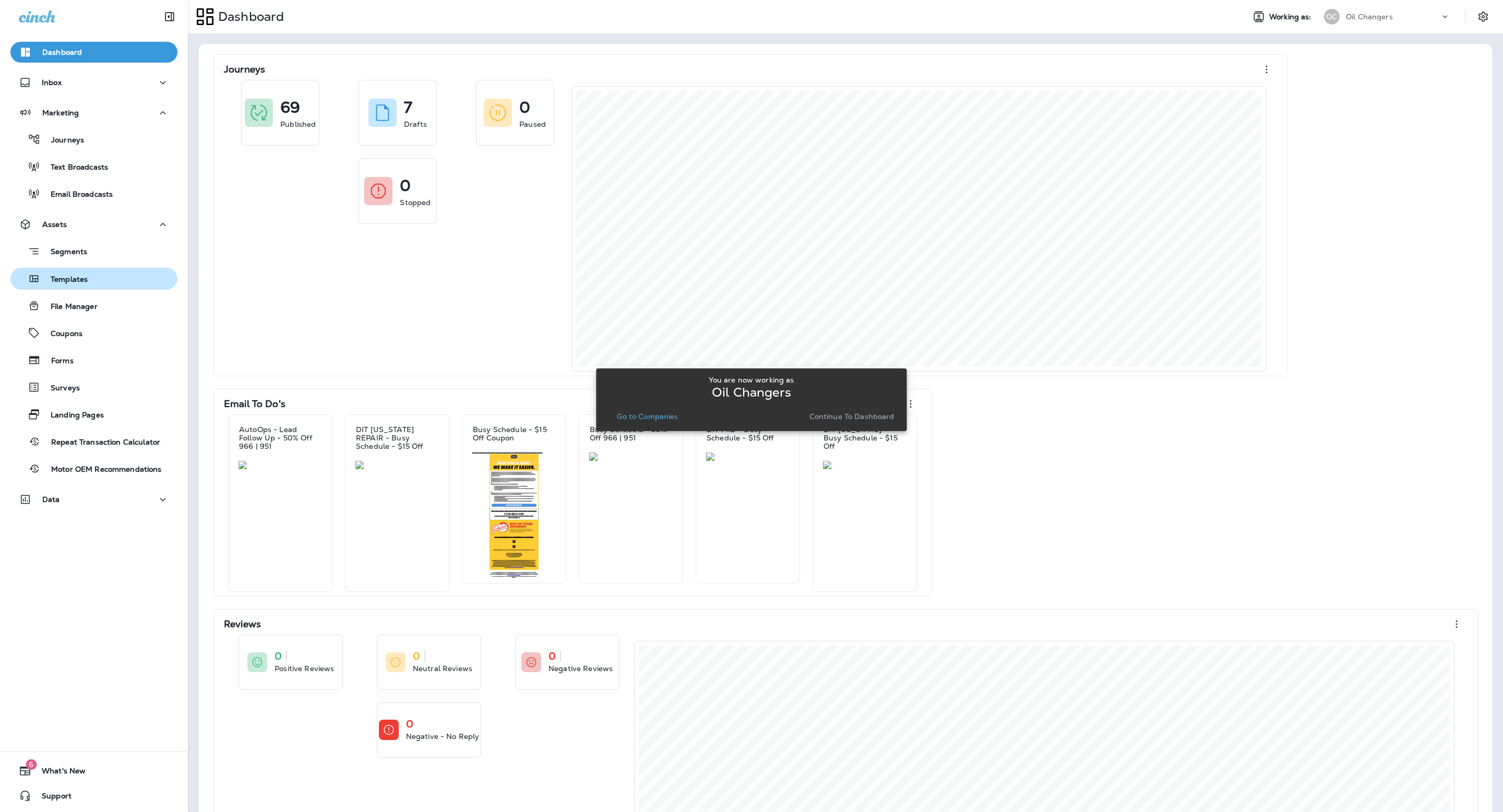
click at [107, 274] on div "Templates" at bounding box center [94, 279] width 159 height 16
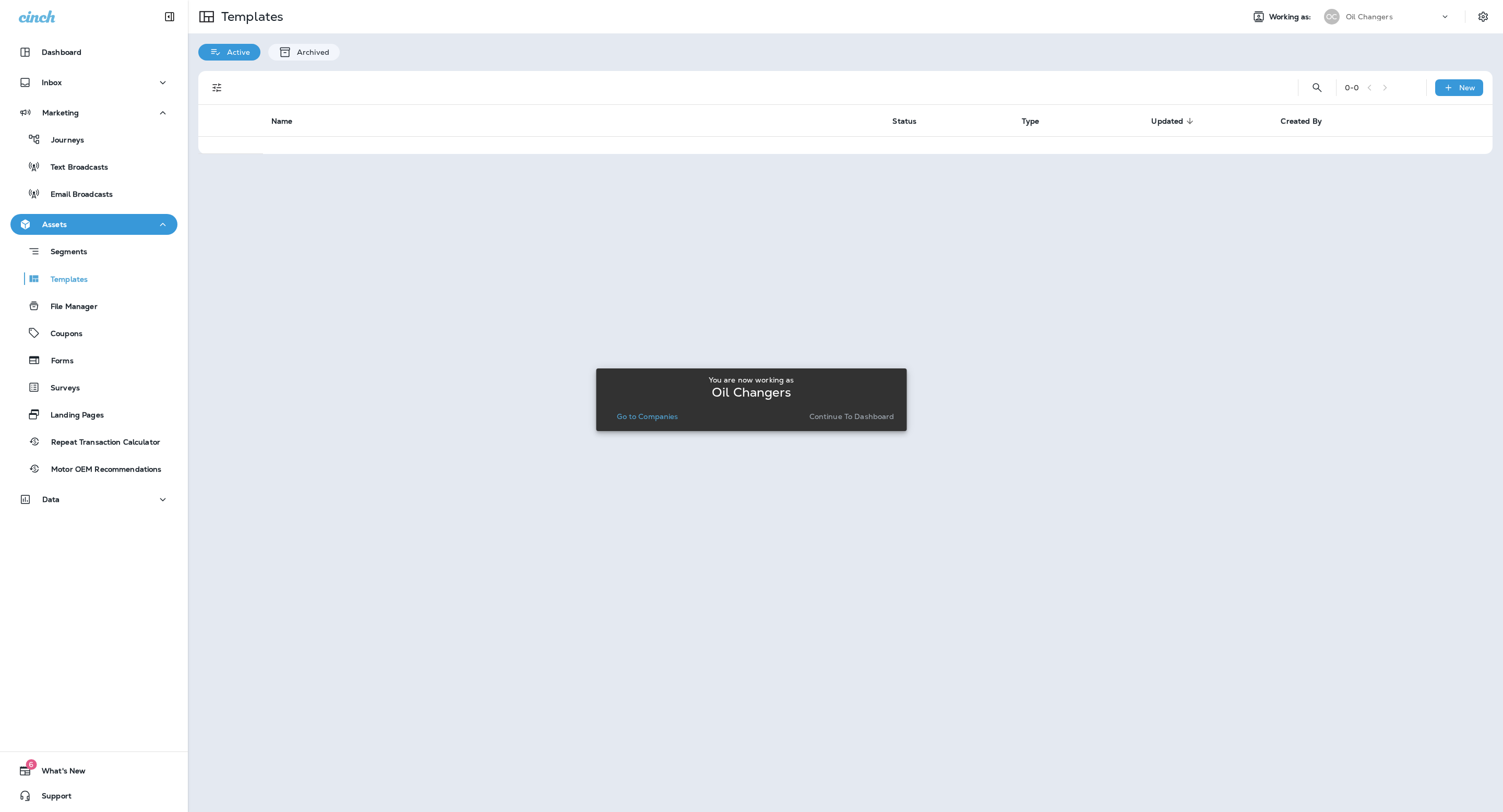
click at [1314, 91] on div at bounding box center [846, 405] width 1313 height 810
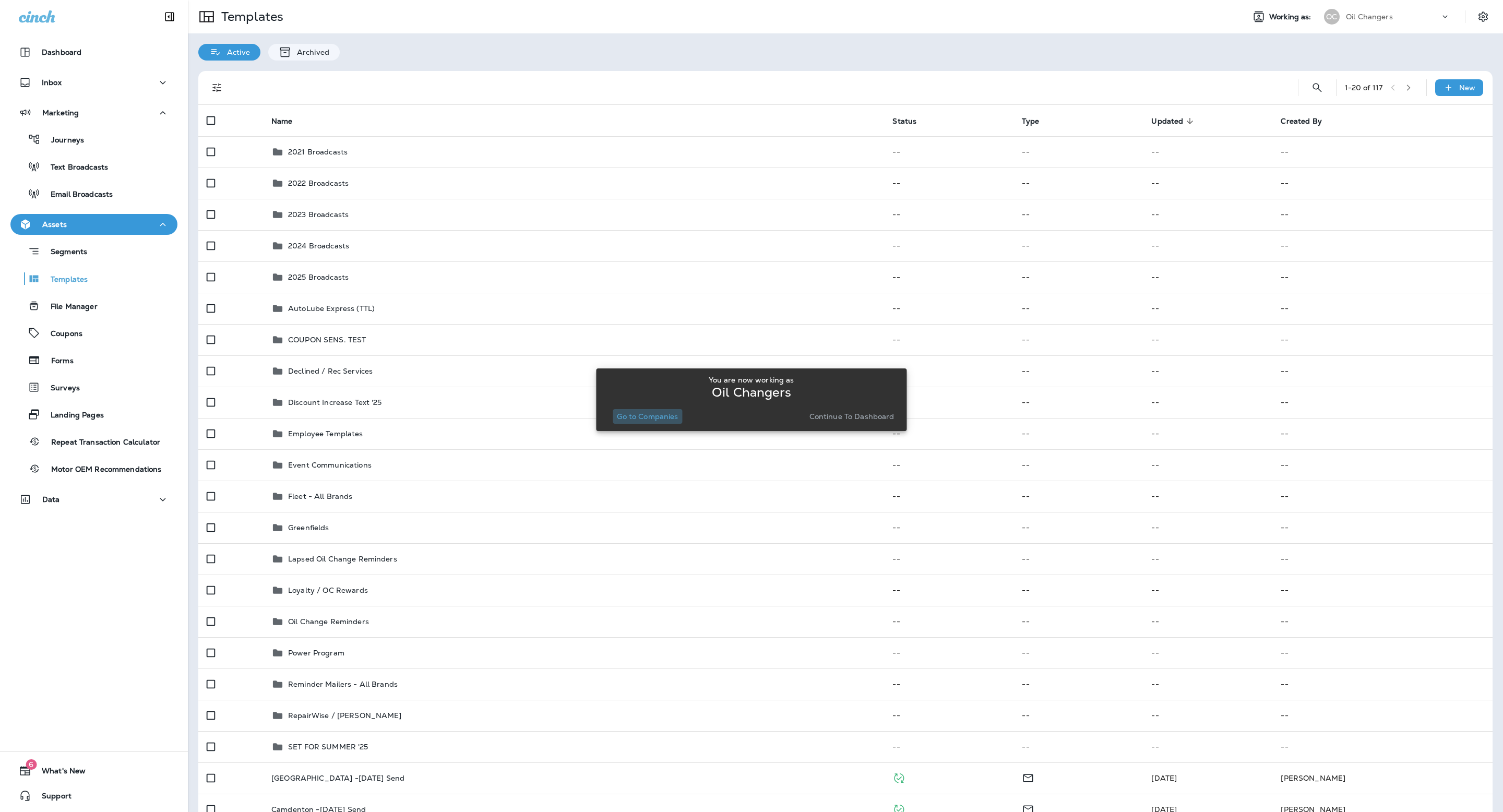
click at [649, 413] on p "Go to Companies" at bounding box center [648, 416] width 61 height 8
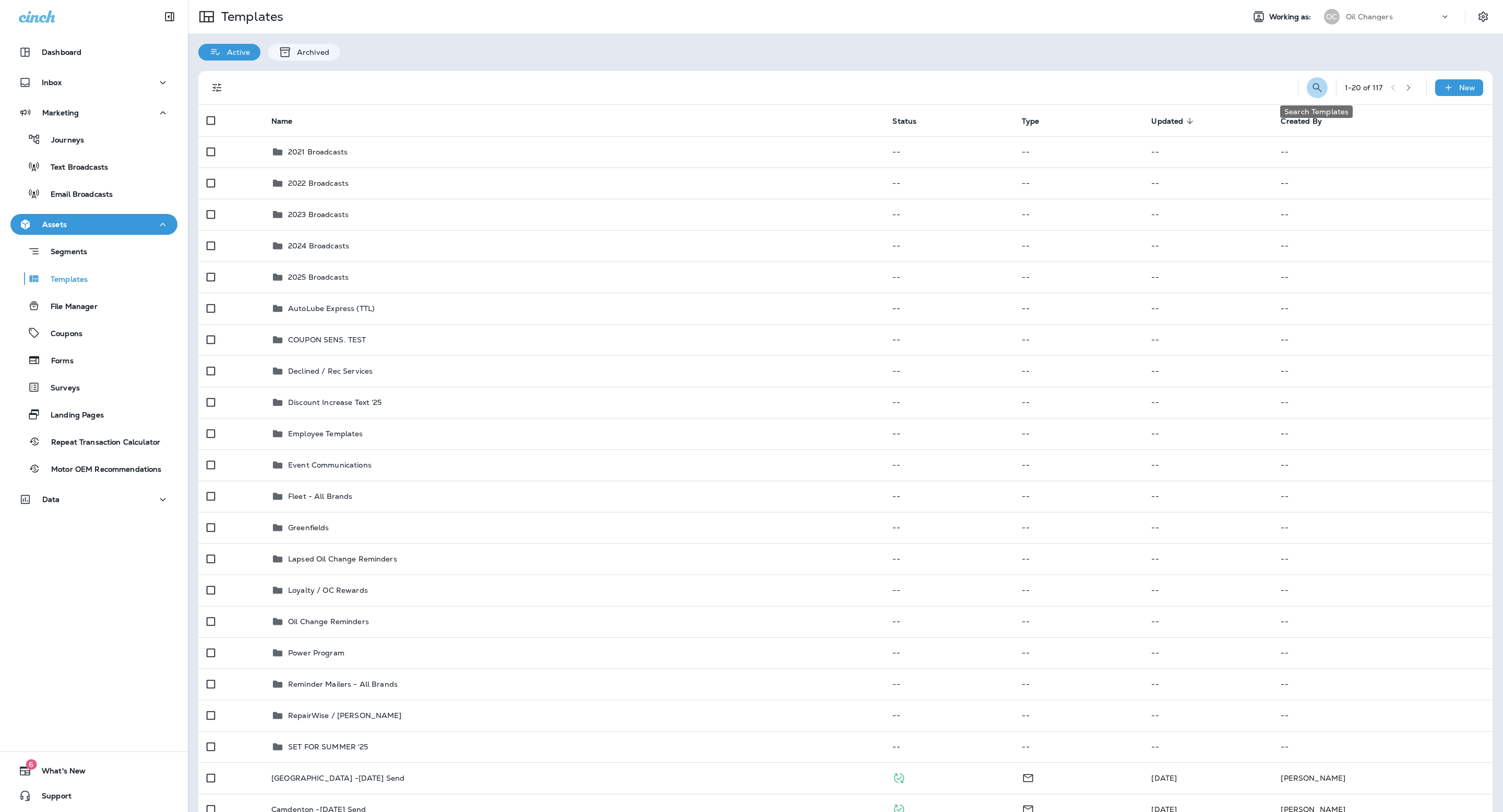
click at [1309, 88] on button "Search Templates" at bounding box center [1317, 87] width 21 height 21
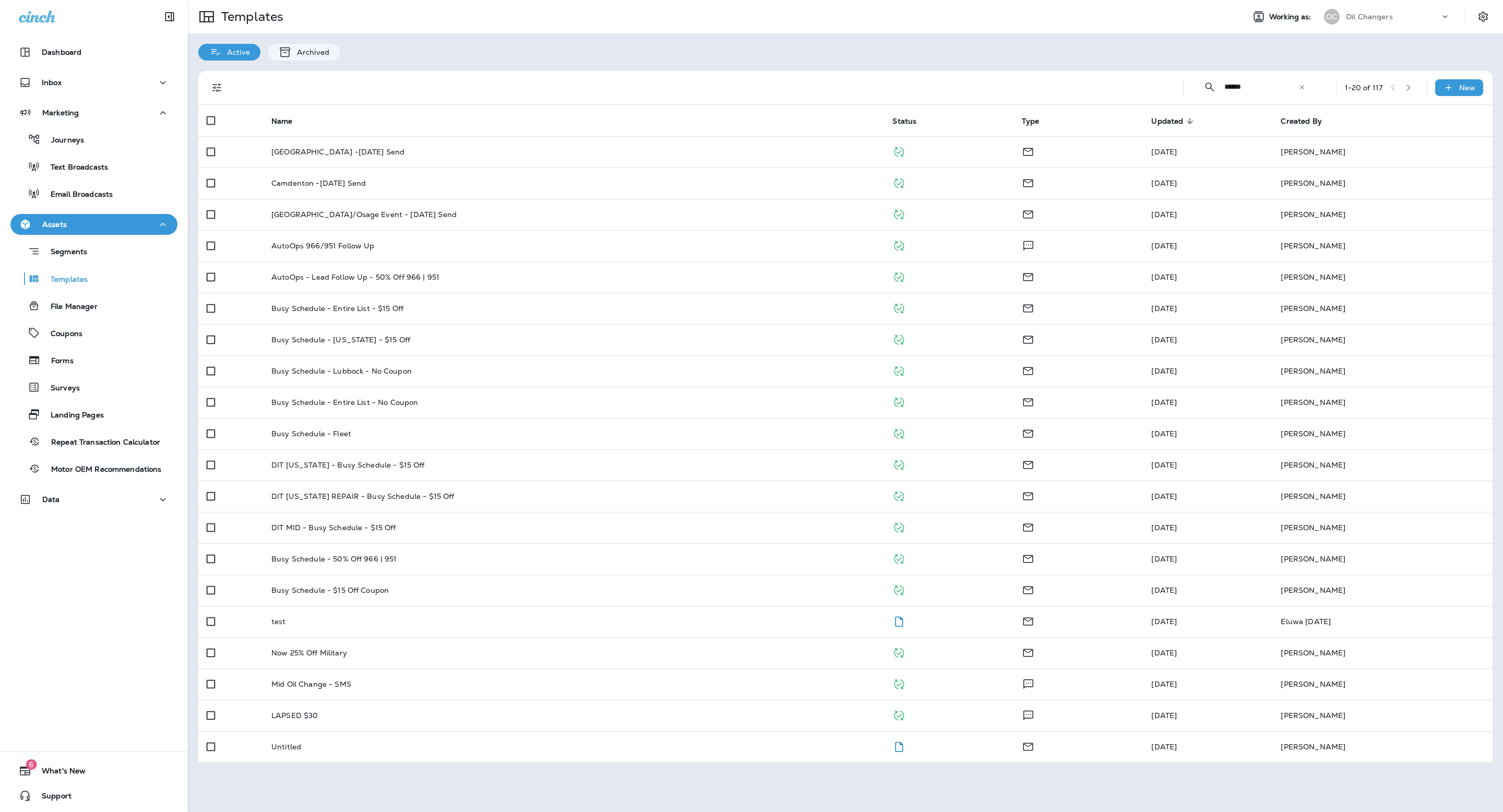
type input "******"
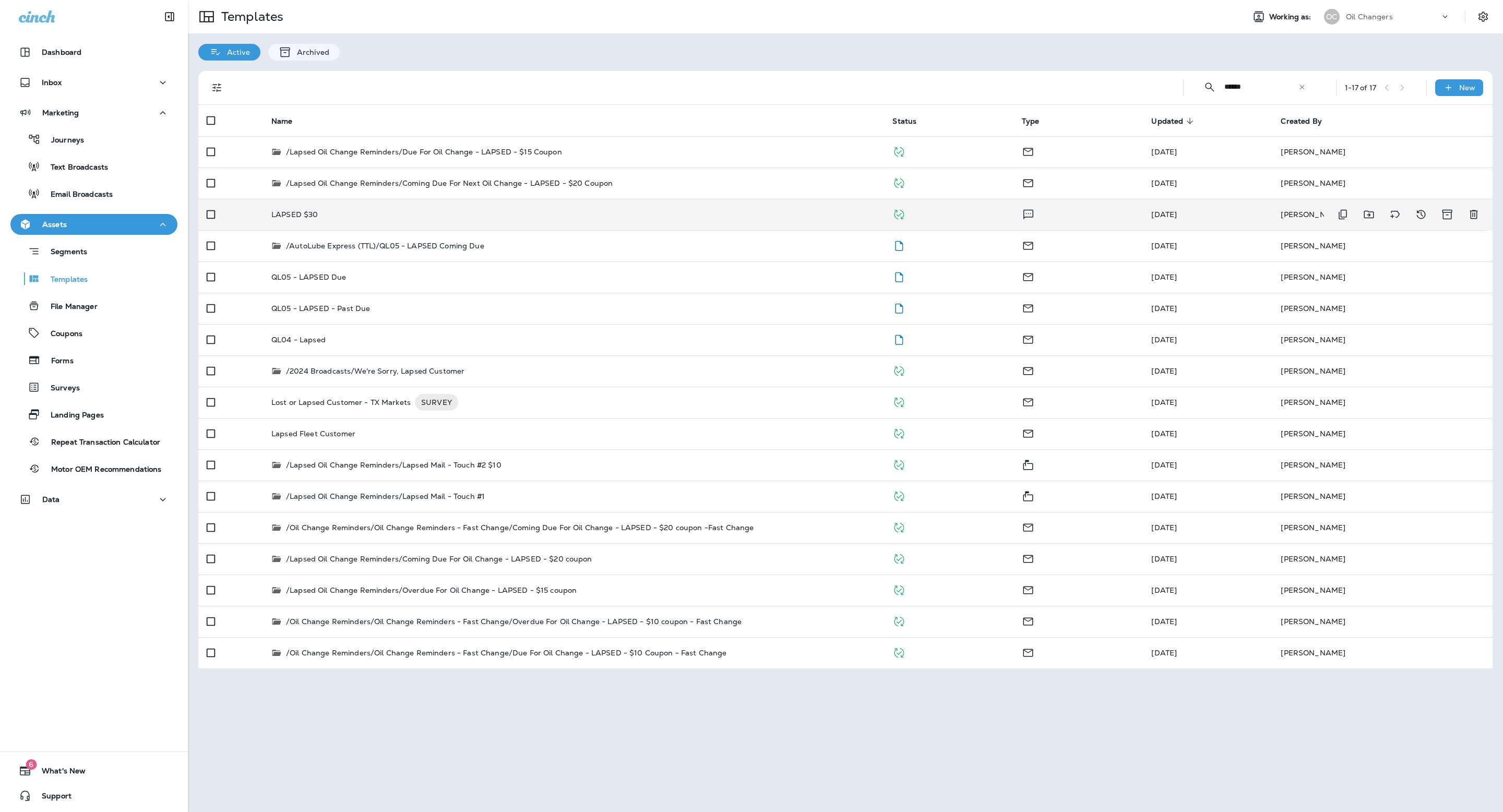
click at [571, 217] on div "LAPSED $30" at bounding box center [574, 214] width 604 height 8
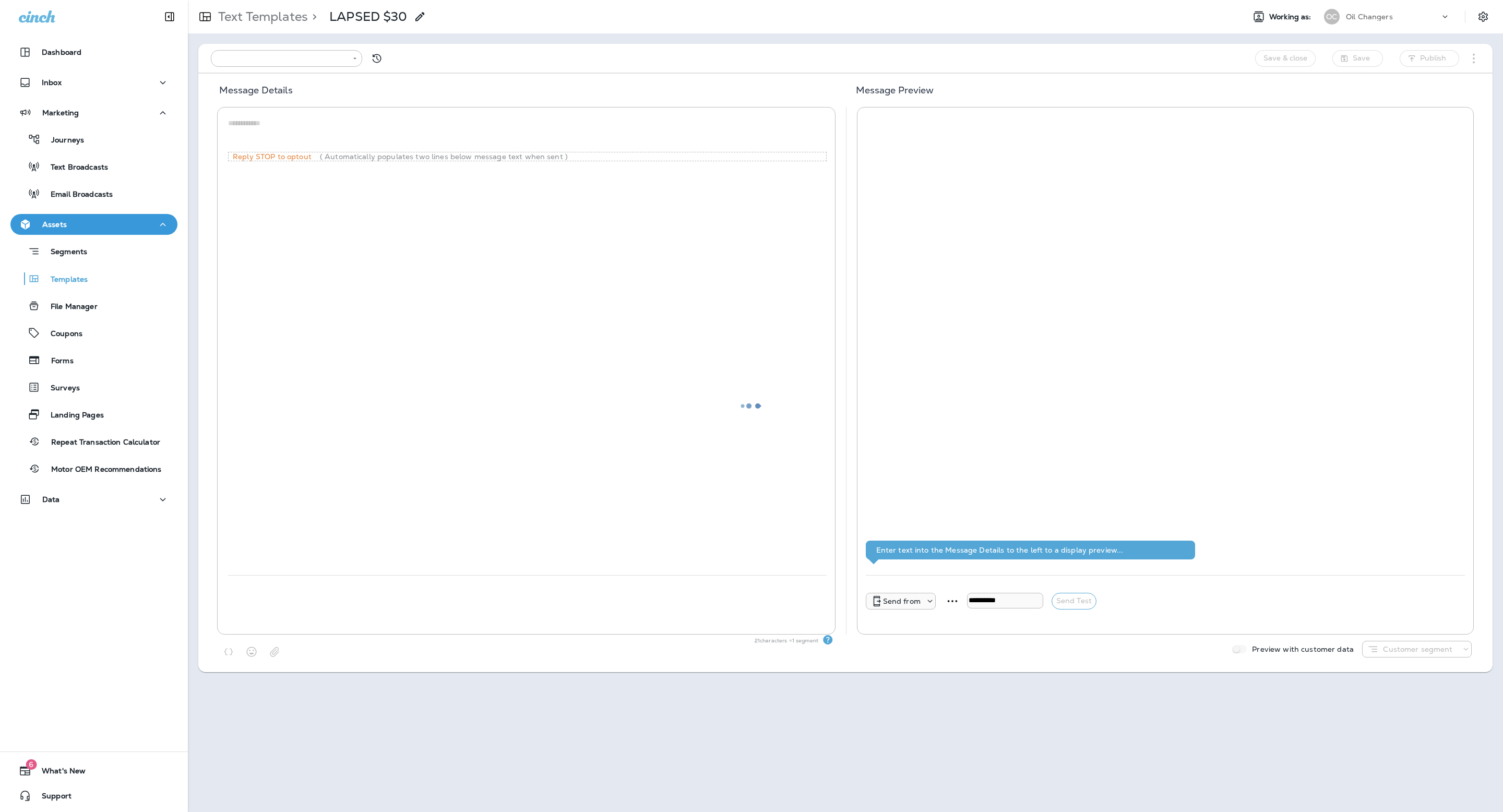
type input "**********"
type textarea "**********"
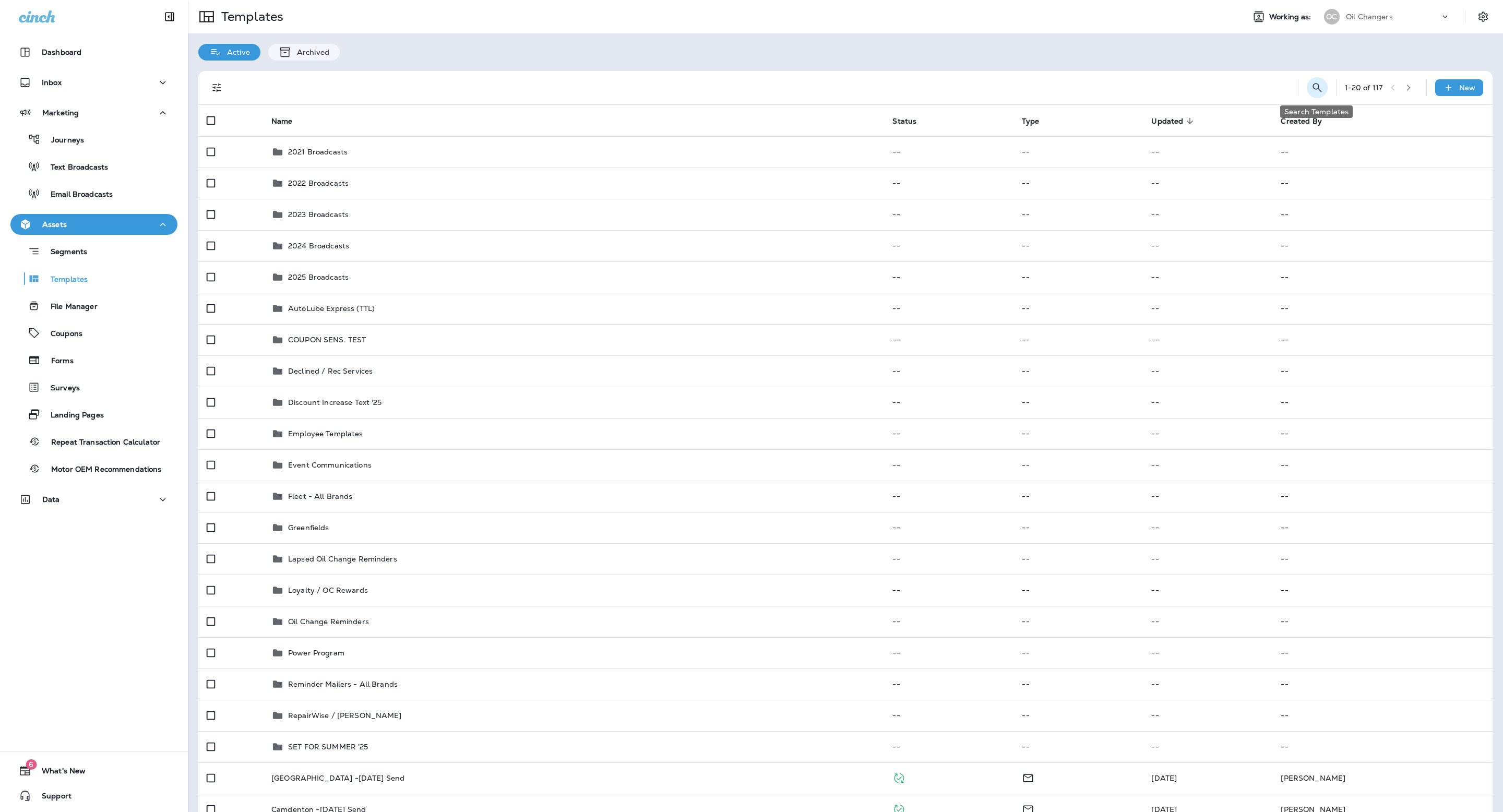
click at [1311, 83] on icon "Search Templates" at bounding box center [1317, 87] width 12 height 12
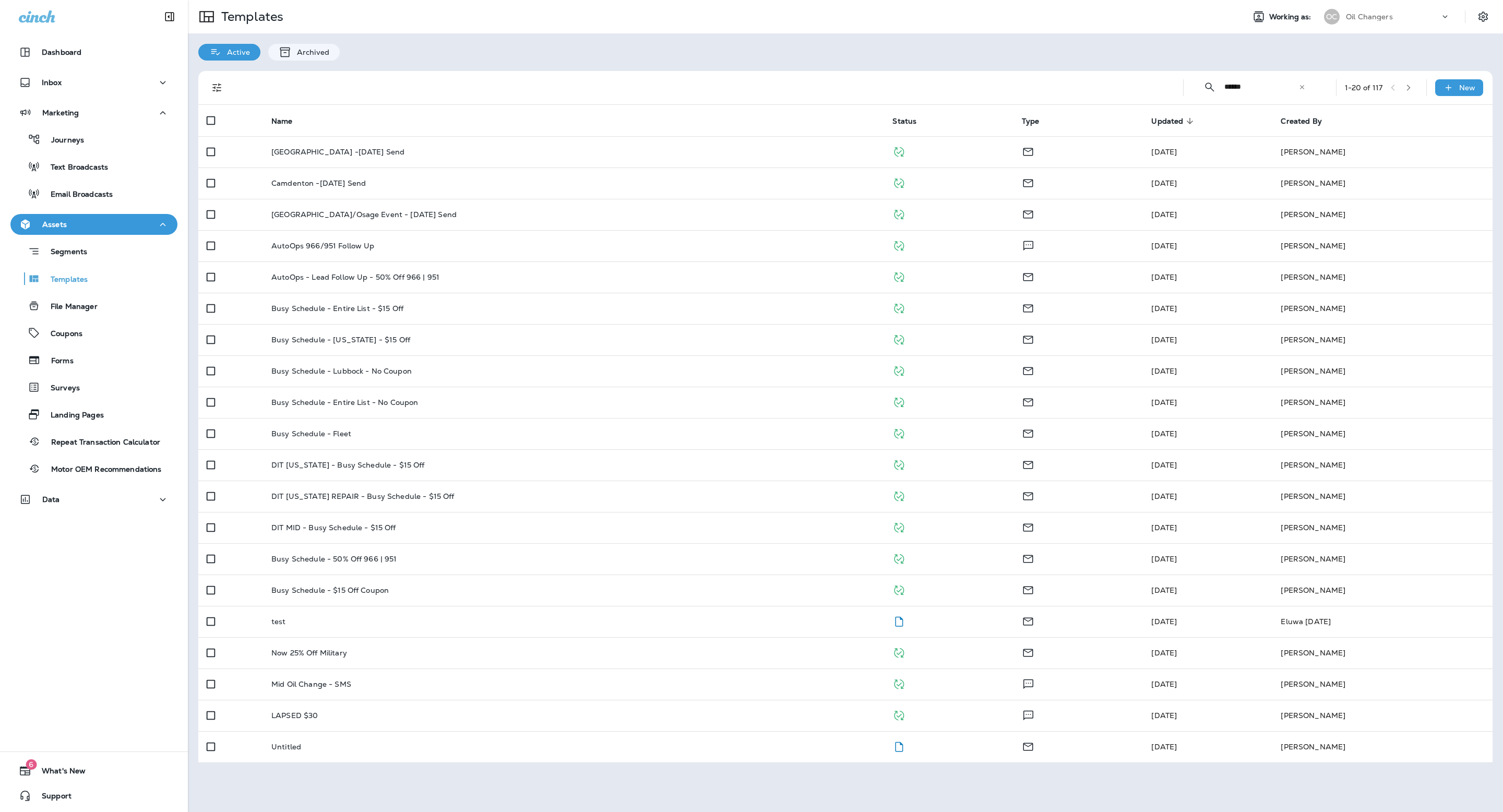
type input "******"
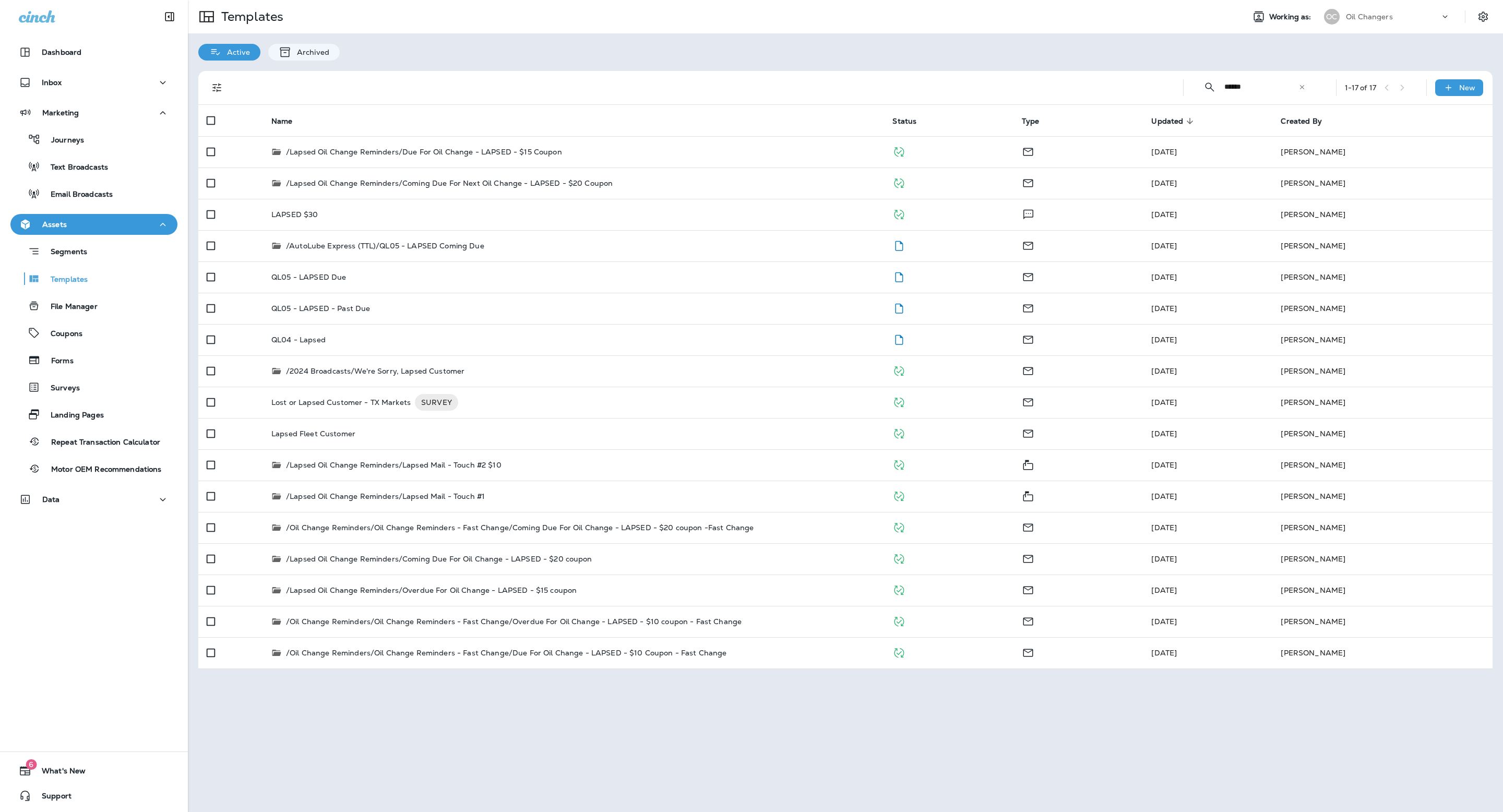
drag, startPoint x: 684, startPoint y: 35, endPoint x: 673, endPoint y: 62, distance: 29.2
click at [684, 35] on div "Active Archived" at bounding box center [845, 47] width 1315 height 27
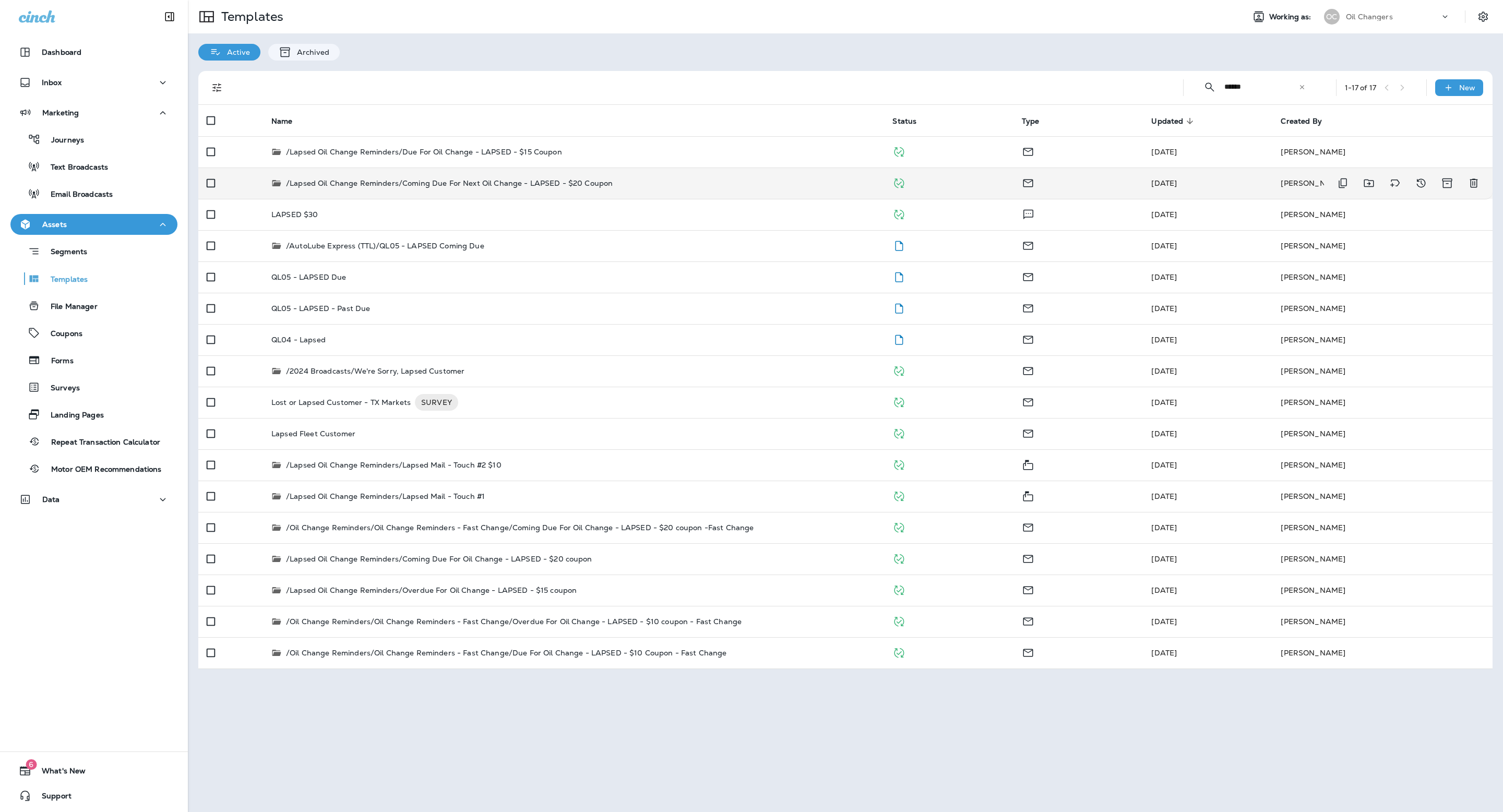
click at [638, 186] on div "/Lapsed Oil Change Reminders/Coming Due For Next Oil Change - LAPSED - $20 Coup…" at bounding box center [574, 183] width 604 height 10
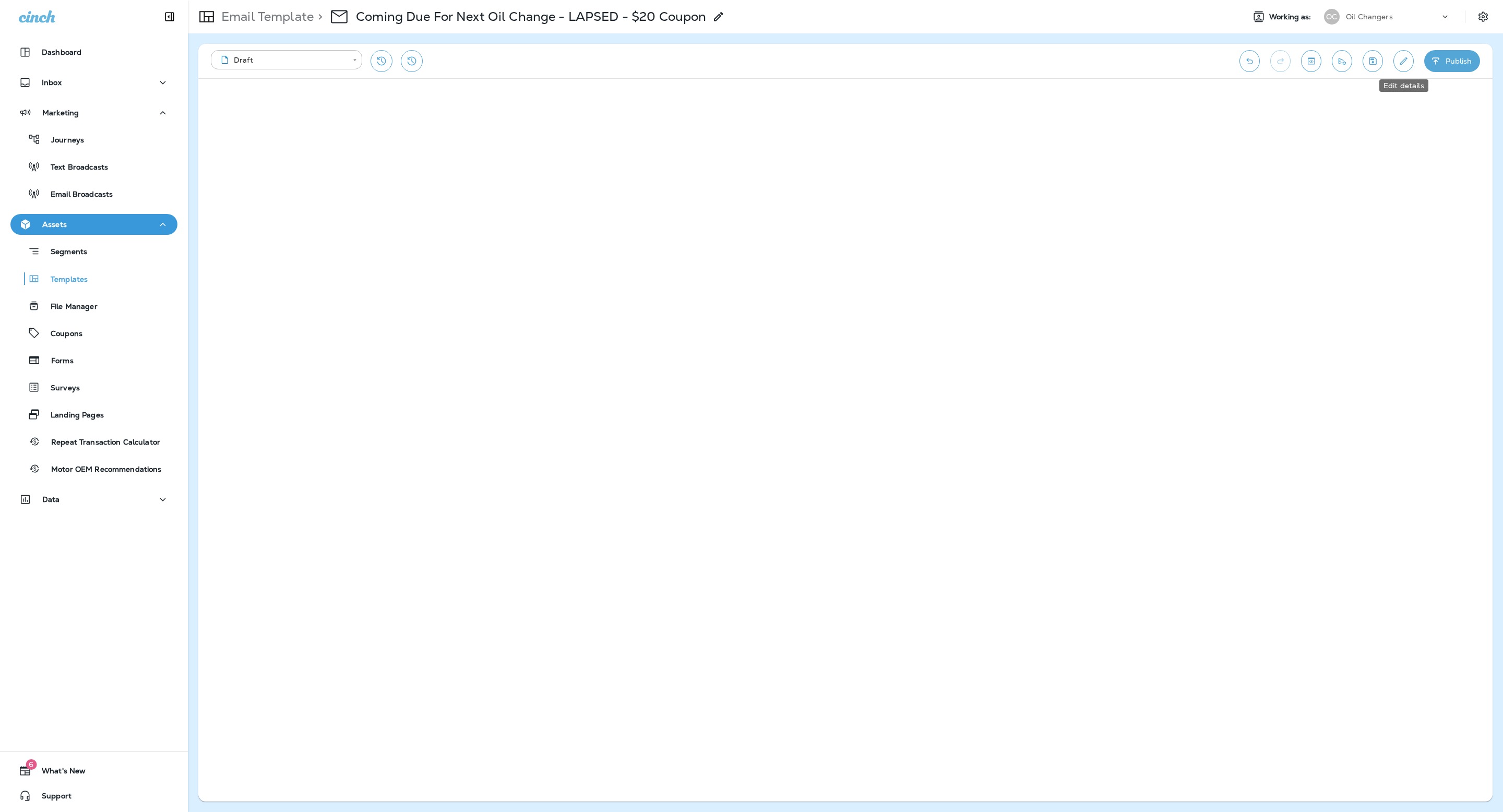
click at [1400, 65] on icon "Edit details" at bounding box center [1403, 61] width 11 height 10
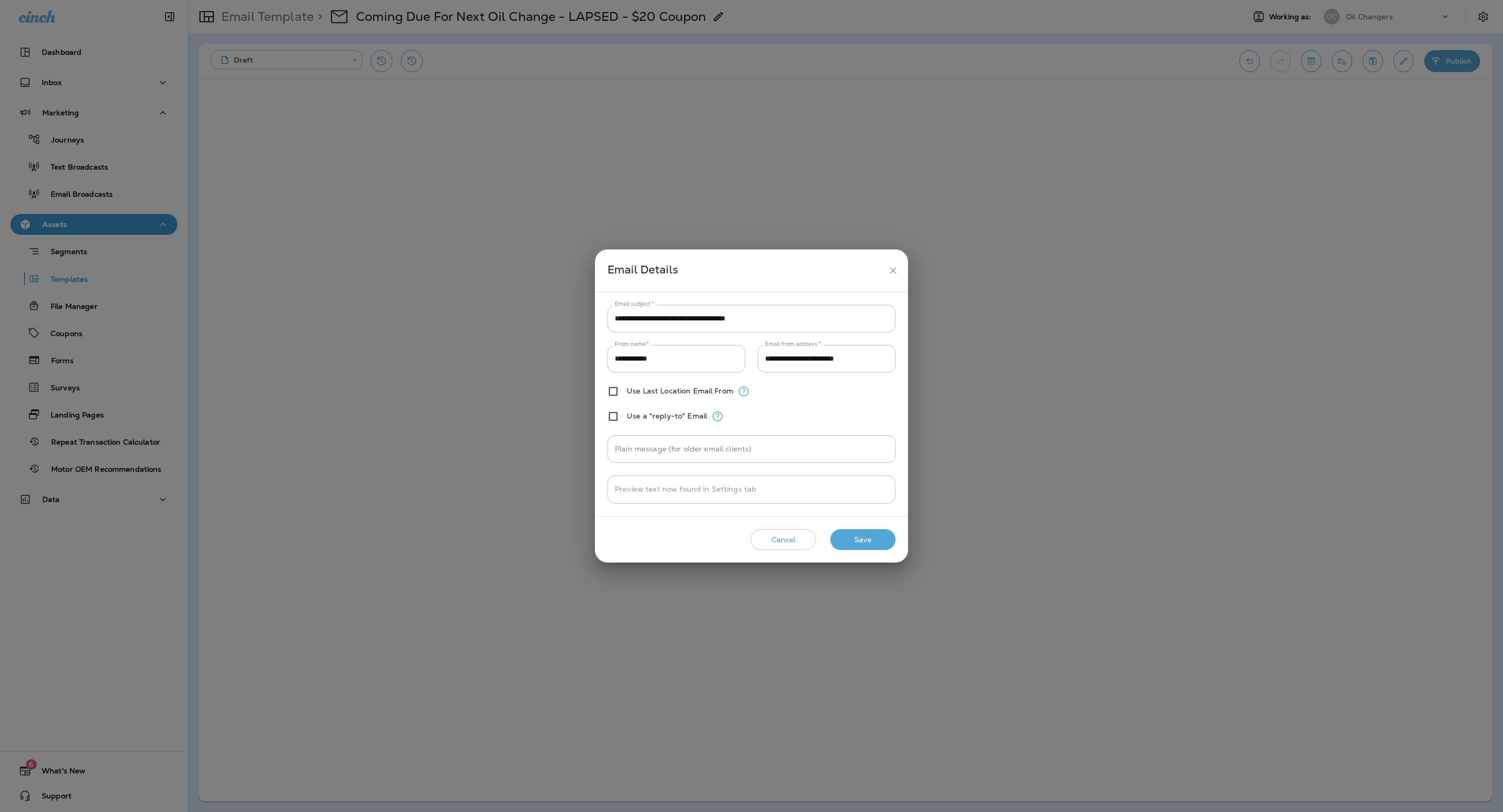
click at [1400, 65] on div "**********" at bounding box center [751, 406] width 1503 height 812
click at [890, 268] on icon "close" at bounding box center [893, 270] width 11 height 11
